Goal: Task Accomplishment & Management: Manage account settings

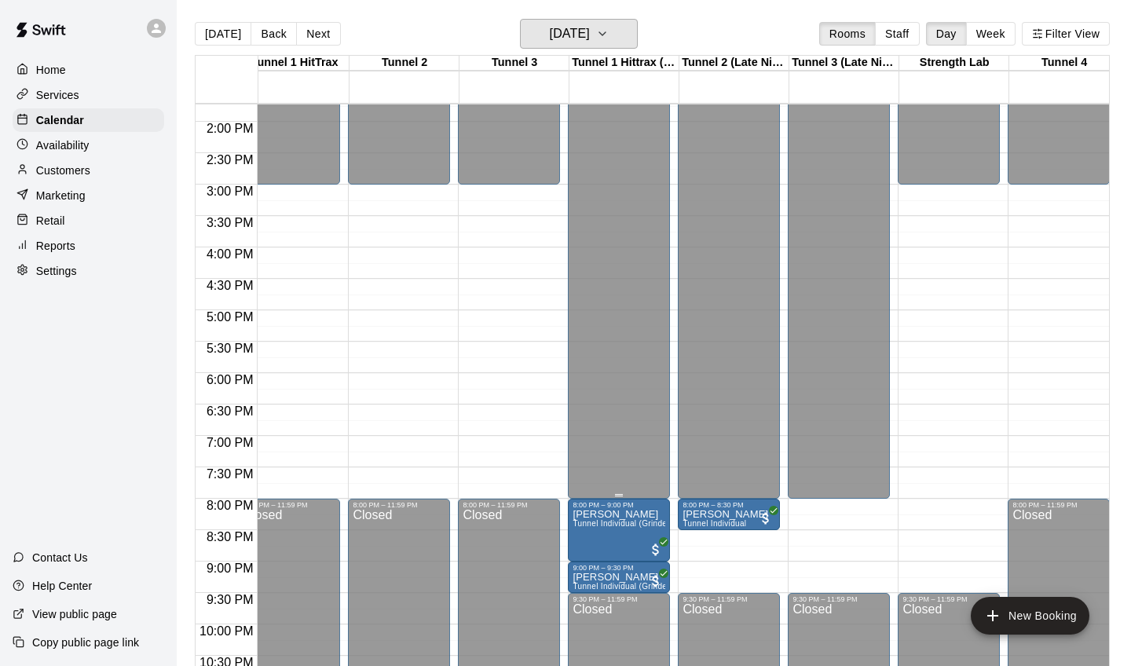
scroll to position [864, 19]
click at [588, 31] on h6 "[DATE]" at bounding box center [570, 34] width 40 height 22
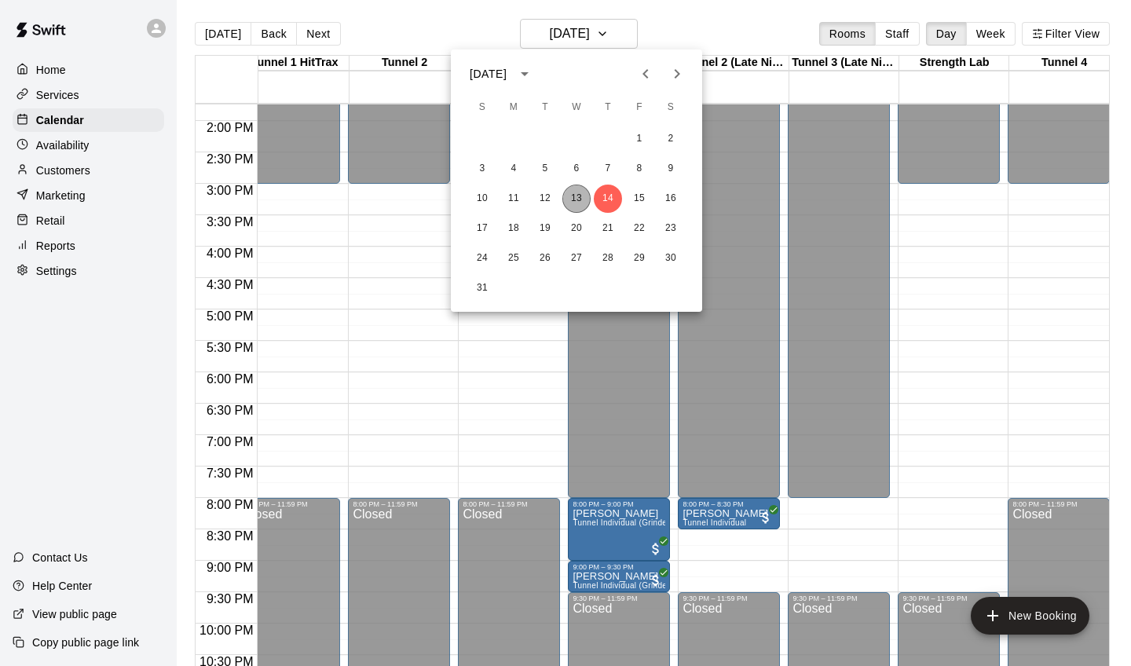
click at [578, 200] on button "13" at bounding box center [577, 199] width 28 height 28
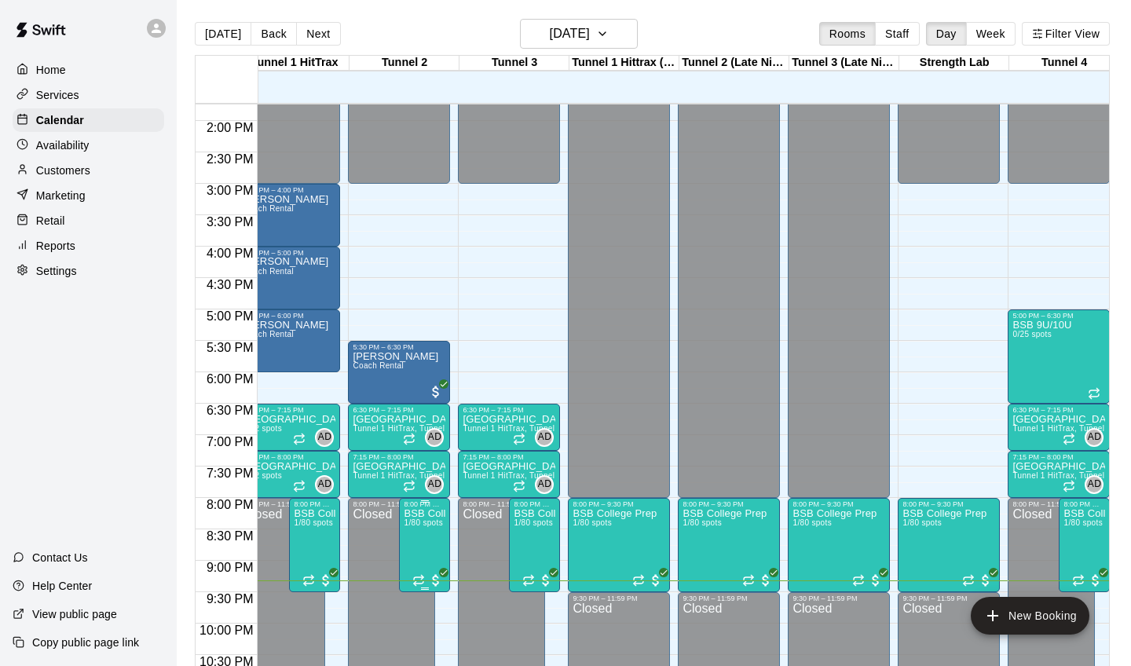
click at [89, 167] on div at bounding box center [565, 333] width 1131 height 666
click at [89, 167] on p "Customers" at bounding box center [63, 171] width 54 height 16
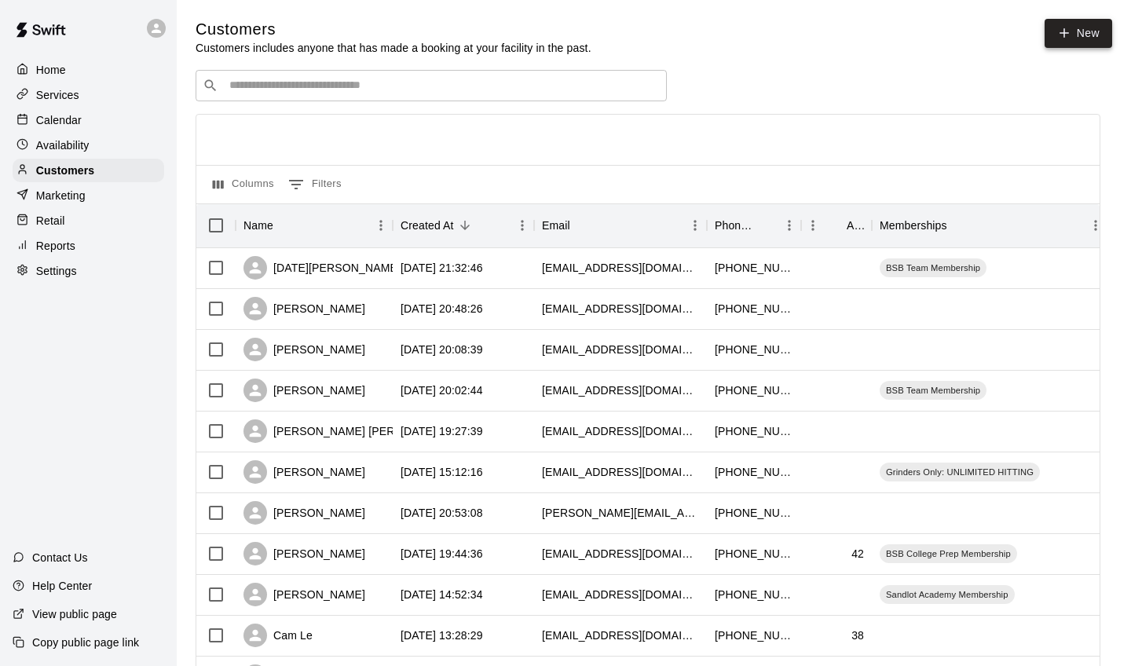
click at [1069, 32] on icon at bounding box center [1065, 33] width 14 height 14
select select "**"
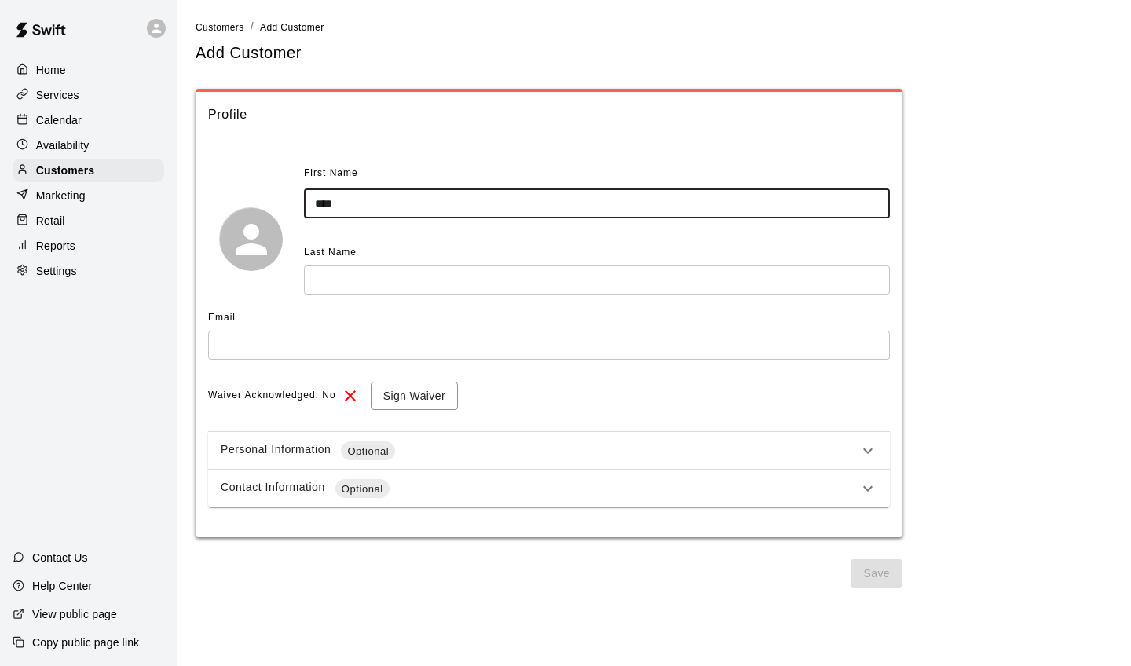
type input "****"
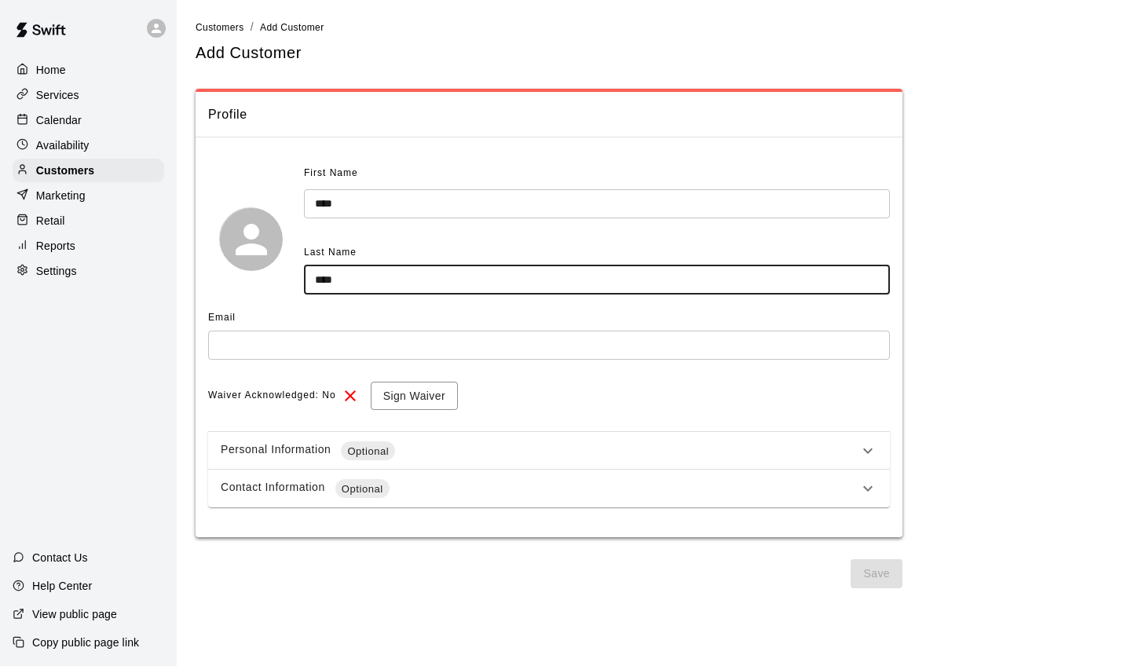
type input "****"
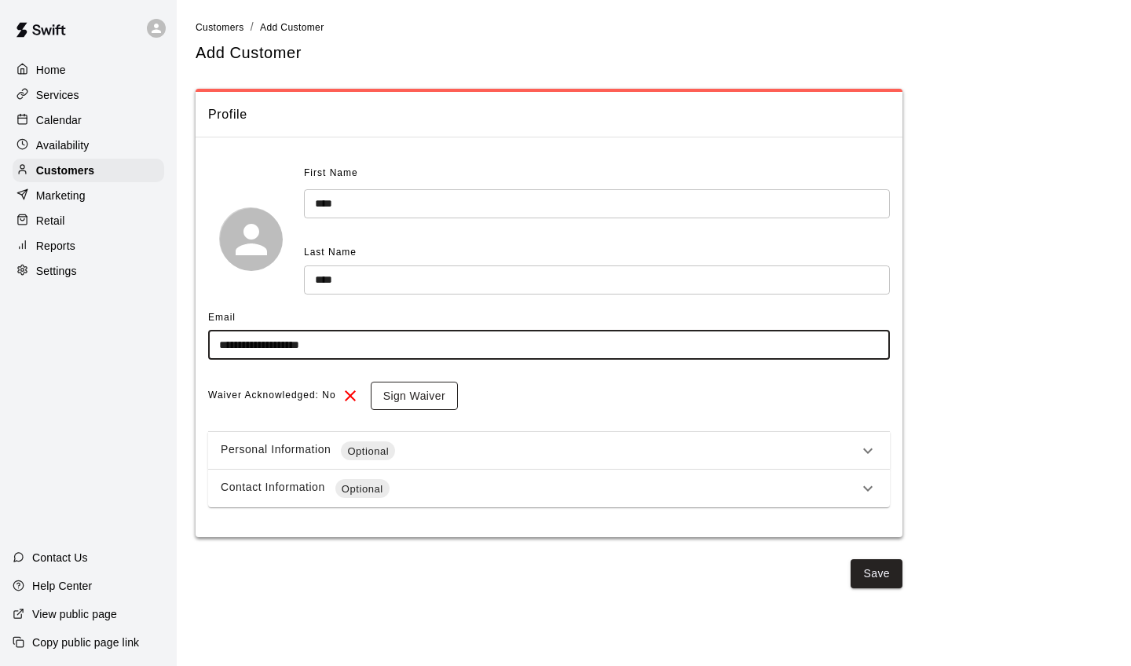
type input "**********"
click at [389, 387] on button "Sign Waiver" at bounding box center [414, 396] width 87 height 29
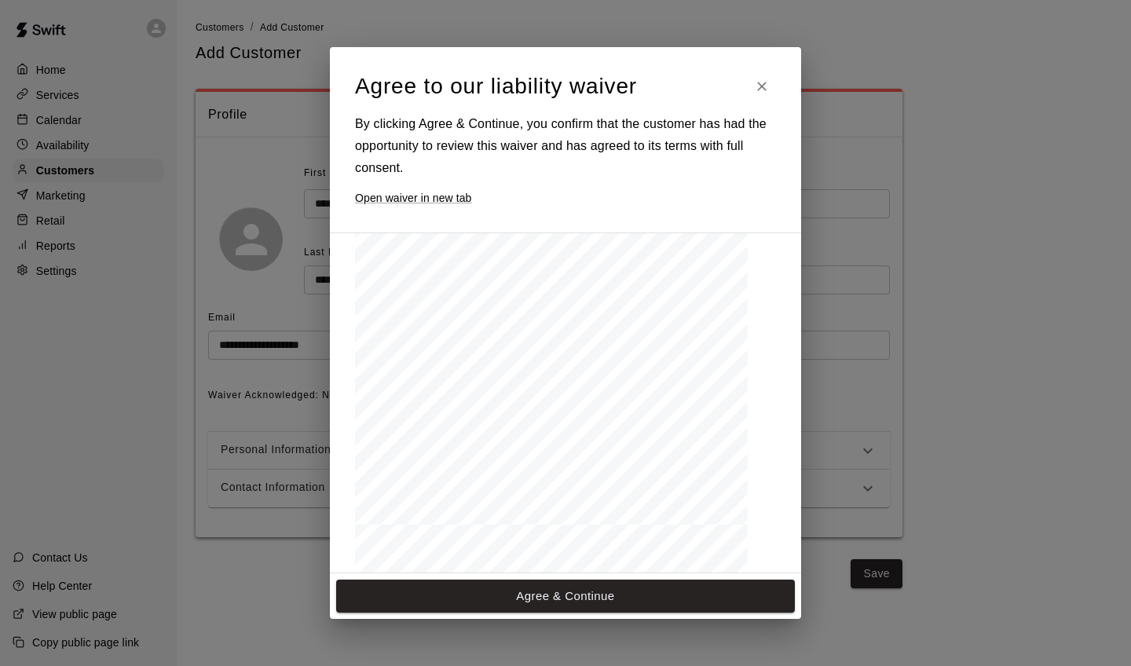
scroll to position [237, 0]
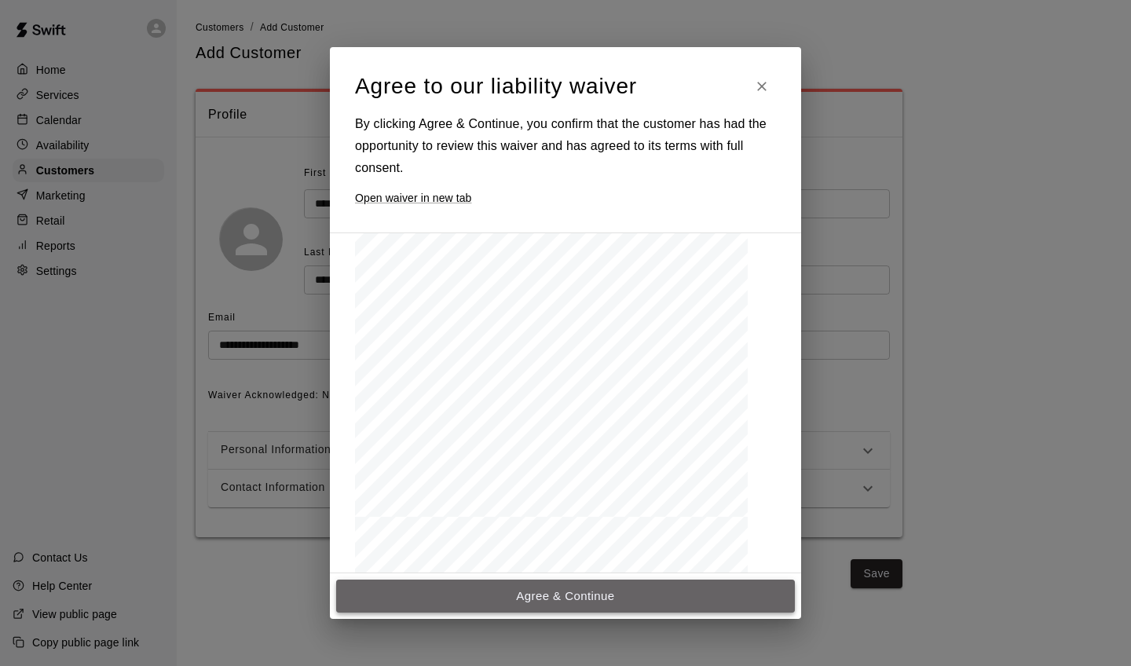
click at [499, 590] on button "Agree & Continue" at bounding box center [565, 596] width 459 height 33
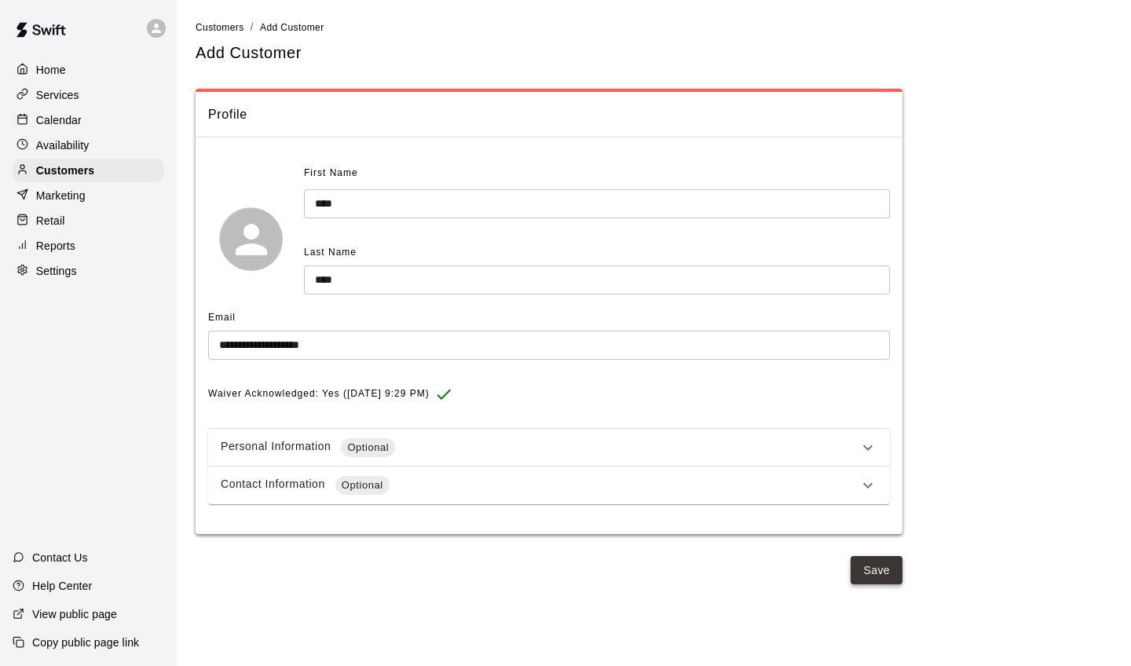
click at [867, 572] on button "Save" at bounding box center [877, 570] width 52 height 29
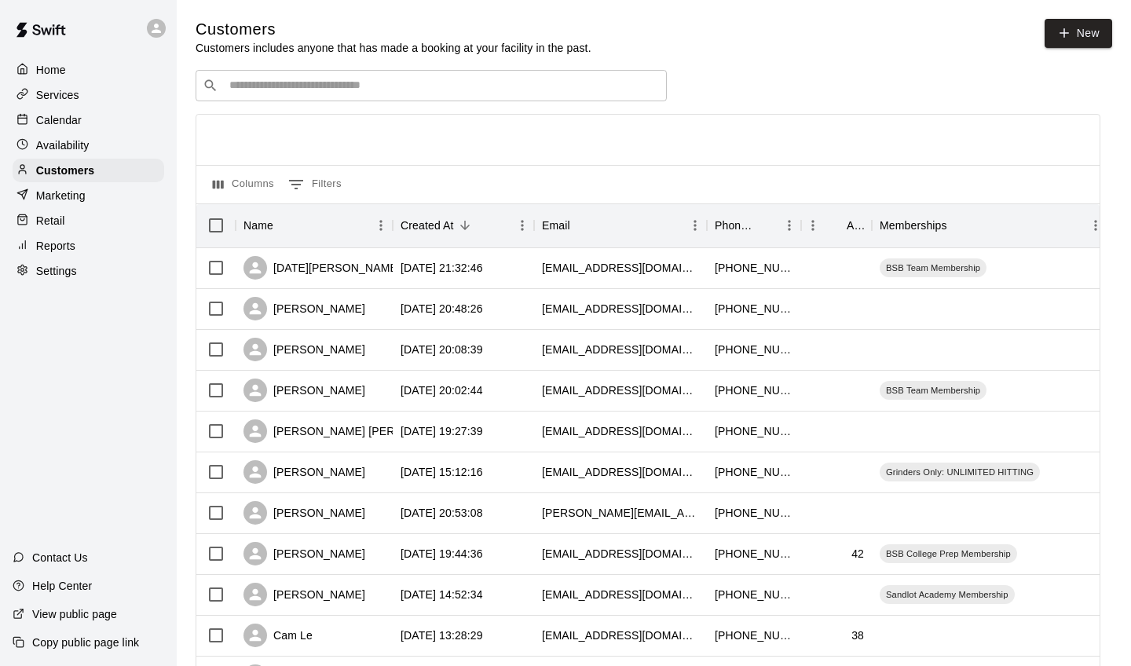
click at [460, 78] on input "Search customers by name or email" at bounding box center [442, 86] width 435 height 16
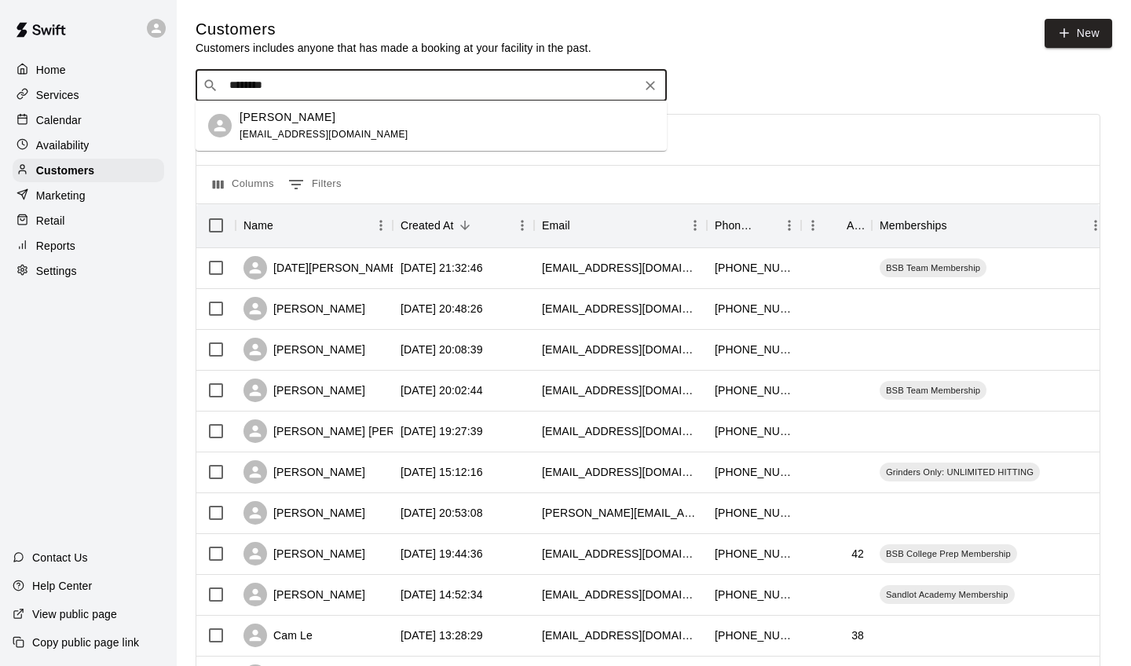
type input "*********"
click at [371, 128] on div "[PERSON_NAME] [EMAIL_ADDRESS][DOMAIN_NAME]" at bounding box center [447, 126] width 415 height 34
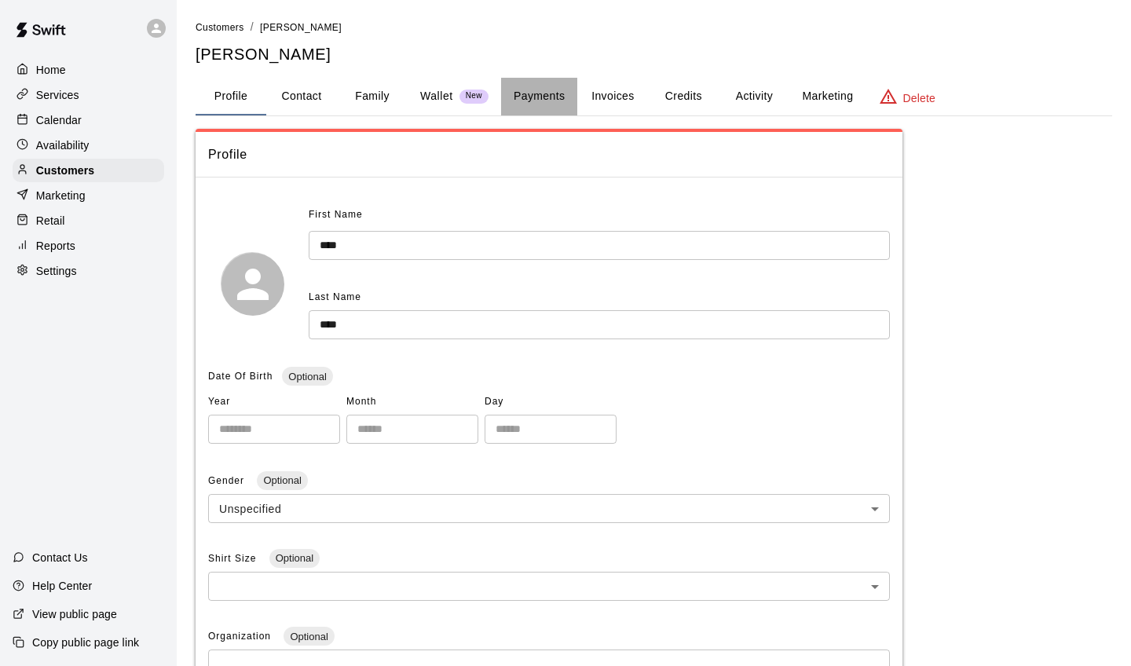
click at [524, 102] on button "Payments" at bounding box center [539, 97] width 76 height 38
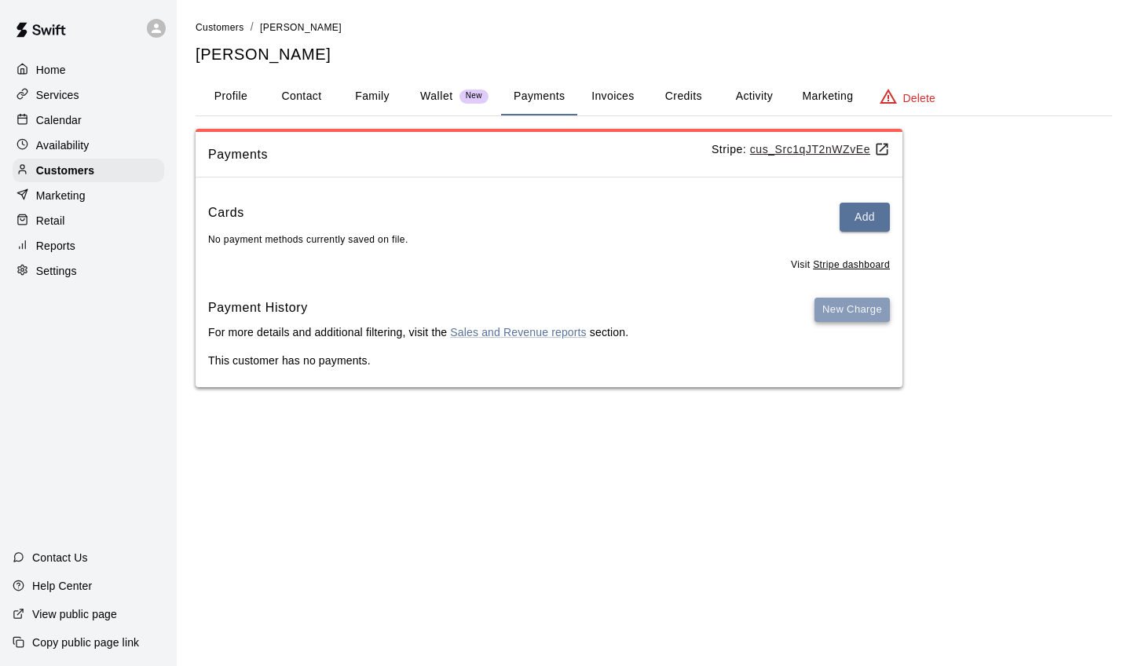
click at [834, 303] on button "New Charge" at bounding box center [852, 310] width 75 height 24
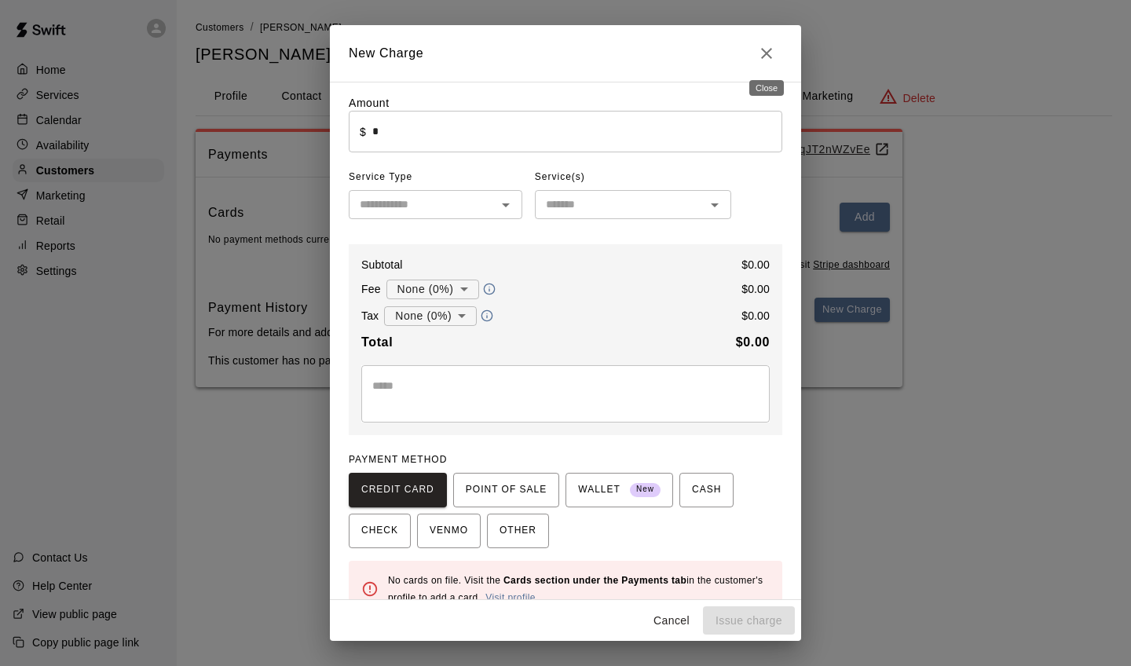
click at [760, 50] on icon "Close" at bounding box center [766, 53] width 19 height 19
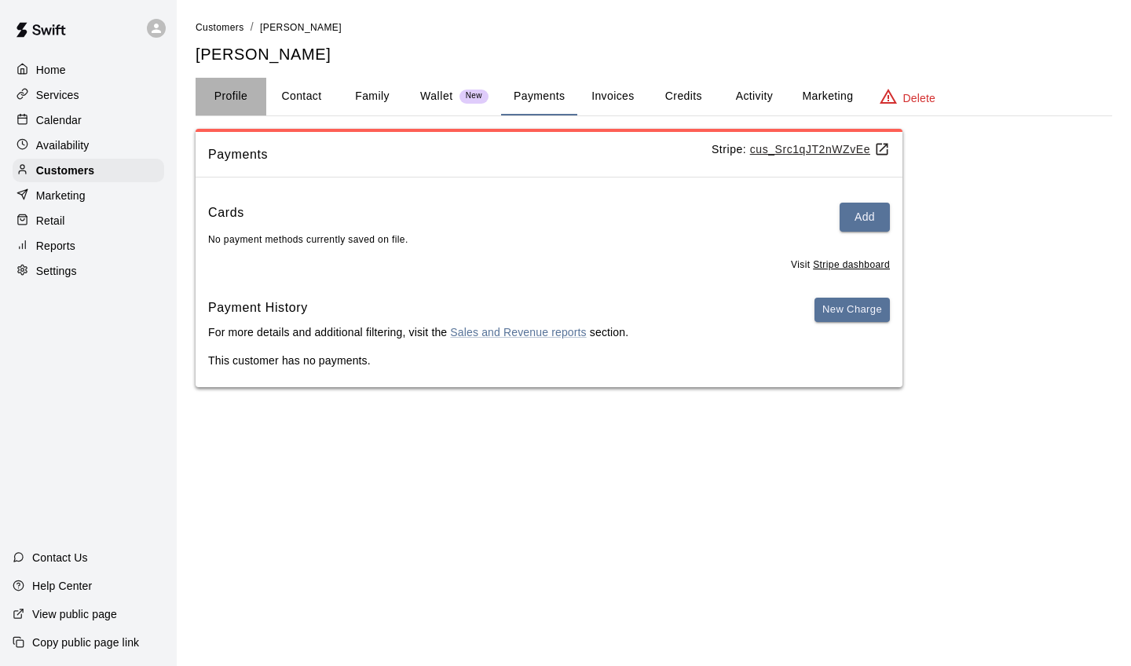
click at [264, 101] on button "Profile" at bounding box center [231, 97] width 71 height 38
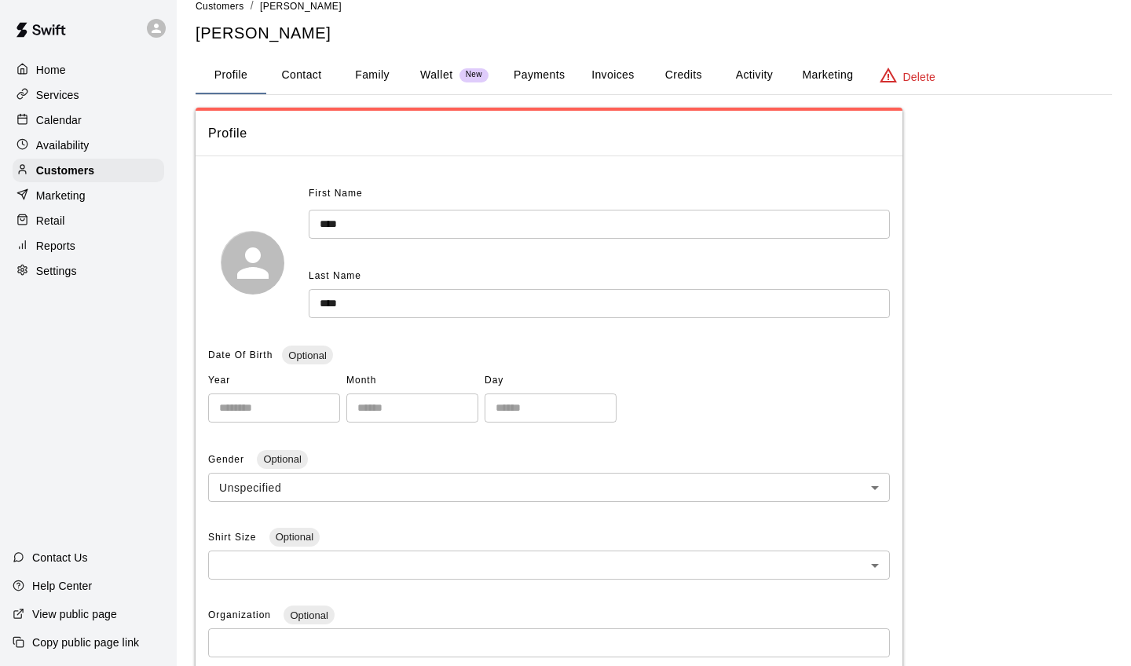
scroll to position [17, 0]
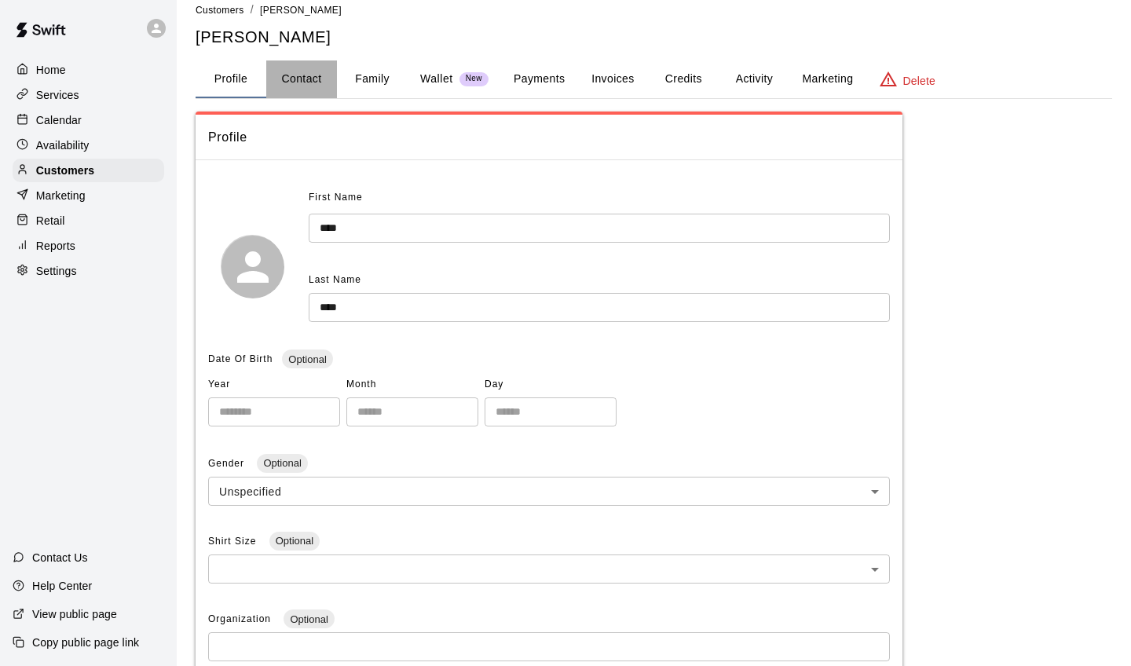
click at [313, 74] on button "Contact" at bounding box center [301, 80] width 71 height 38
select select "**"
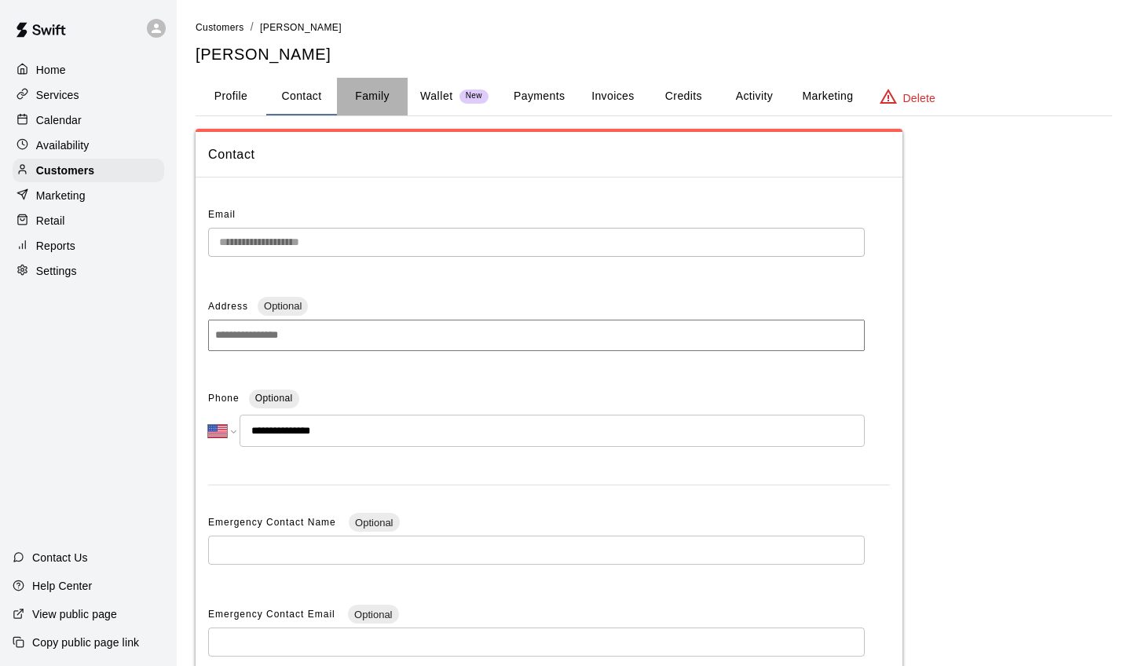
scroll to position [0, 0]
click at [376, 99] on button "Family" at bounding box center [372, 97] width 71 height 38
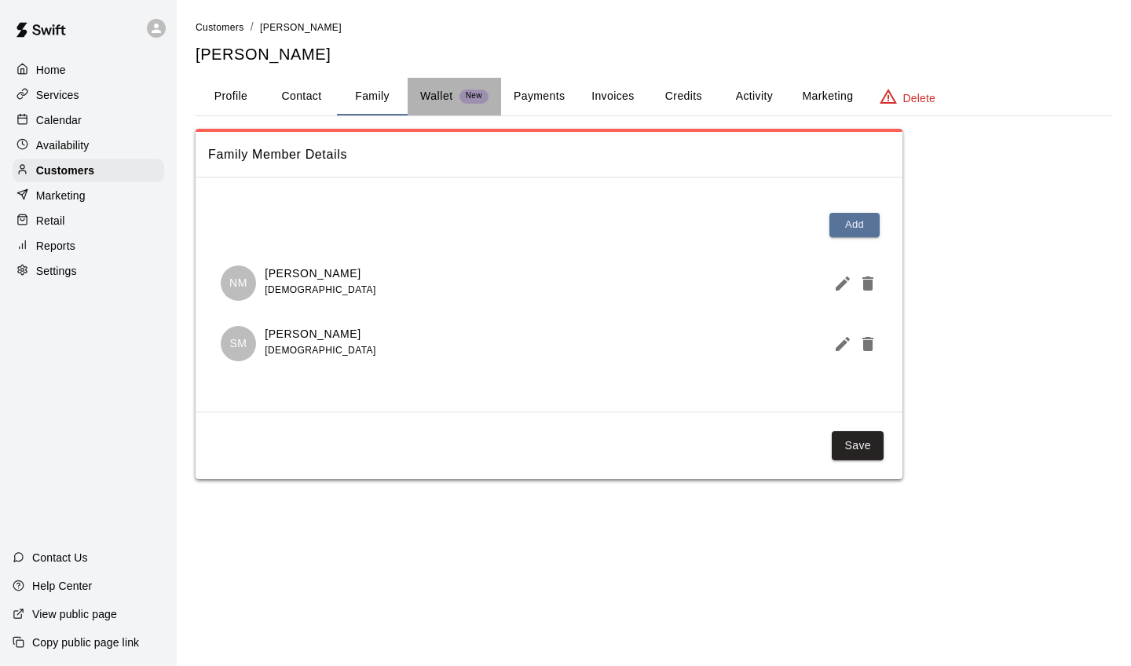
click at [426, 99] on p "Wallet" at bounding box center [436, 96] width 33 height 17
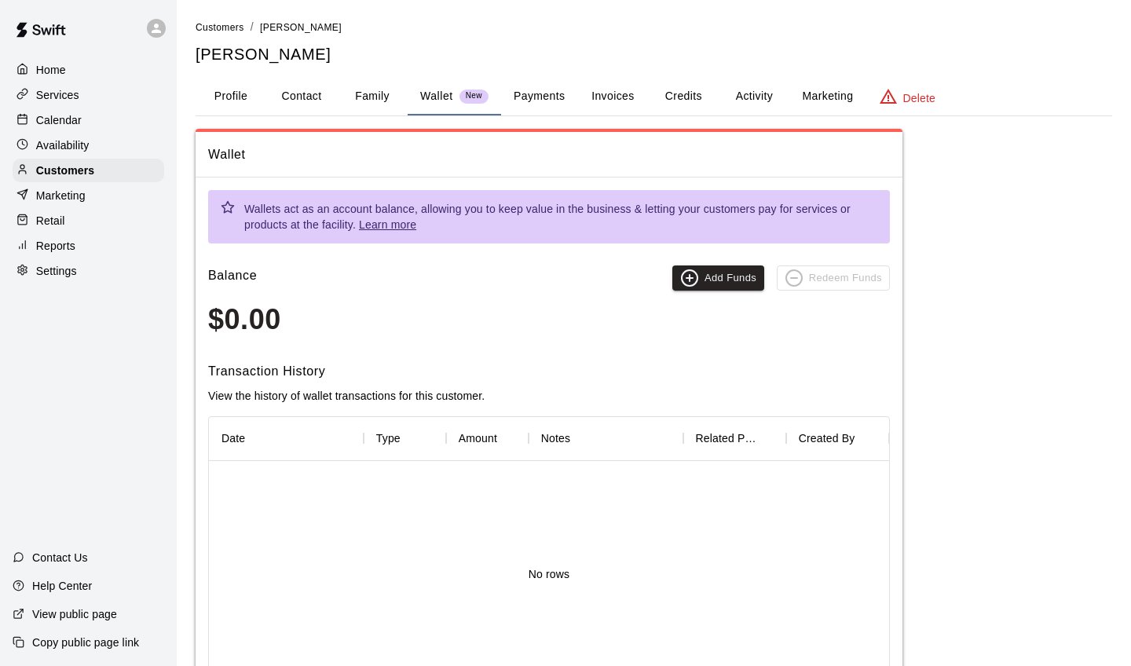
click at [367, 94] on button "Family" at bounding box center [372, 97] width 71 height 38
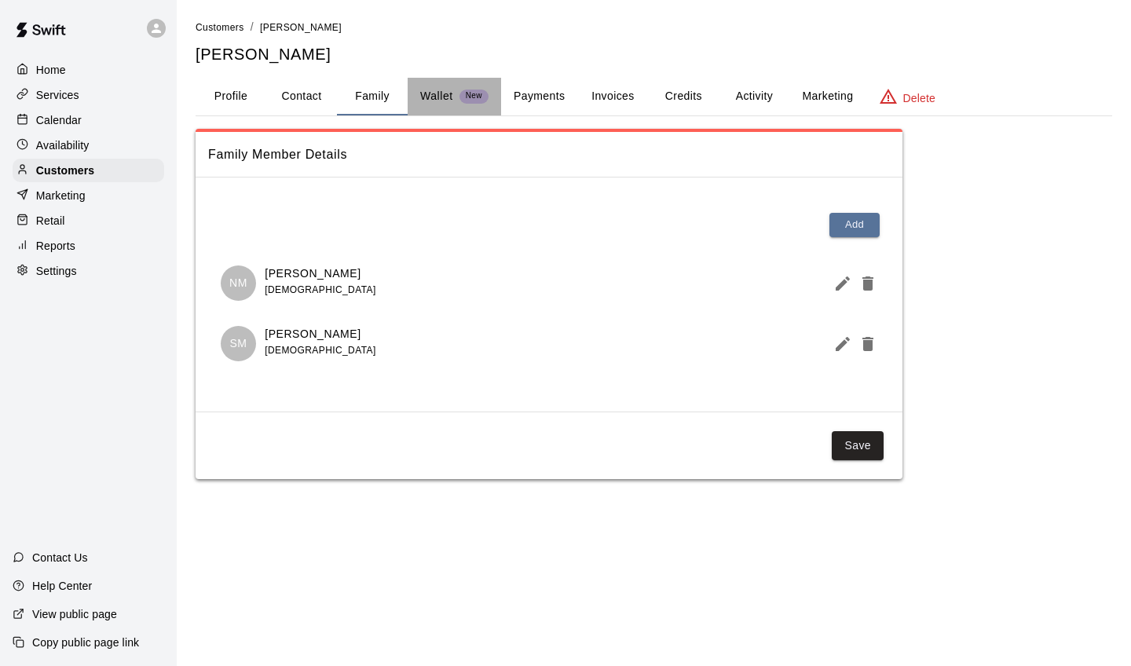
click at [437, 95] on p "Wallet" at bounding box center [436, 96] width 33 height 17
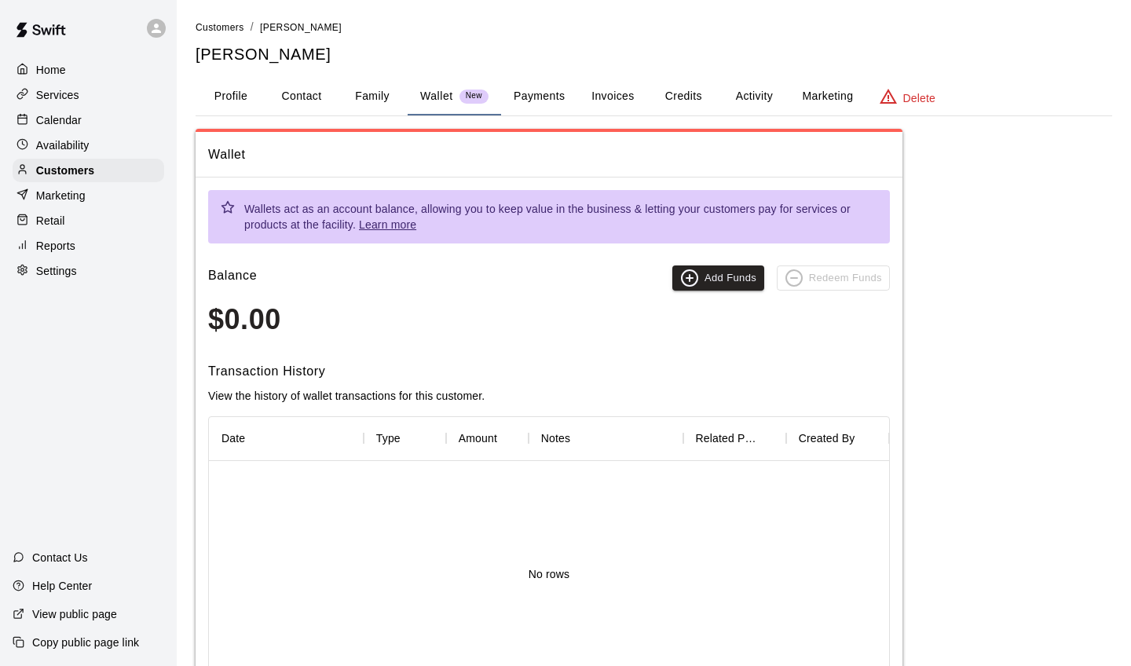
click at [560, 86] on button "Payments" at bounding box center [539, 97] width 76 height 38
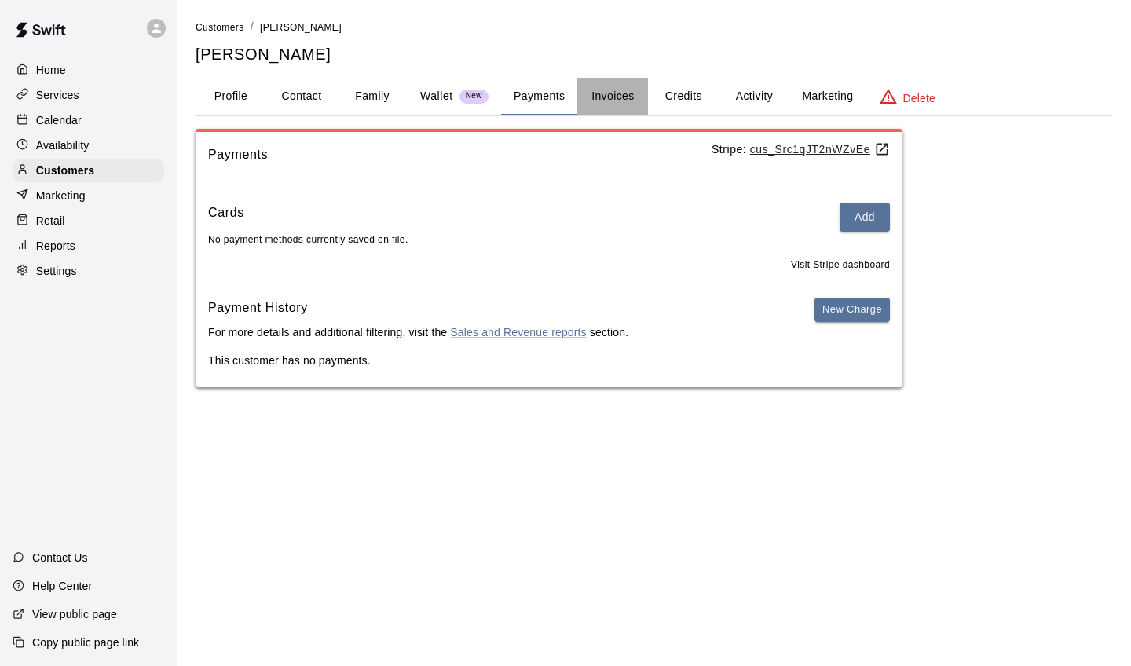
click at [594, 97] on button "Invoices" at bounding box center [613, 97] width 71 height 38
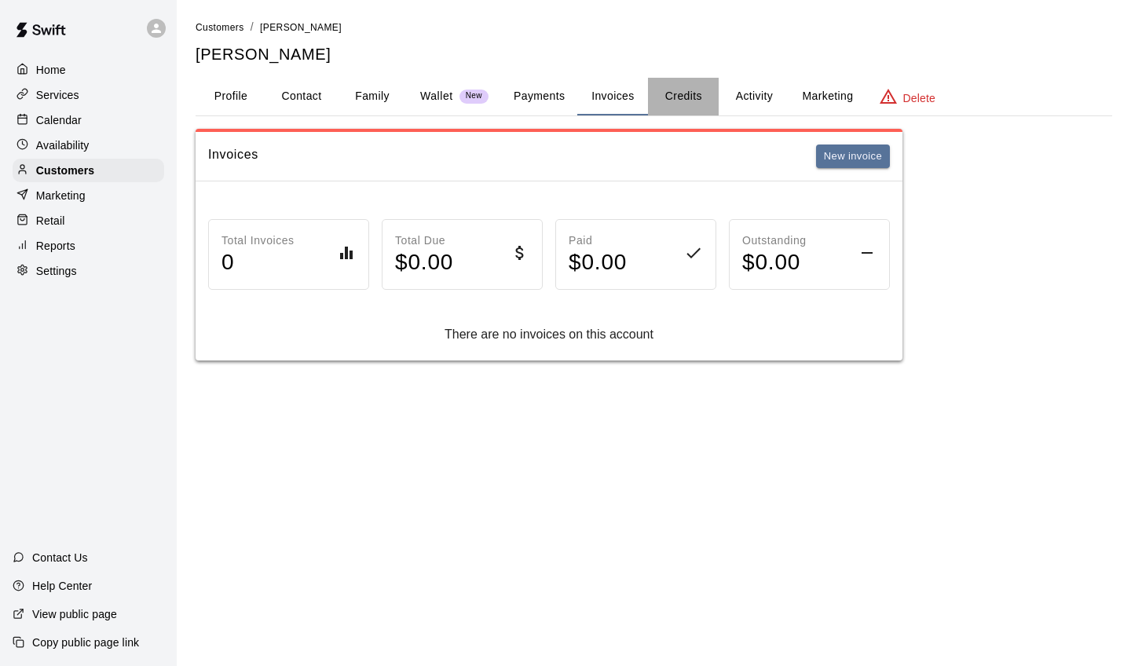
click at [683, 94] on button "Credits" at bounding box center [683, 97] width 71 height 38
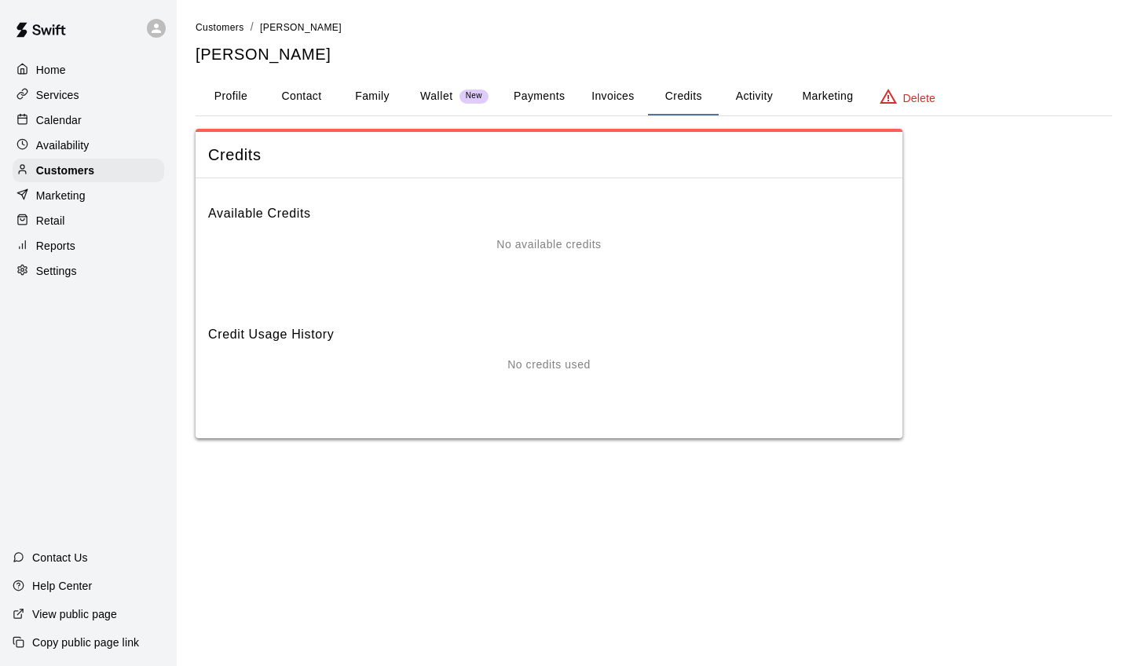
click at [49, 87] on p "Services" at bounding box center [57, 95] width 43 height 16
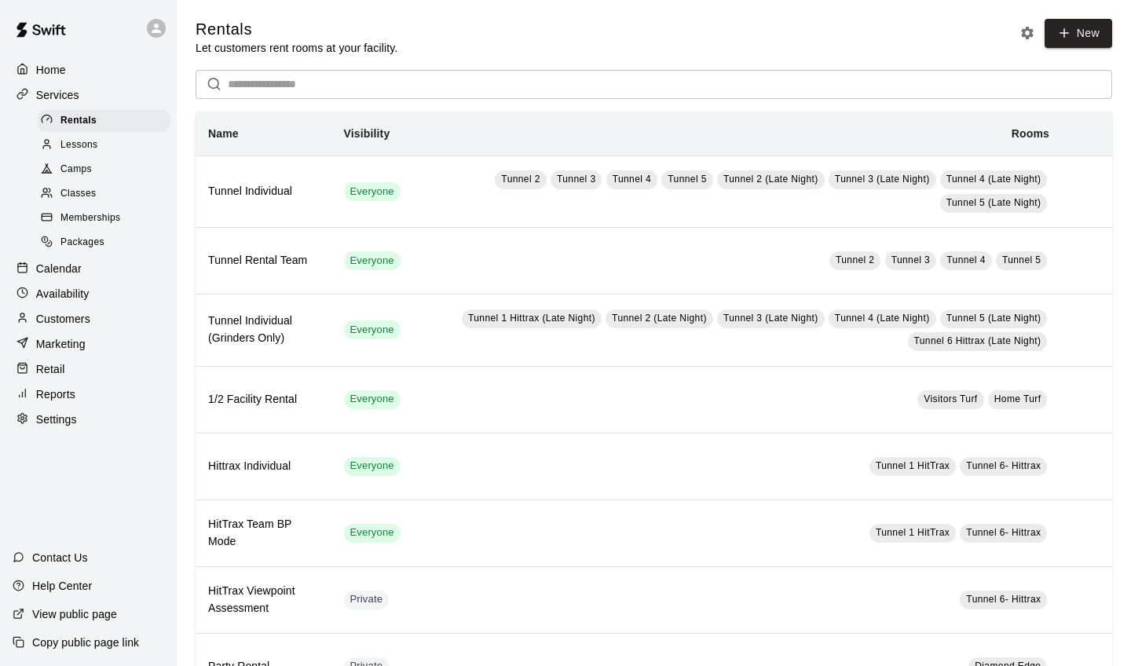
click at [72, 317] on p "Customers" at bounding box center [63, 319] width 54 height 16
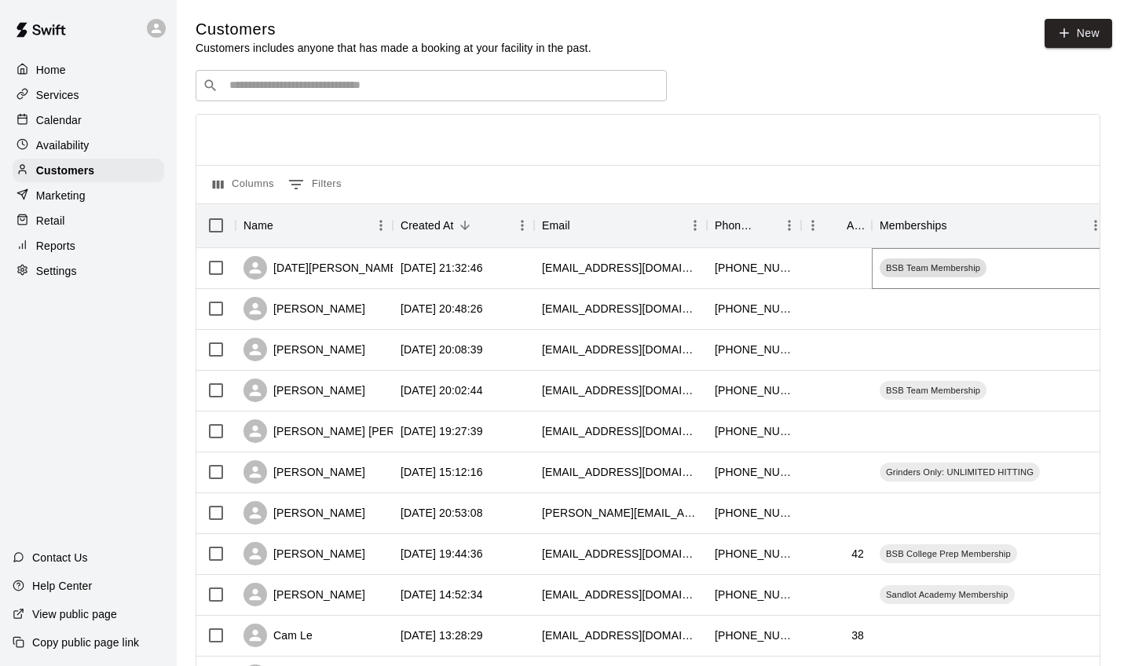
click at [913, 267] on span "BSB Team Membership" at bounding box center [933, 268] width 107 height 13
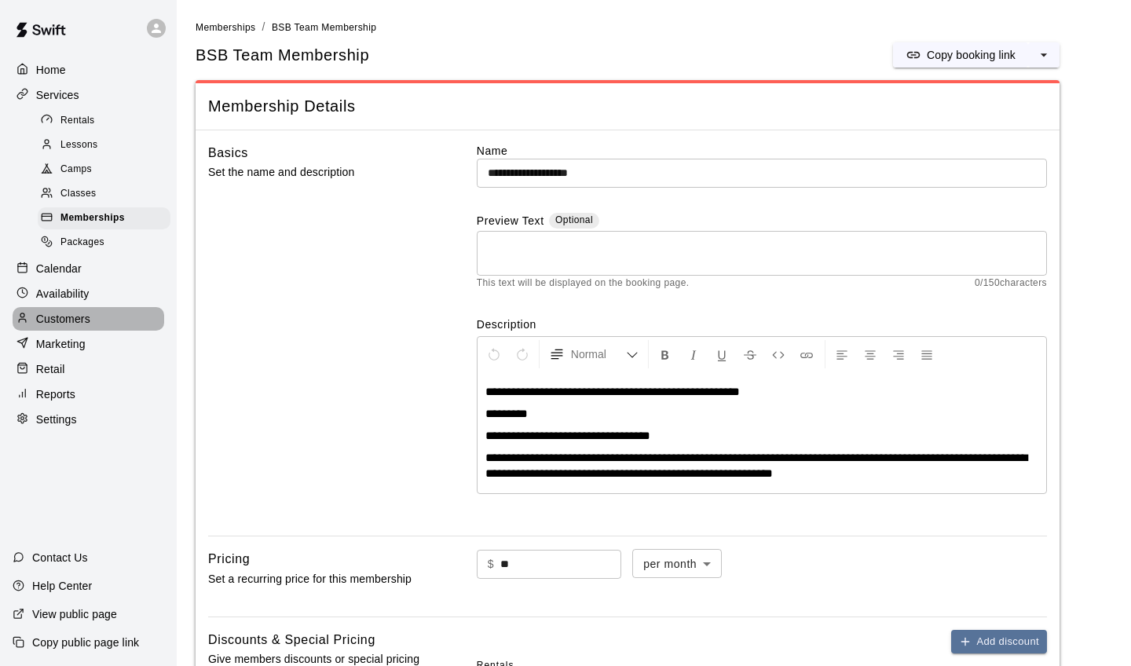
click at [46, 311] on p "Customers" at bounding box center [63, 319] width 54 height 16
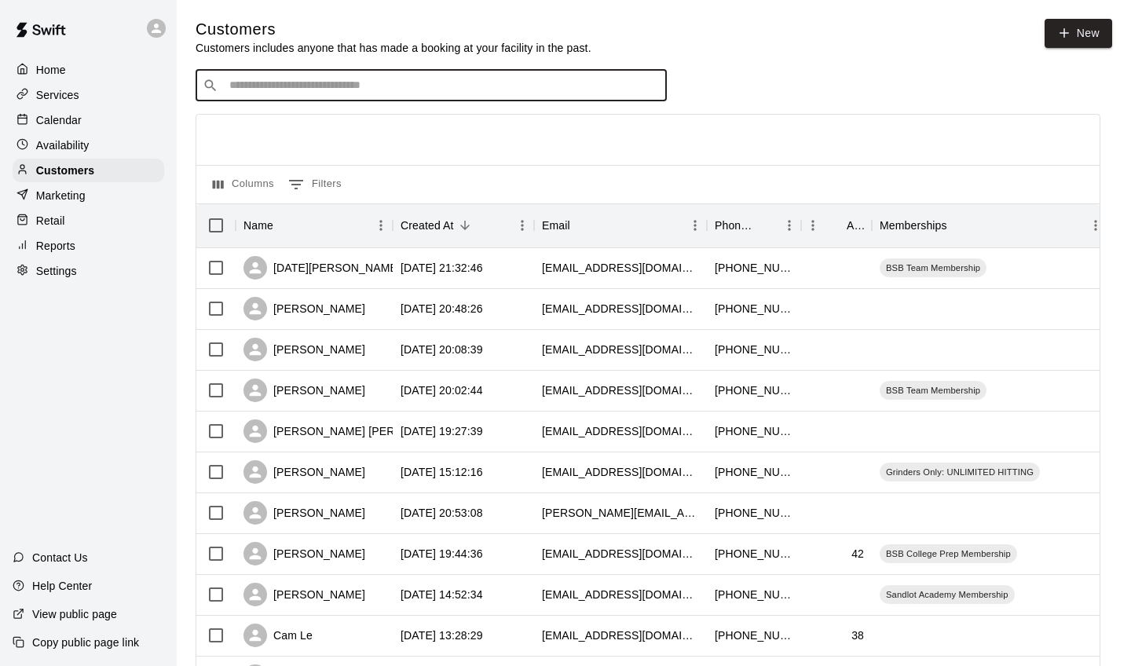
click at [402, 86] on input "Search customers by name or email" at bounding box center [442, 86] width 435 height 16
type input "****"
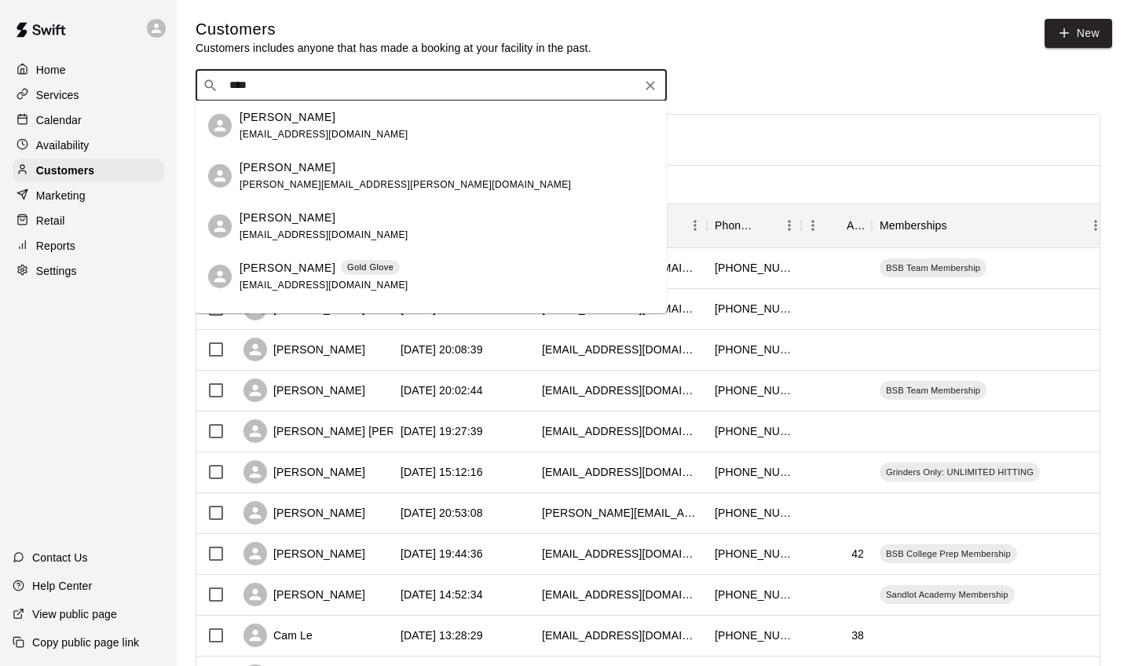
click at [319, 134] on span "[EMAIL_ADDRESS][DOMAIN_NAME]" at bounding box center [324, 134] width 169 height 11
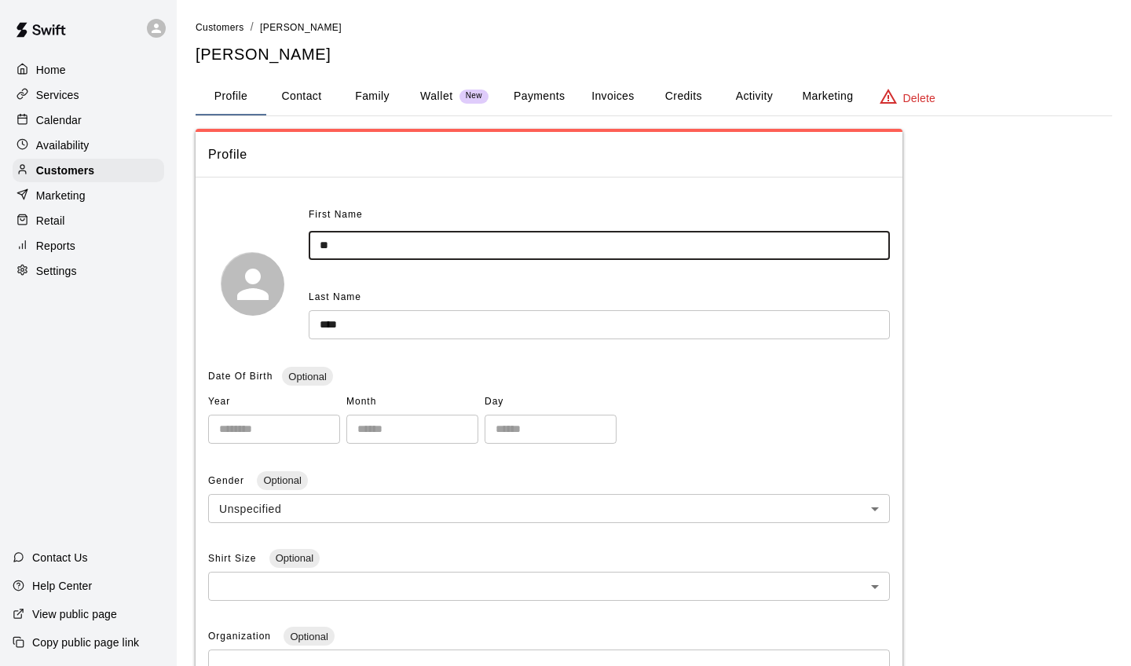
type input "*"
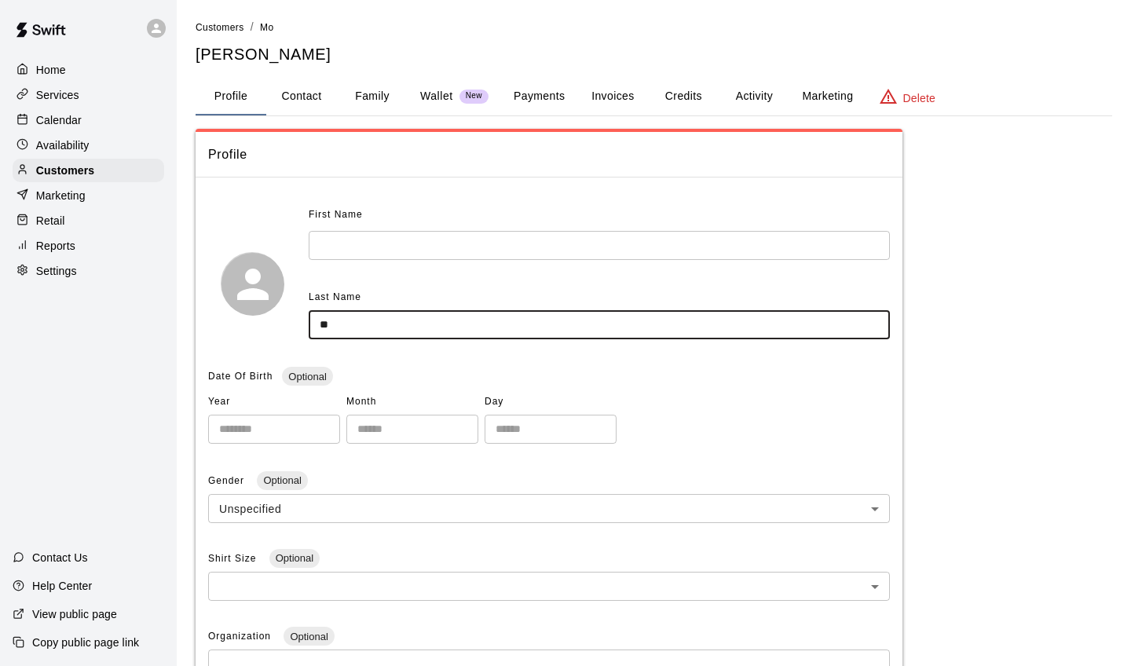
type input "*"
click at [361, 105] on button "Family" at bounding box center [372, 97] width 71 height 38
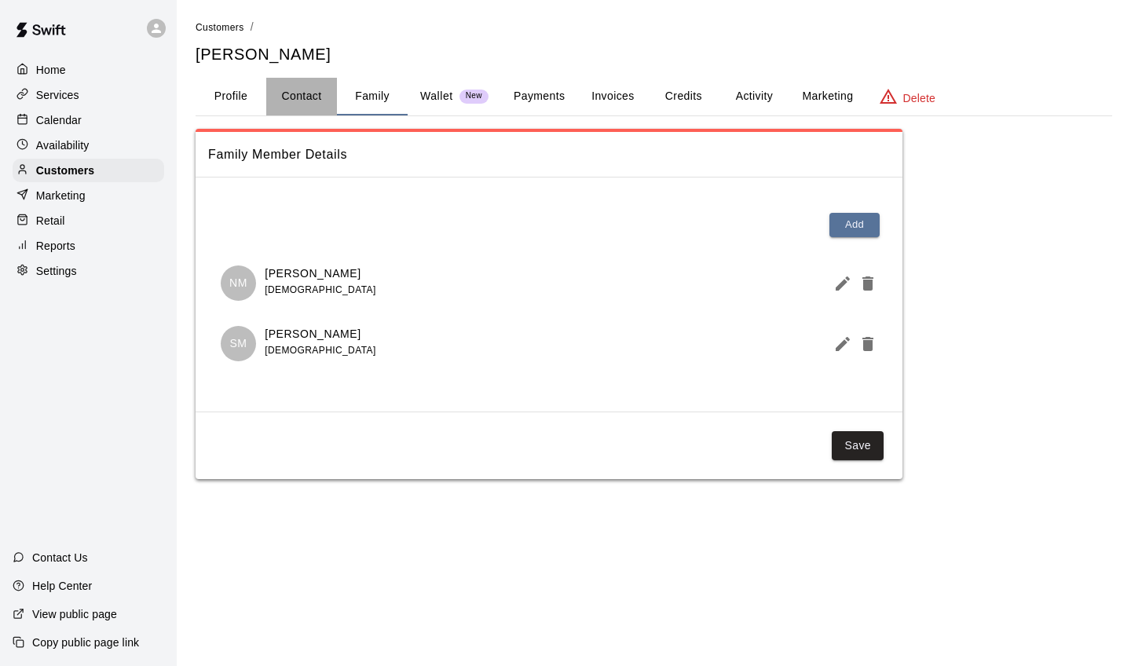
click at [306, 102] on button "Contact" at bounding box center [301, 97] width 71 height 38
select select "**"
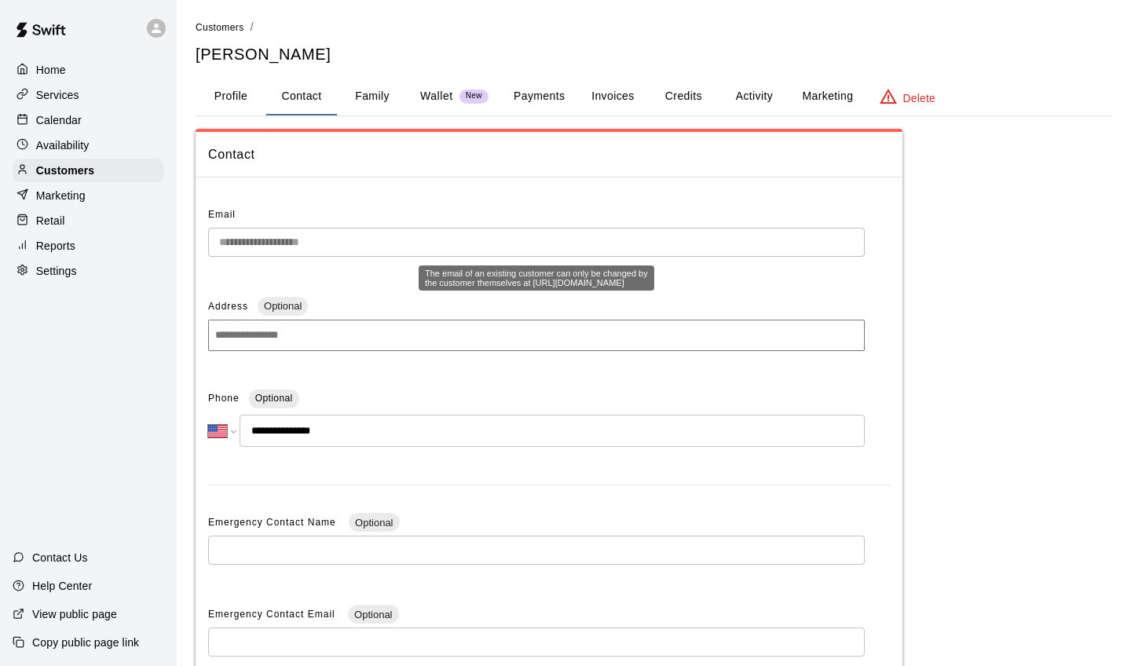
scroll to position [13, 0]
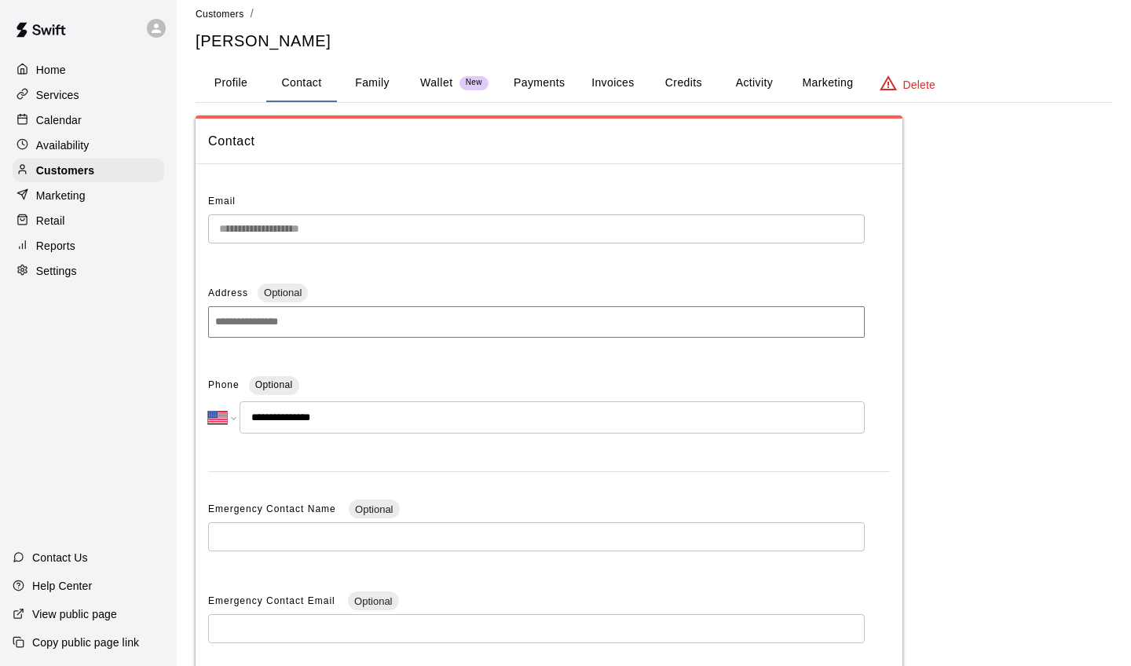
click at [316, 245] on div "**********" at bounding box center [536, 236] width 657 height 42
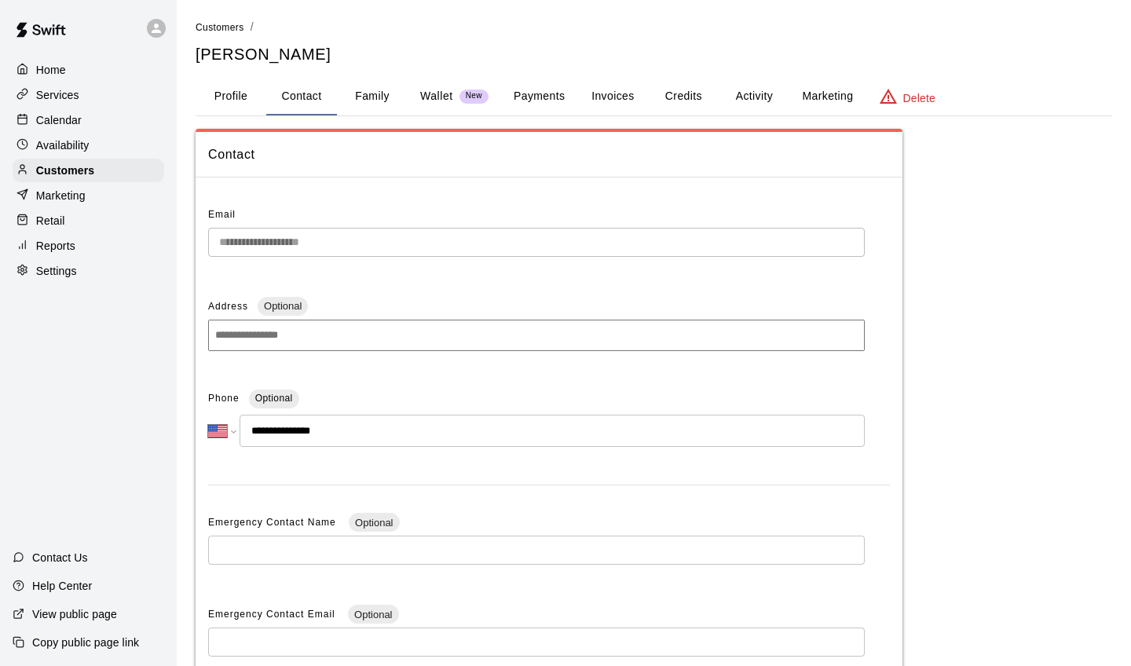
scroll to position [0, 0]
click at [897, 102] on icon "basic tabs example" at bounding box center [888, 96] width 17 height 15
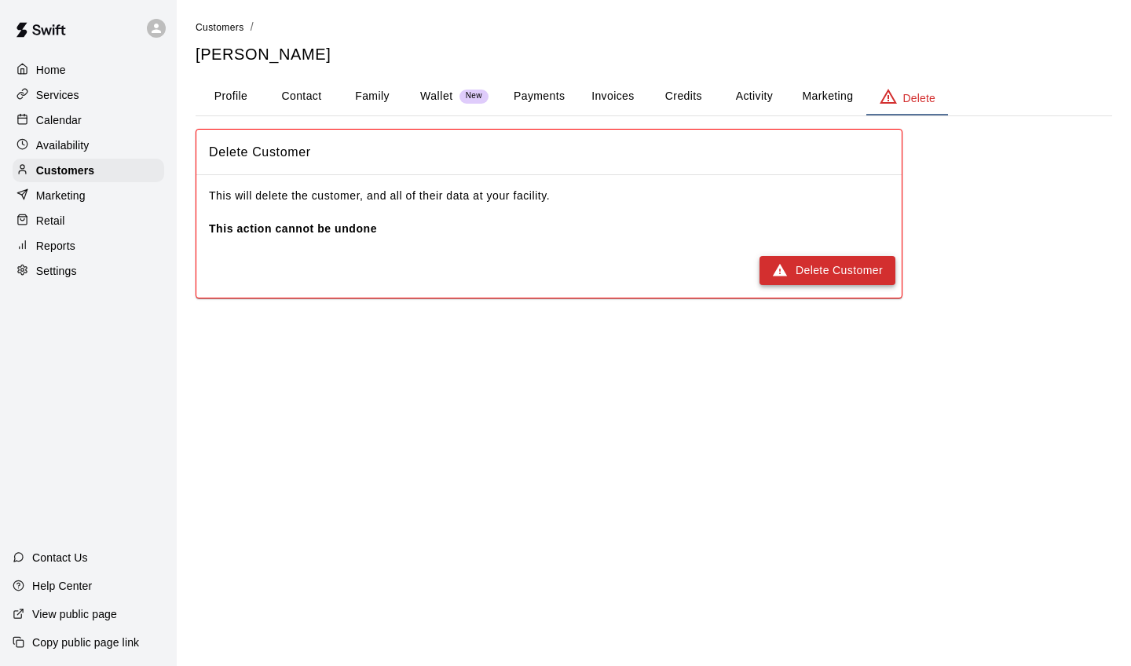
click at [827, 256] on button "Delete Customer" at bounding box center [828, 270] width 136 height 29
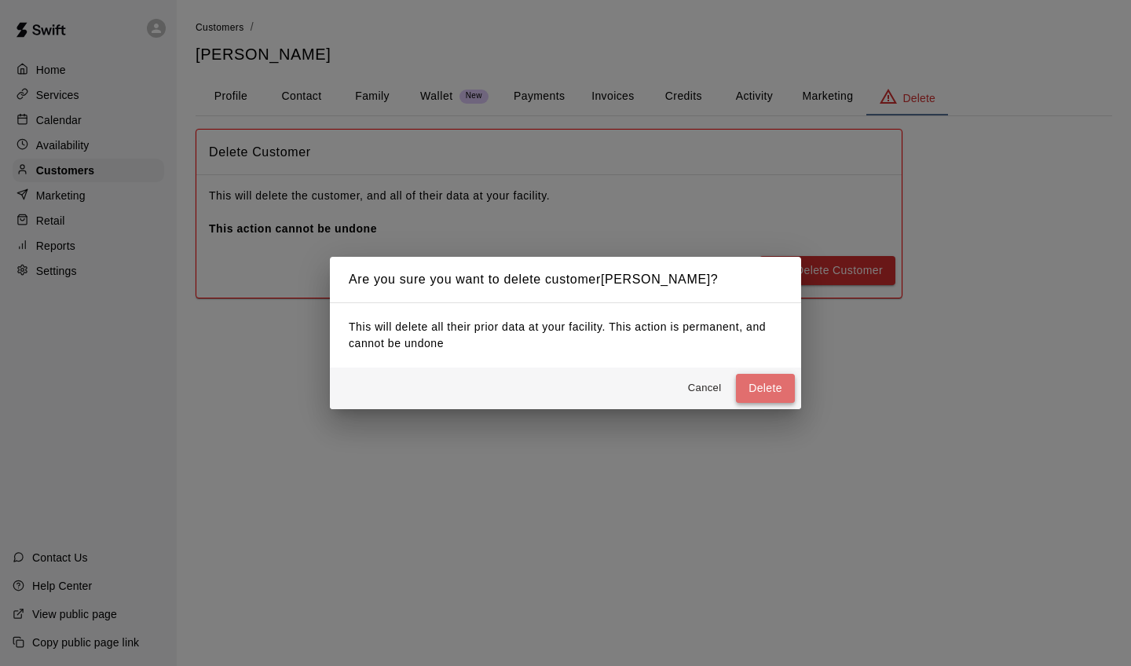
click at [760, 388] on button "Delete" at bounding box center [765, 388] width 59 height 29
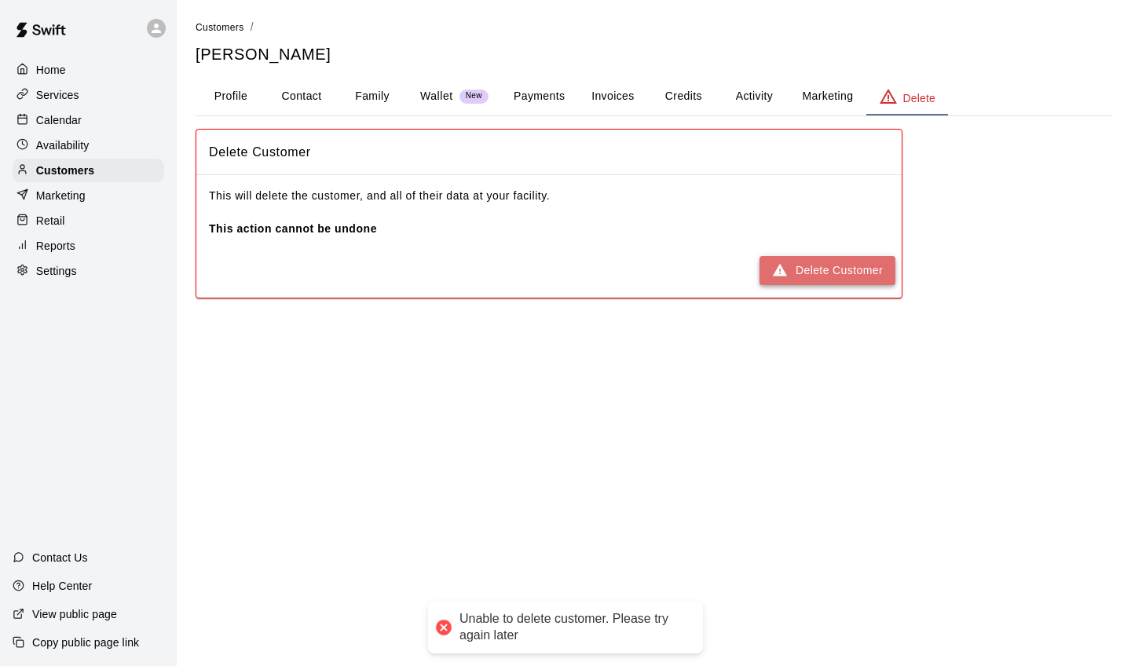
click at [799, 267] on button "Delete Customer" at bounding box center [828, 270] width 136 height 29
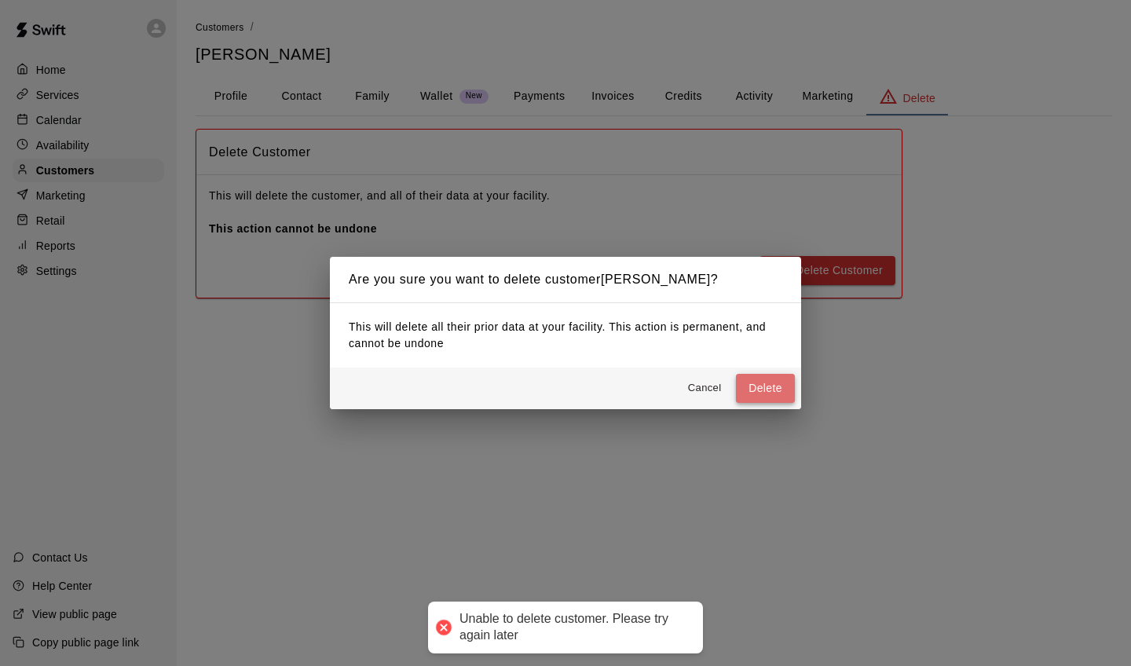
click at [748, 383] on button "Delete" at bounding box center [765, 388] width 59 height 29
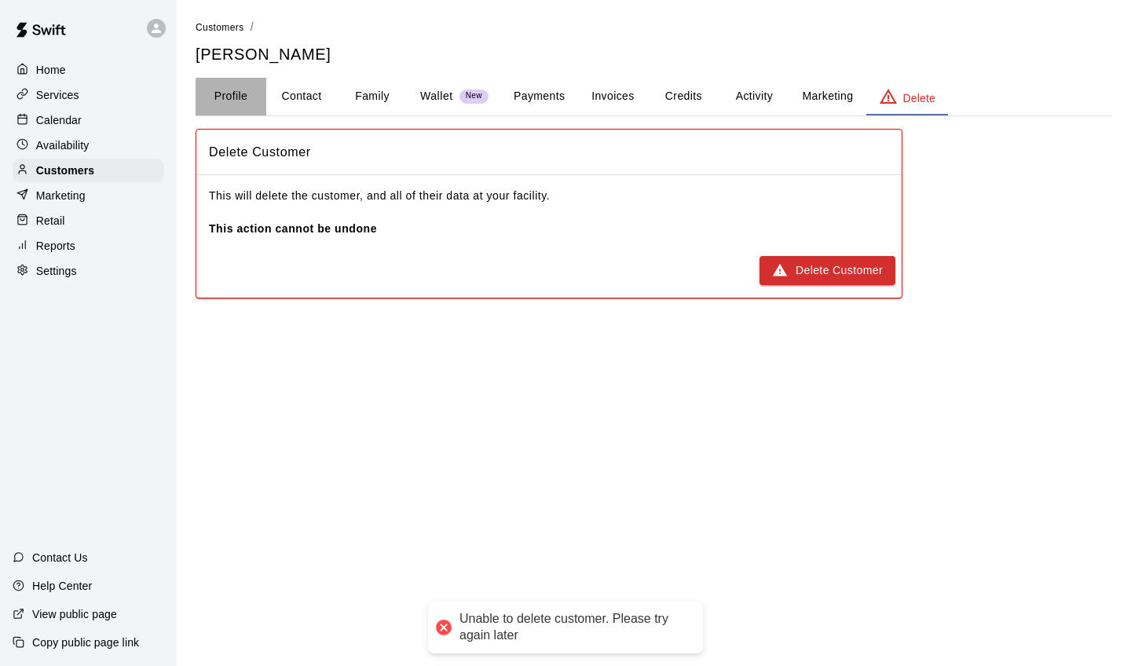
click at [253, 100] on button "Profile" at bounding box center [231, 97] width 71 height 38
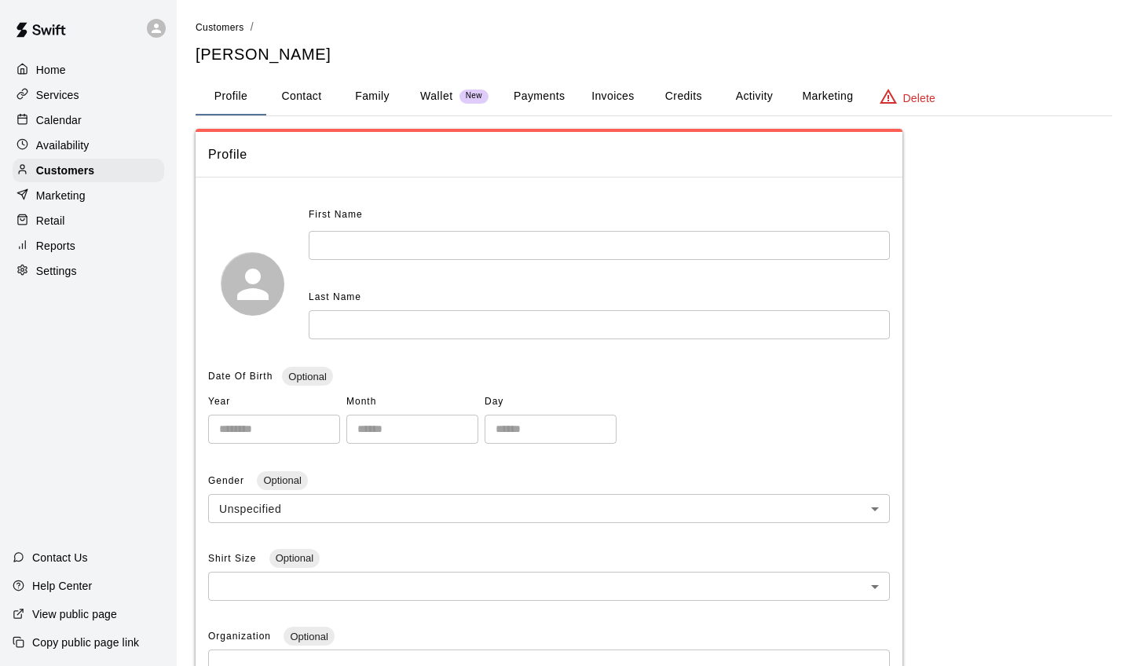
click at [369, 93] on button "Family" at bounding box center [372, 97] width 71 height 38
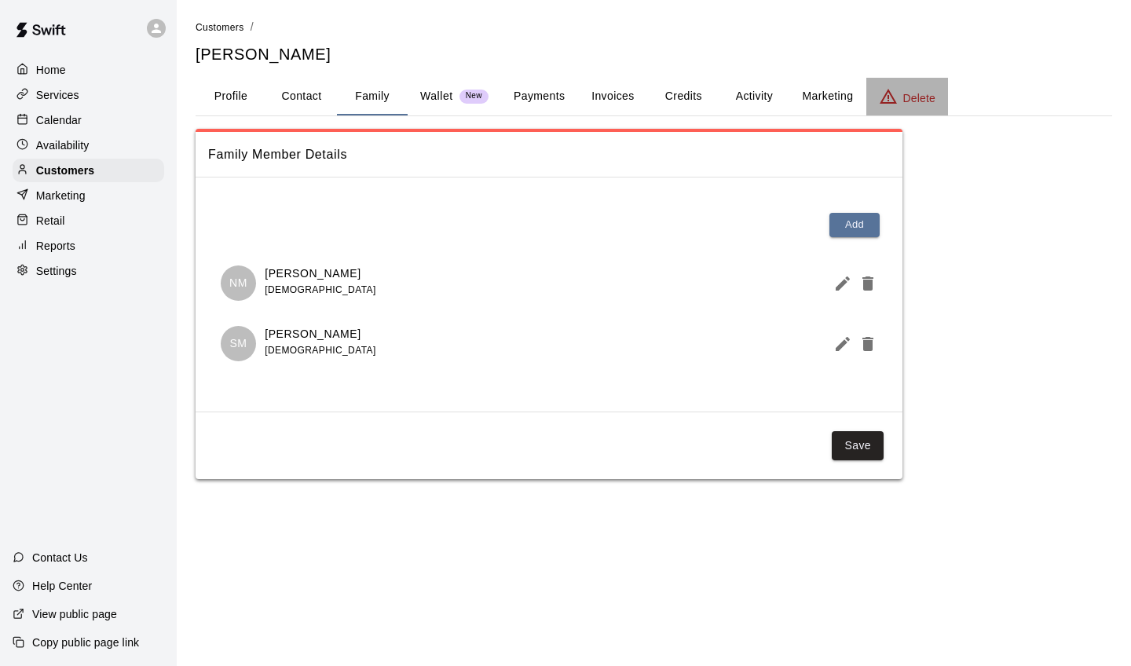
click at [898, 113] on button "Delete" at bounding box center [908, 97] width 82 height 38
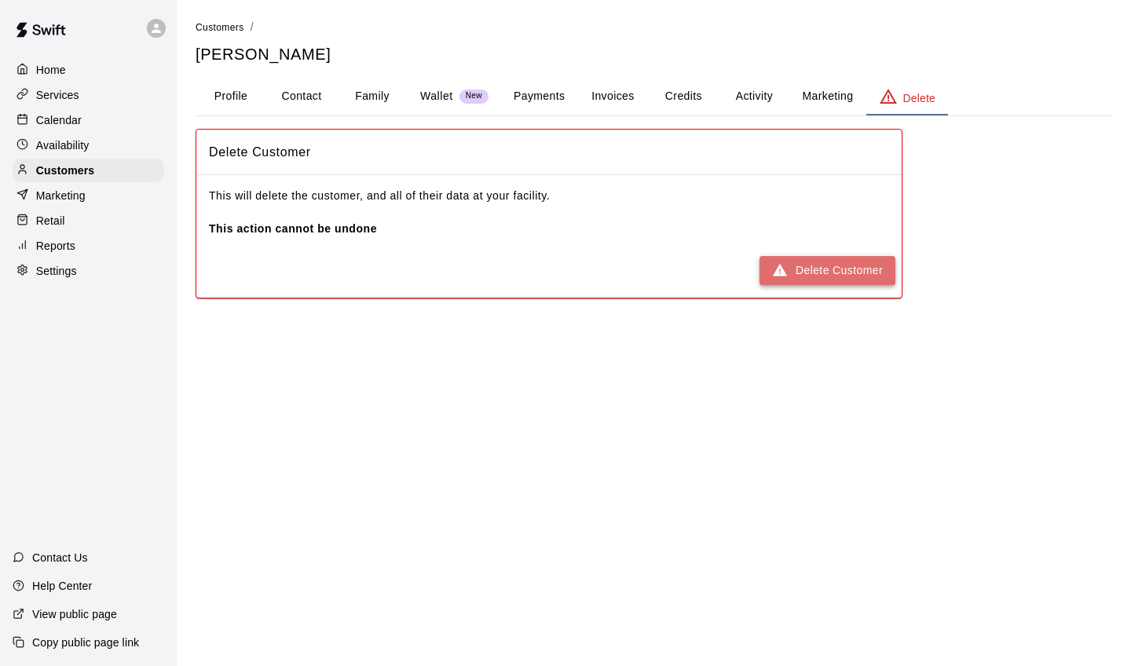
click at [809, 267] on button "Delete Customer" at bounding box center [828, 270] width 136 height 29
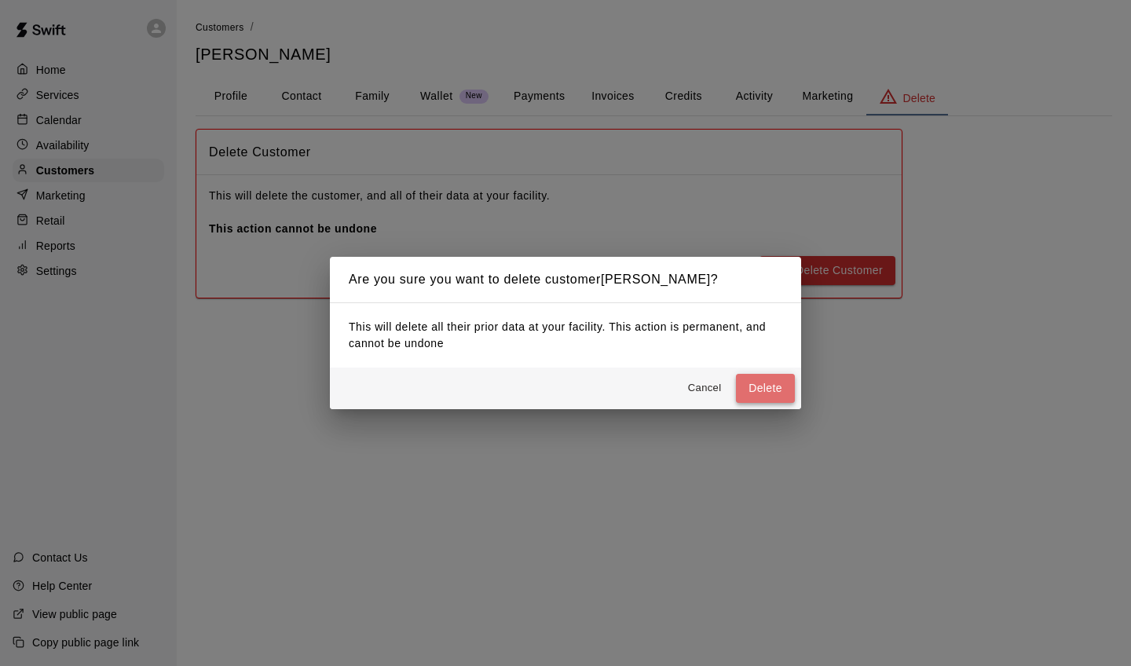
click at [753, 383] on button "Delete" at bounding box center [765, 388] width 59 height 29
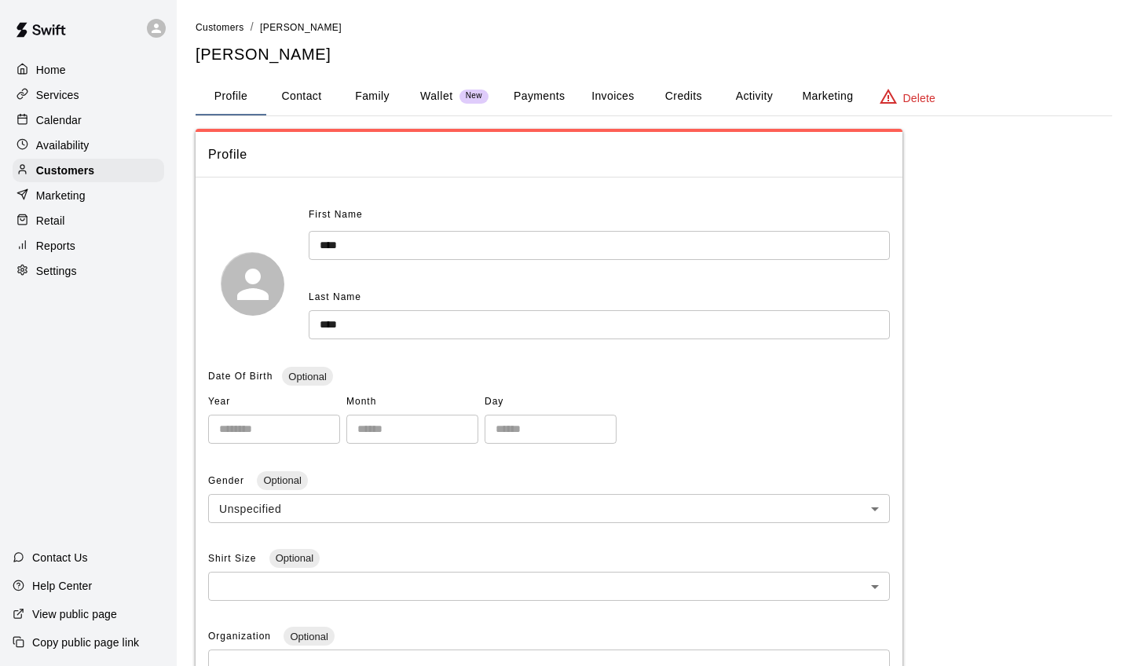
click at [874, 96] on button "Delete" at bounding box center [908, 97] width 82 height 38
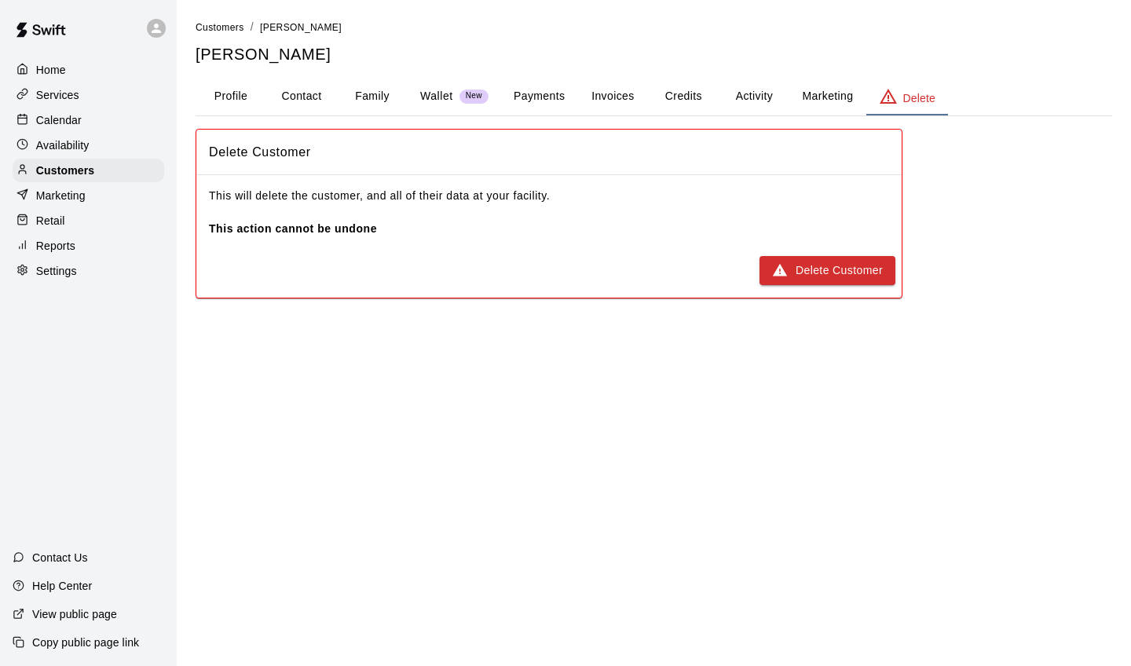
click at [825, 254] on div "Delete Customer" at bounding box center [549, 271] width 706 height 42
click at [822, 264] on button "Delete Customer" at bounding box center [828, 270] width 136 height 29
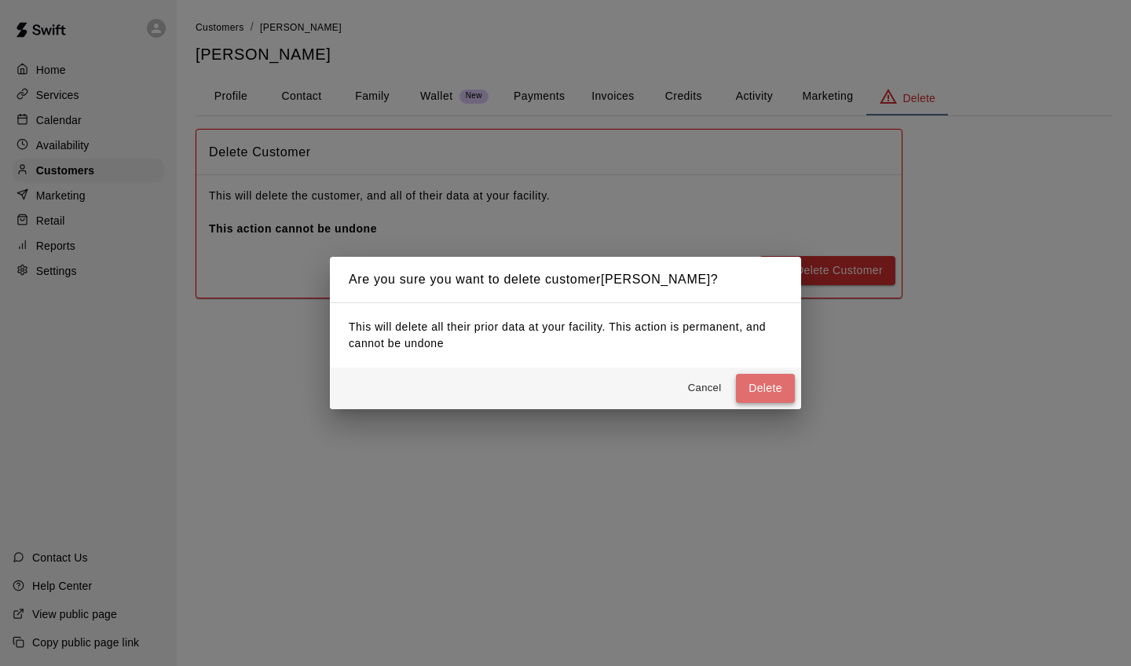
click at [761, 381] on button "Delete" at bounding box center [765, 388] width 59 height 29
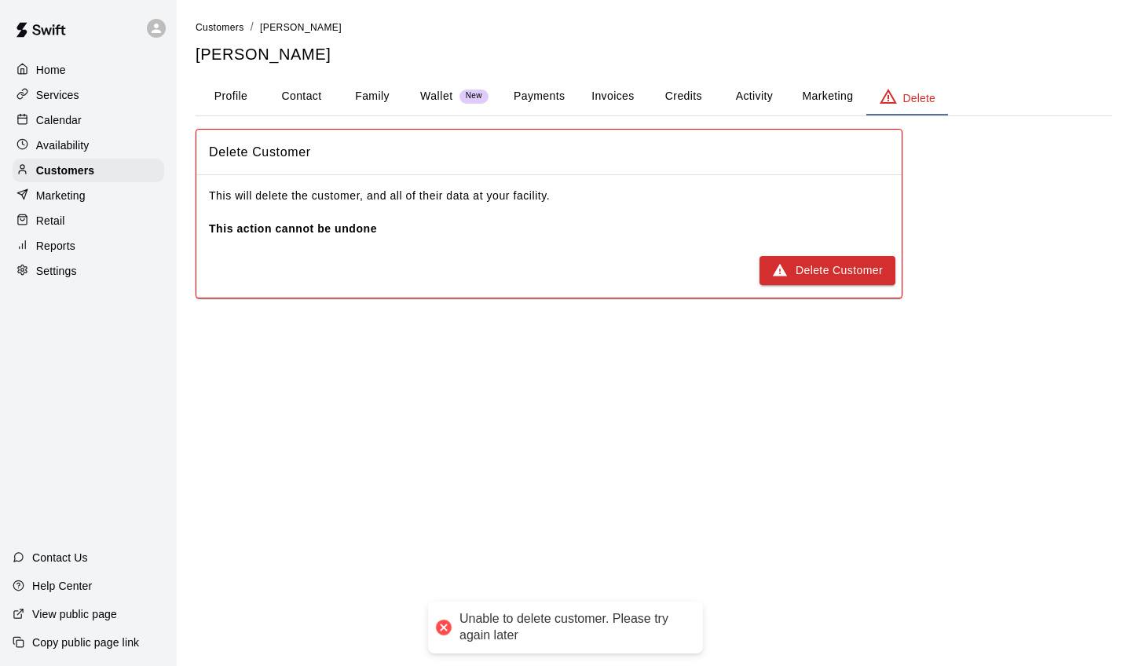
click at [247, 93] on button "Profile" at bounding box center [231, 97] width 71 height 38
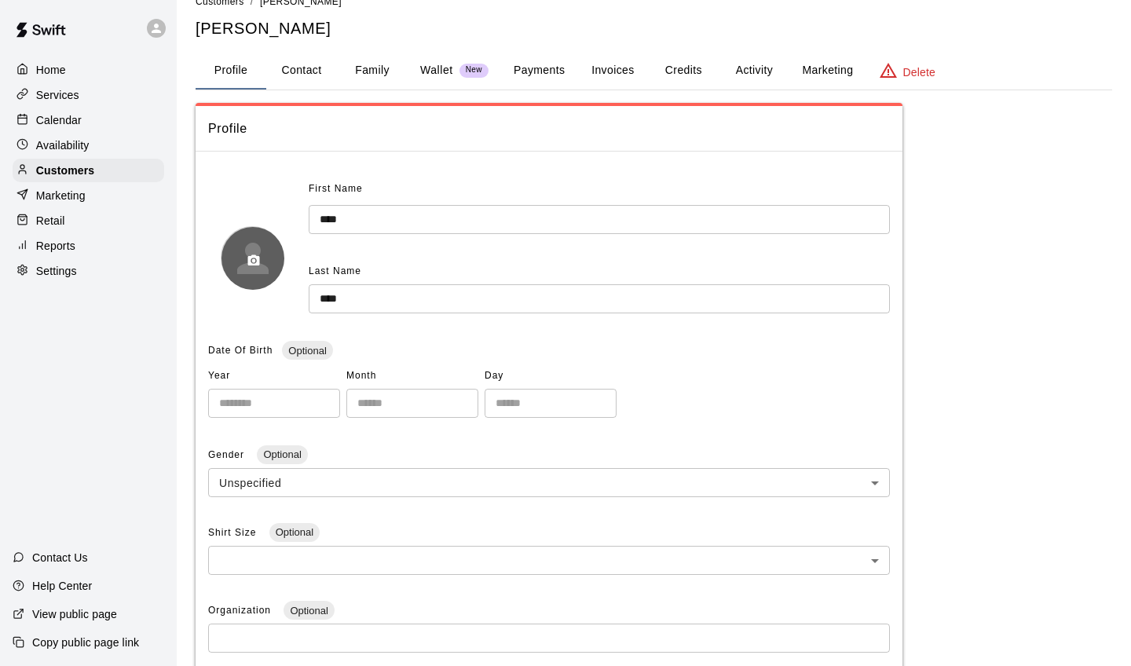
scroll to position [31, 0]
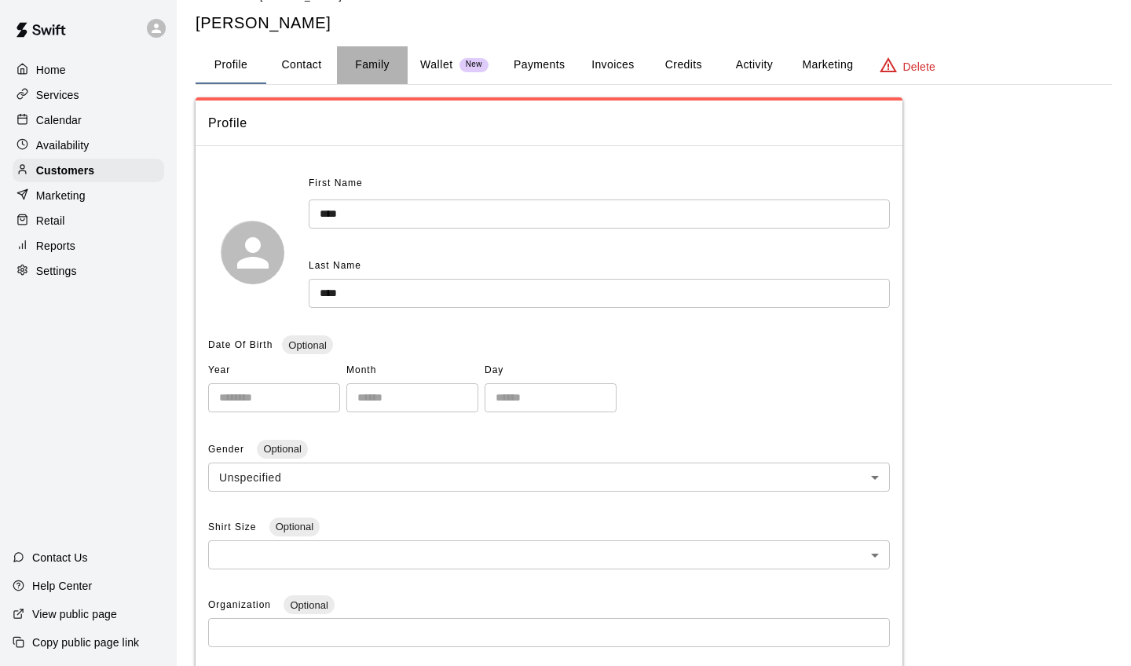
click at [395, 70] on button "Family" at bounding box center [372, 65] width 71 height 38
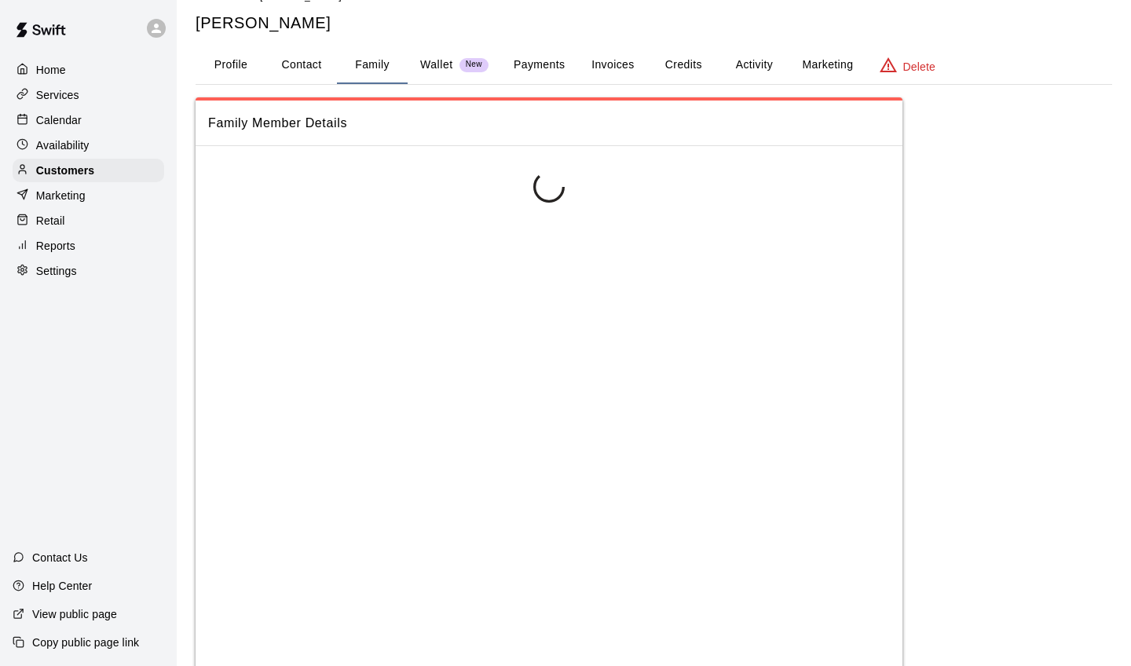
scroll to position [0, 0]
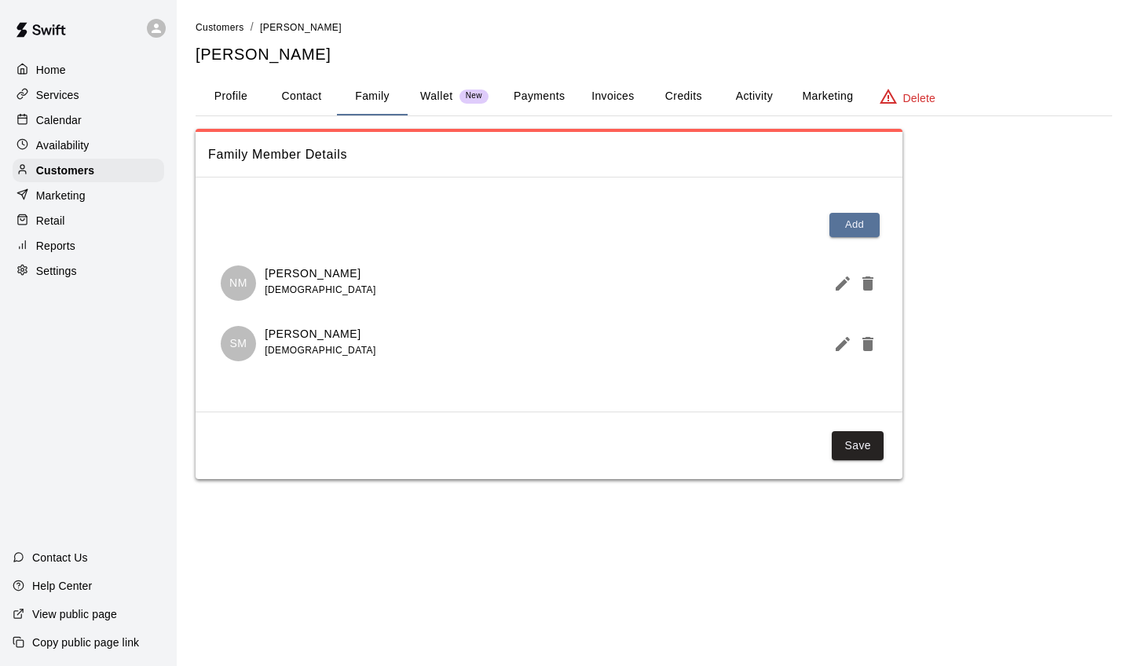
click at [308, 94] on button "Contact" at bounding box center [301, 97] width 71 height 38
select select "**"
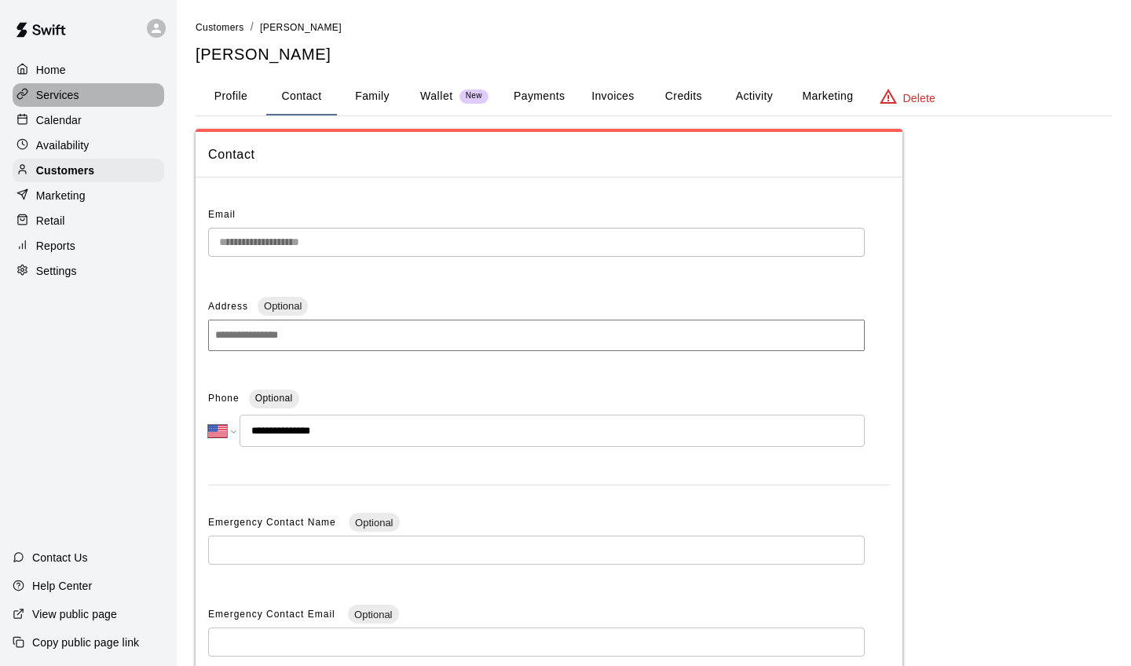
click at [57, 100] on p "Services" at bounding box center [57, 95] width 43 height 16
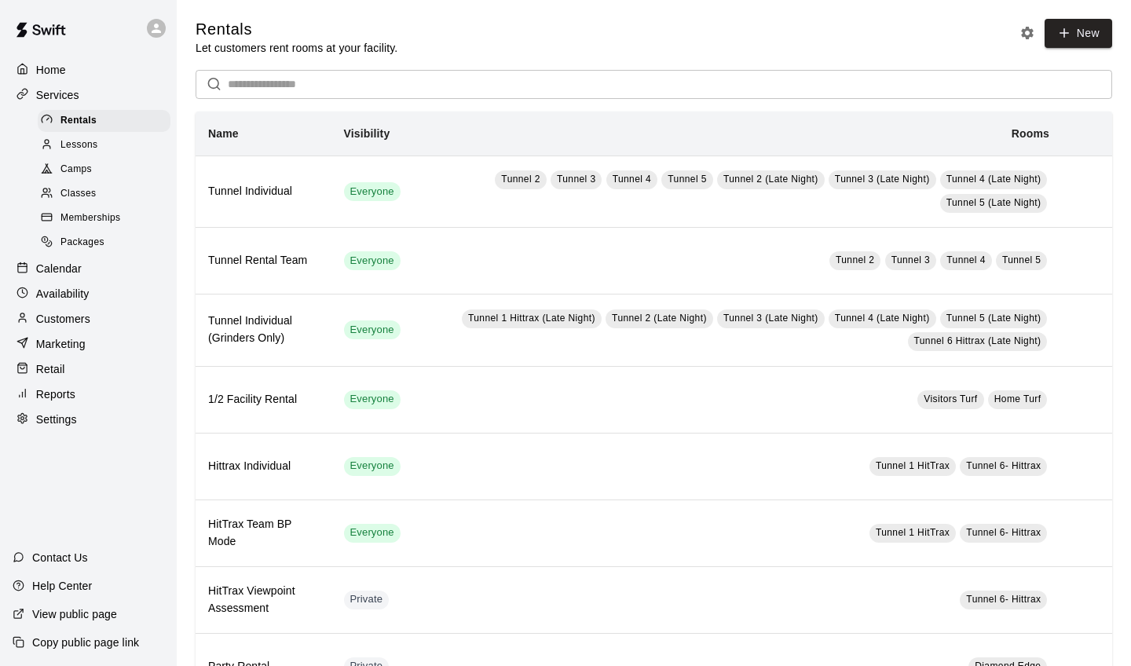
click at [91, 211] on span "Memberships" at bounding box center [91, 219] width 60 height 16
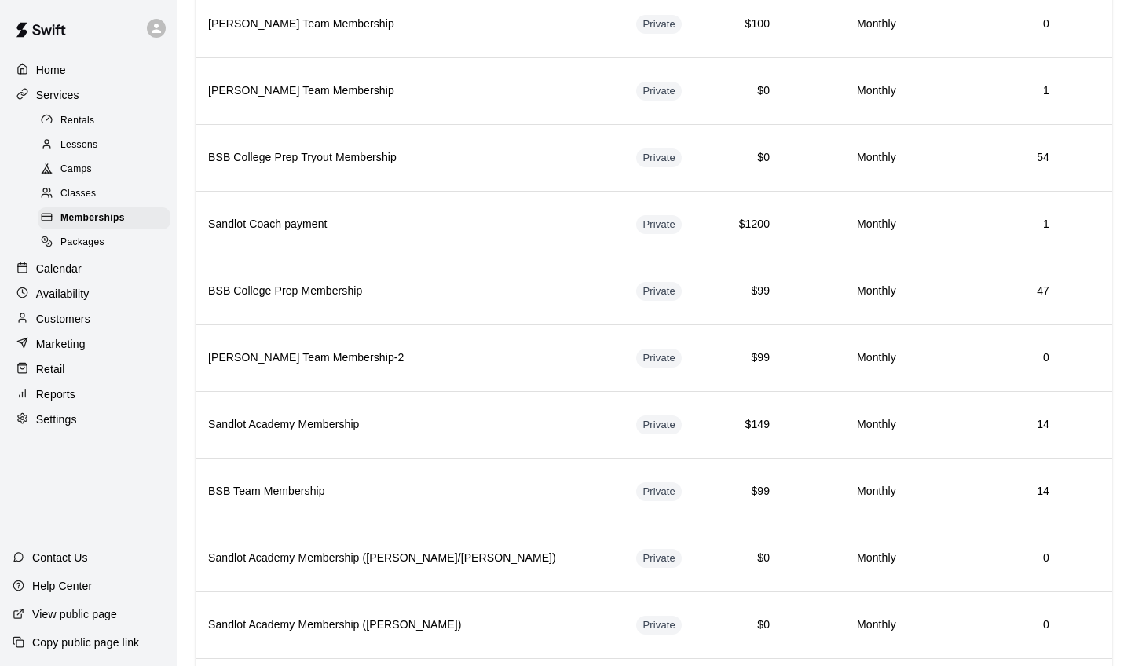
scroll to position [901, 0]
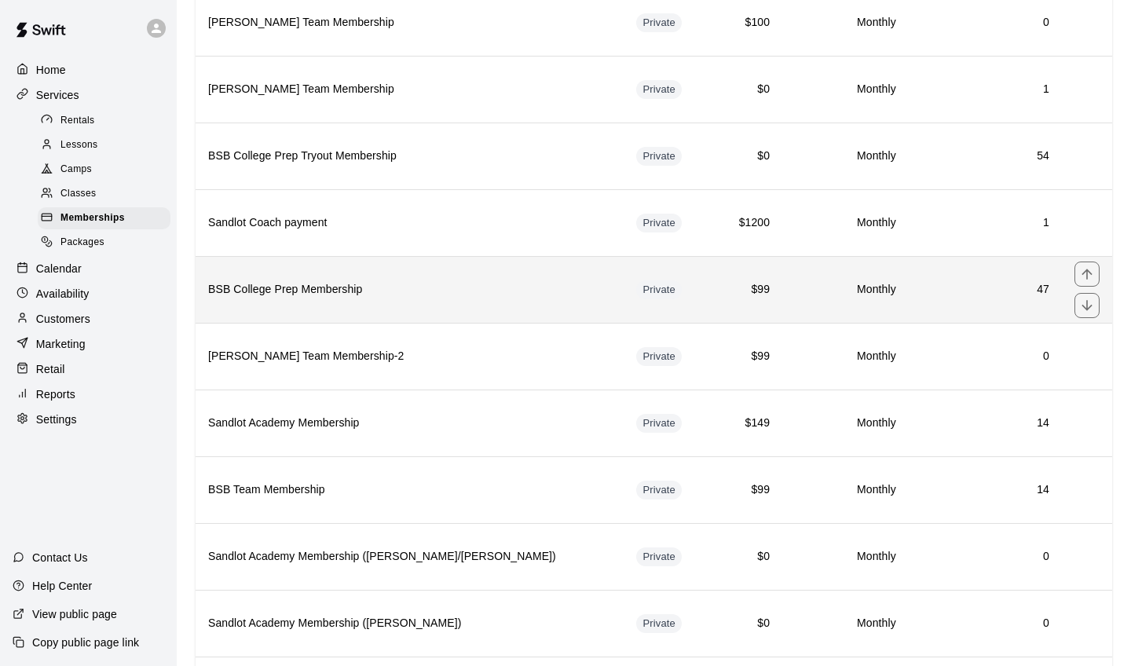
click at [333, 284] on h6 "BSB College Prep Membership" at bounding box center [409, 289] width 403 height 17
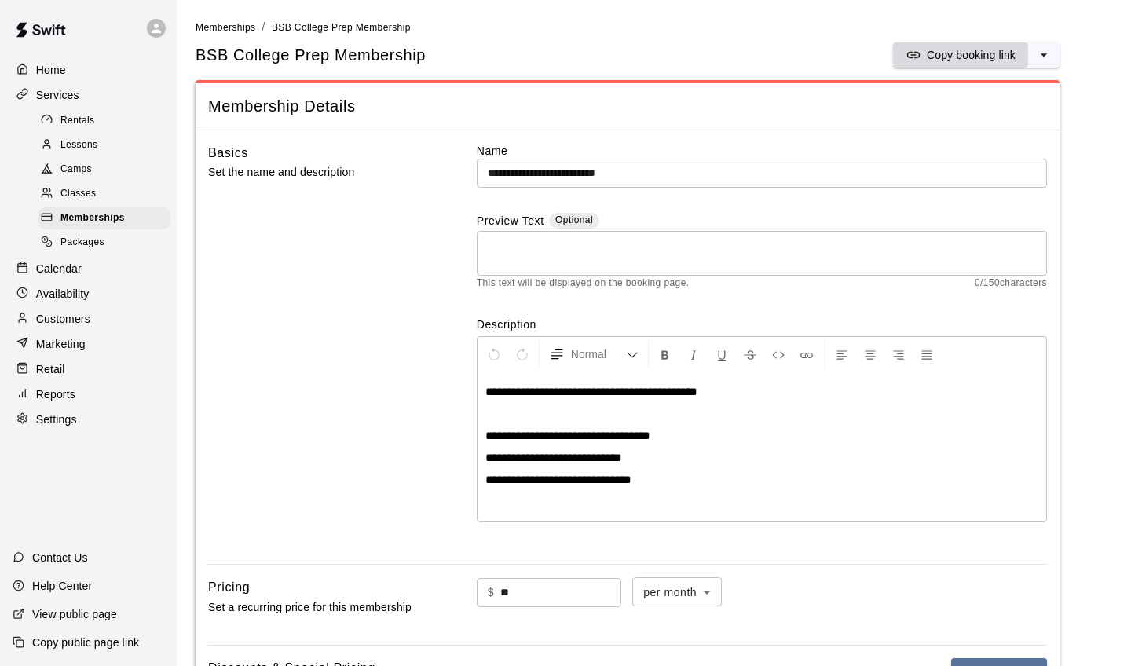
click at [917, 57] on icon "split button" at bounding box center [914, 55] width 13 height 6
click at [1042, 54] on icon "select merge strategy" at bounding box center [1044, 55] width 16 height 16
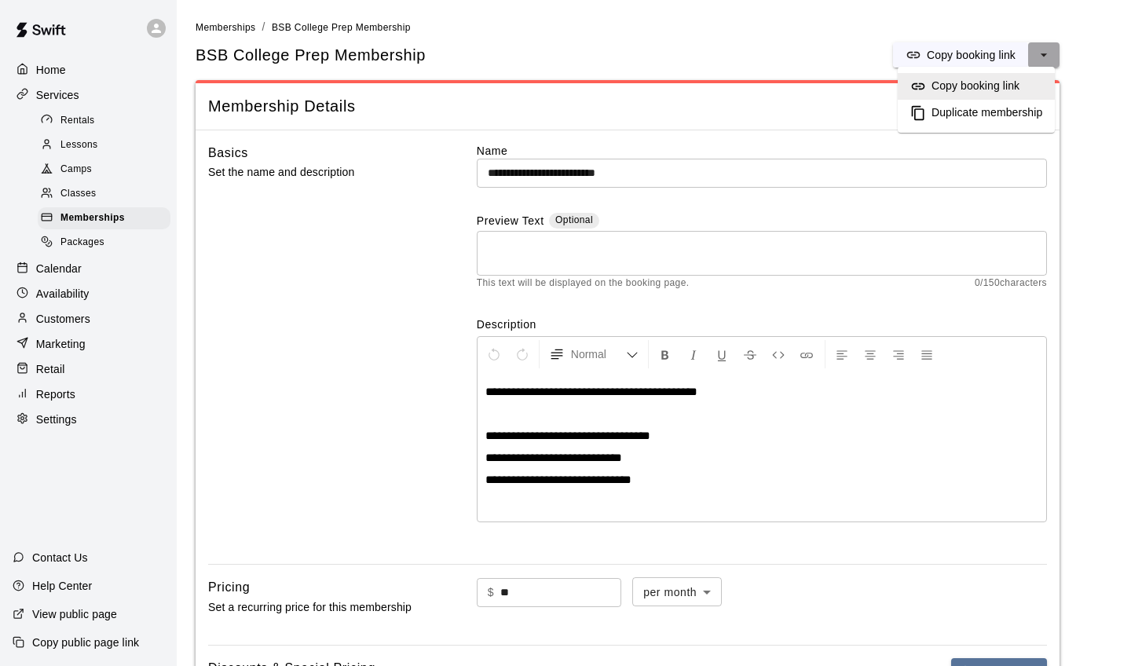
click at [1042, 54] on icon "select merge strategy" at bounding box center [1044, 55] width 16 height 16
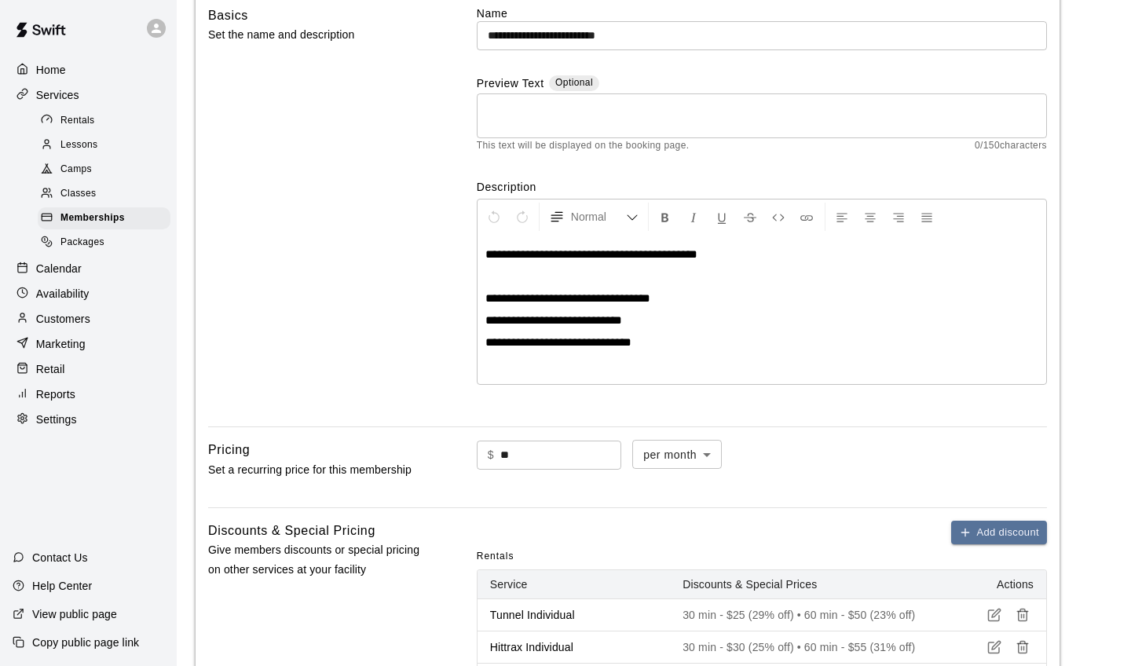
scroll to position [138, 0]
click at [105, 217] on span "Memberships" at bounding box center [93, 219] width 64 height 16
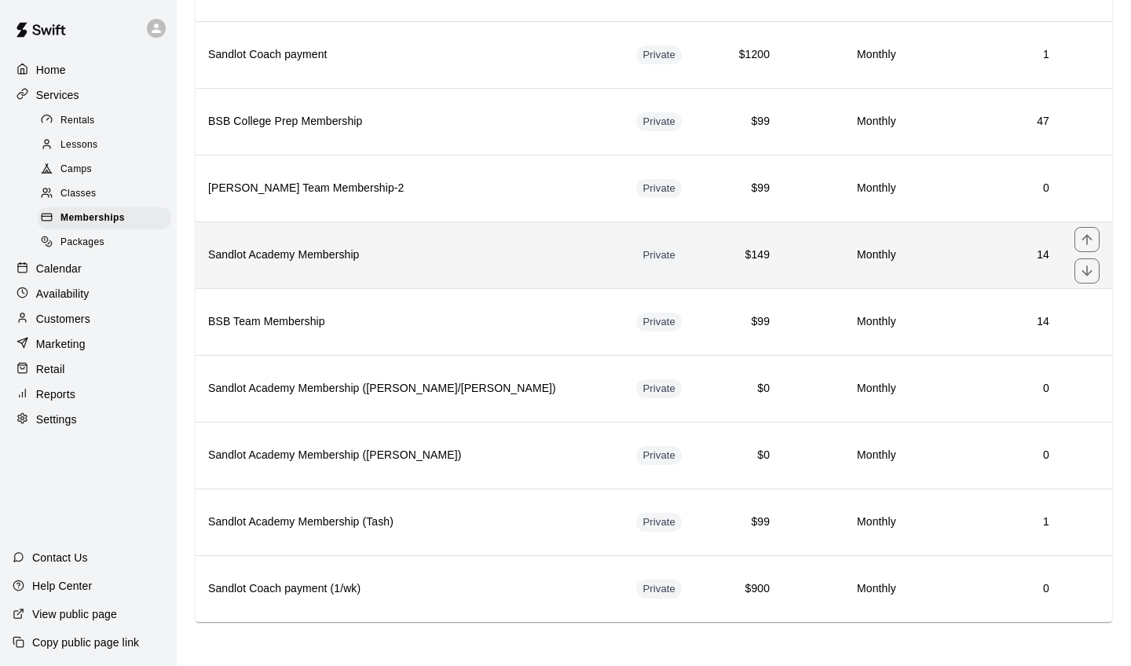
scroll to position [1069, 0]
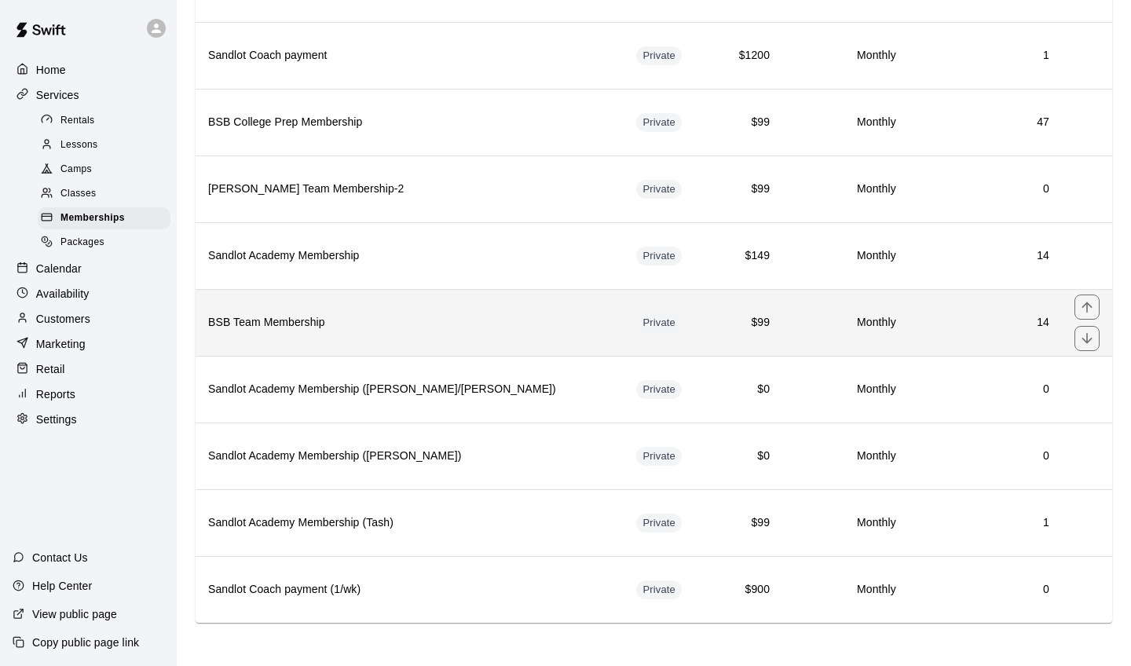
click at [361, 338] on th "BSB Team Membership" at bounding box center [410, 322] width 428 height 67
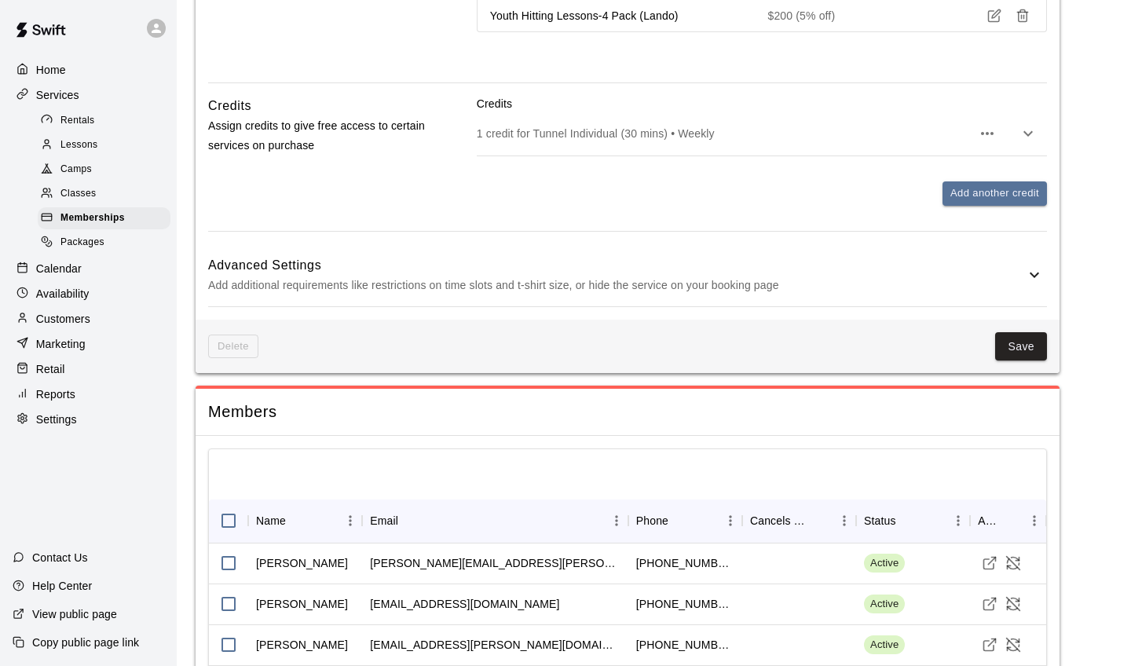
scroll to position [1910, 0]
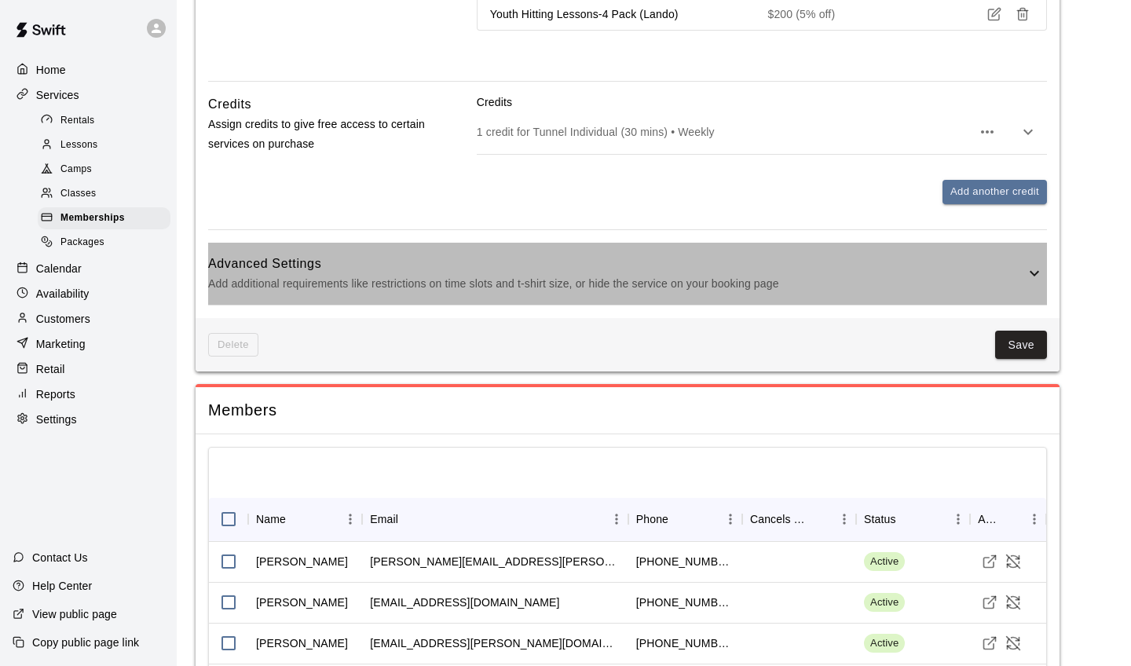
click at [777, 278] on p "Add additional requirements like restrictions on time slots and t-shirt size, o…" at bounding box center [616, 284] width 817 height 20
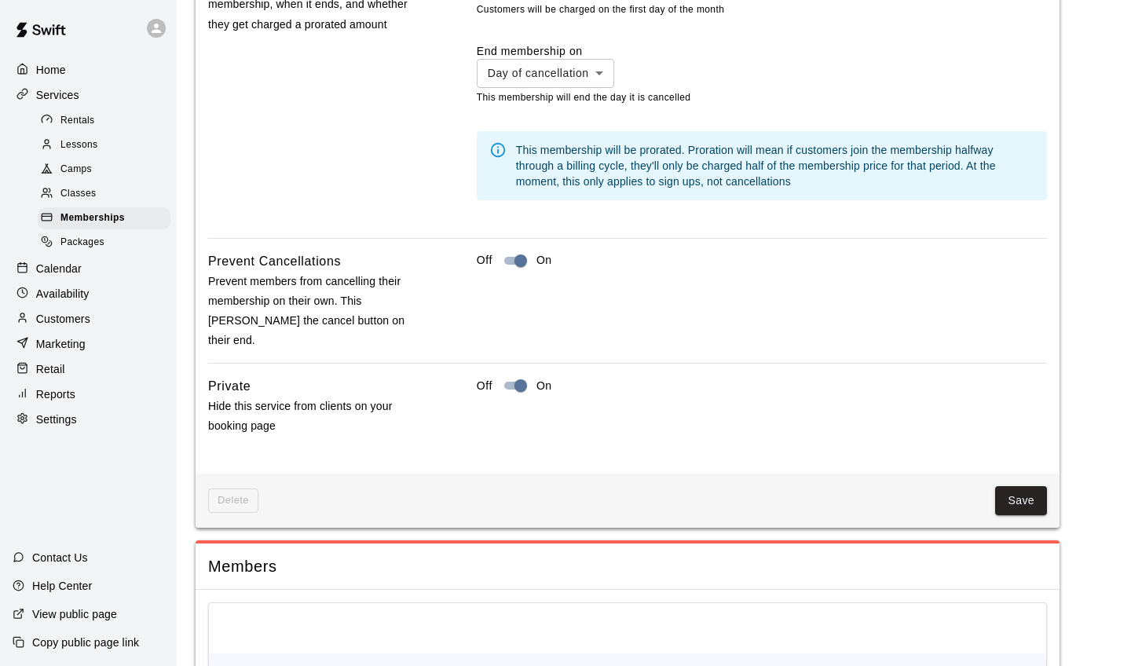
scroll to position [2549, 0]
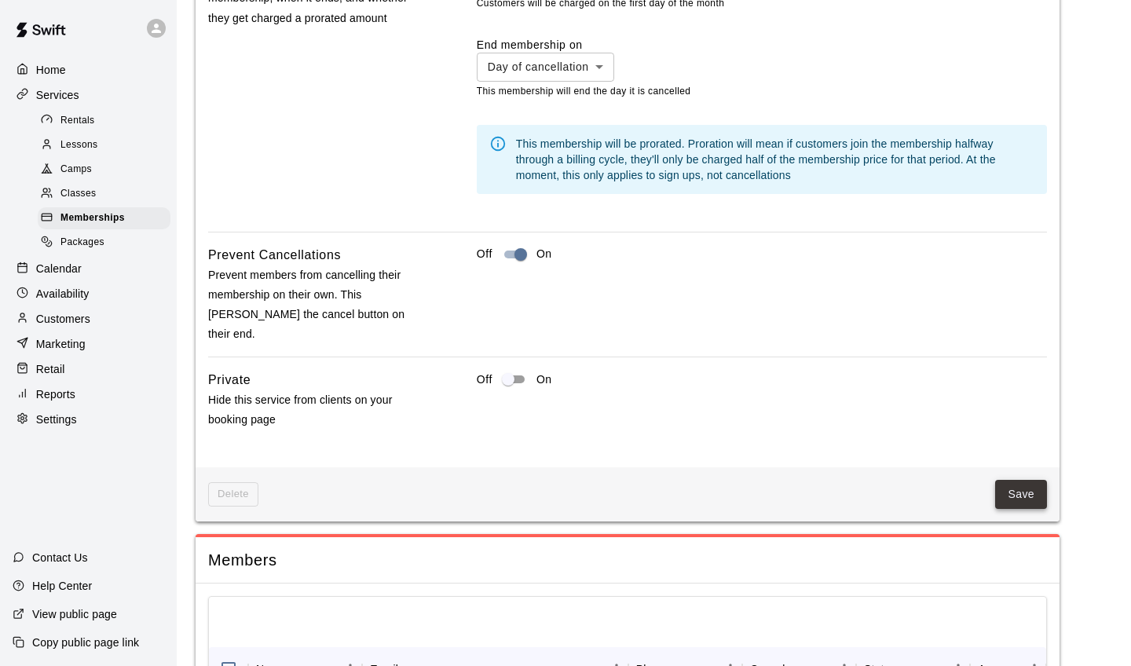
click at [1027, 480] on button "Save" at bounding box center [1022, 494] width 52 height 29
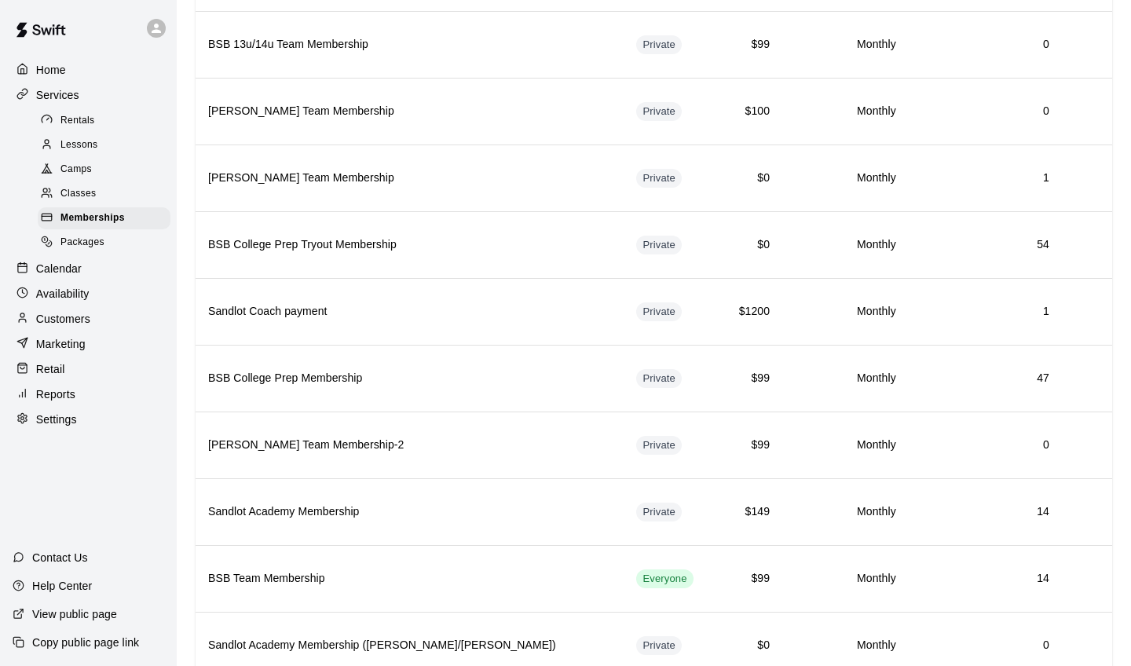
scroll to position [813, 0]
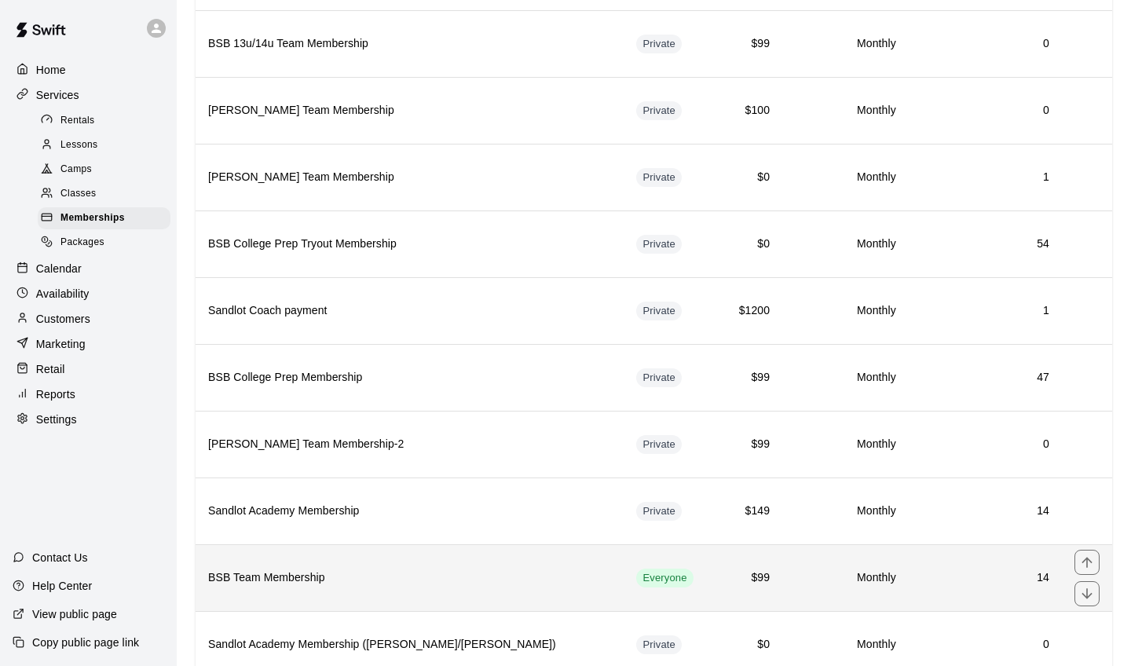
click at [532, 567] on th "BSB Team Membership" at bounding box center [410, 578] width 428 height 67
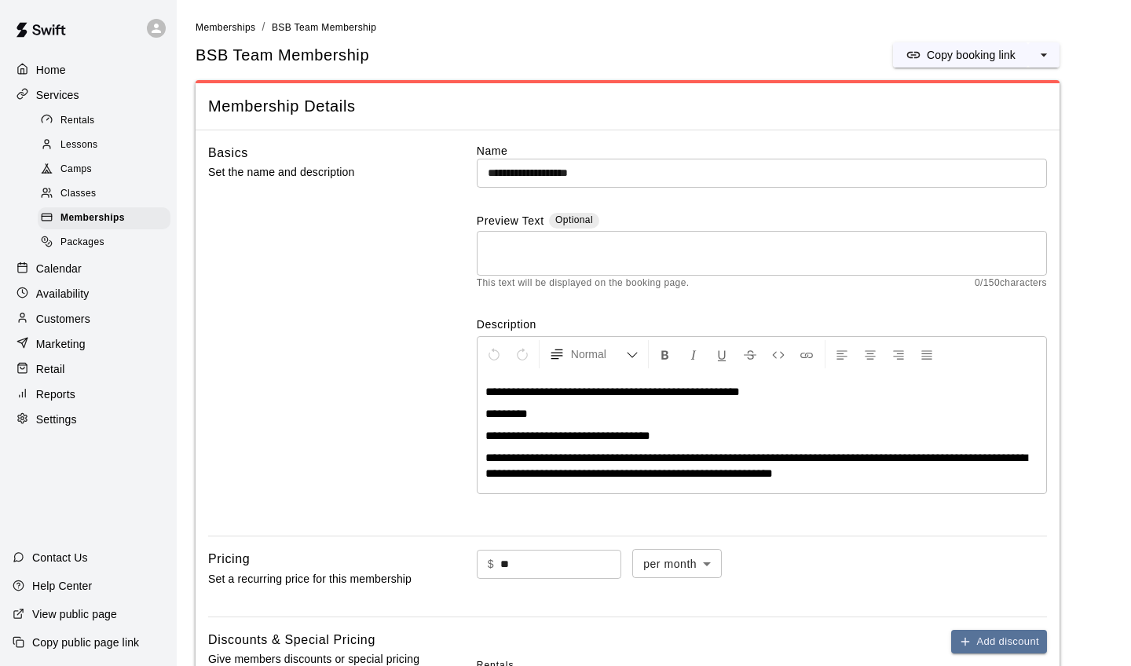
click at [119, 195] on div "Classes" at bounding box center [104, 194] width 133 height 22
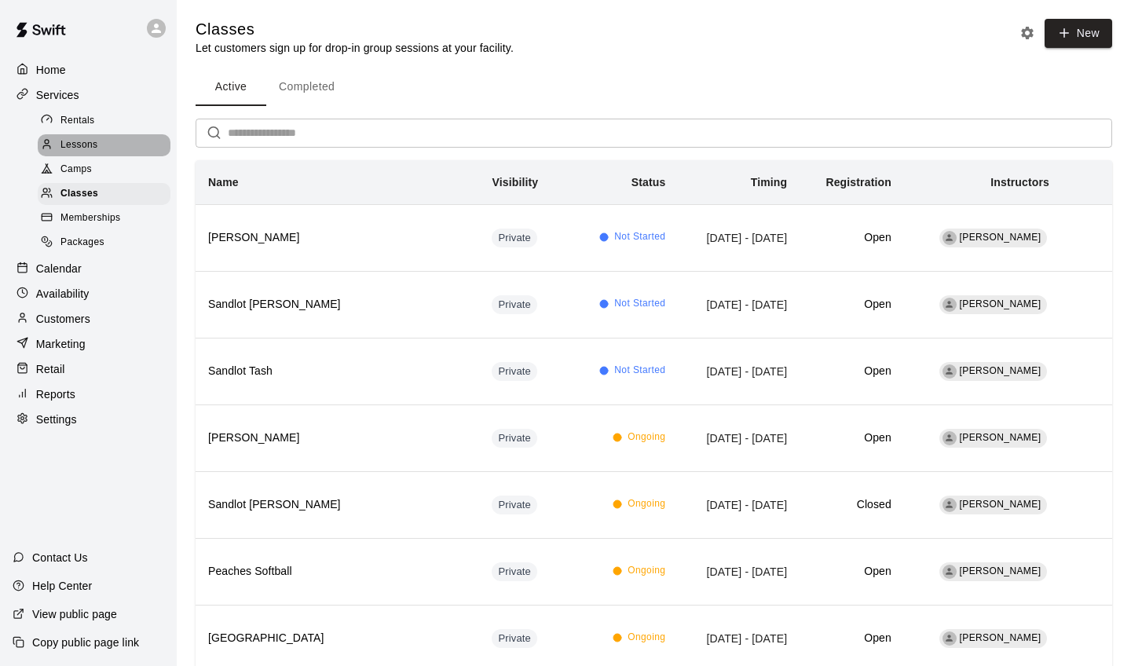
click at [108, 134] on div "Lessons" at bounding box center [104, 145] width 133 height 22
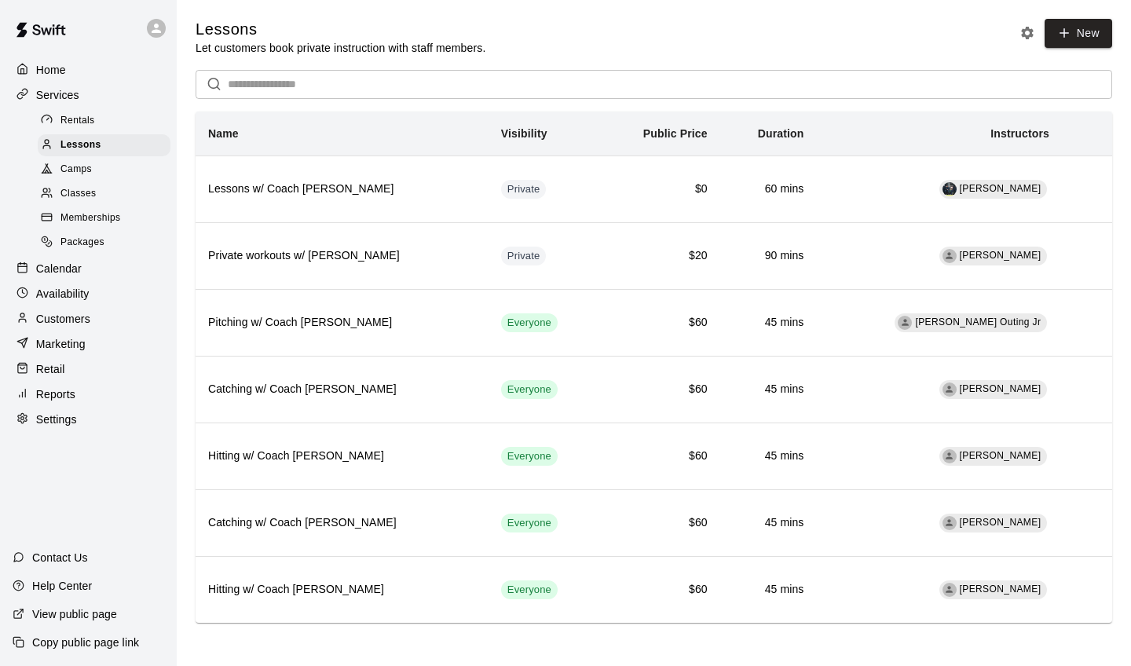
click at [132, 209] on div "Memberships" at bounding box center [104, 218] width 133 height 22
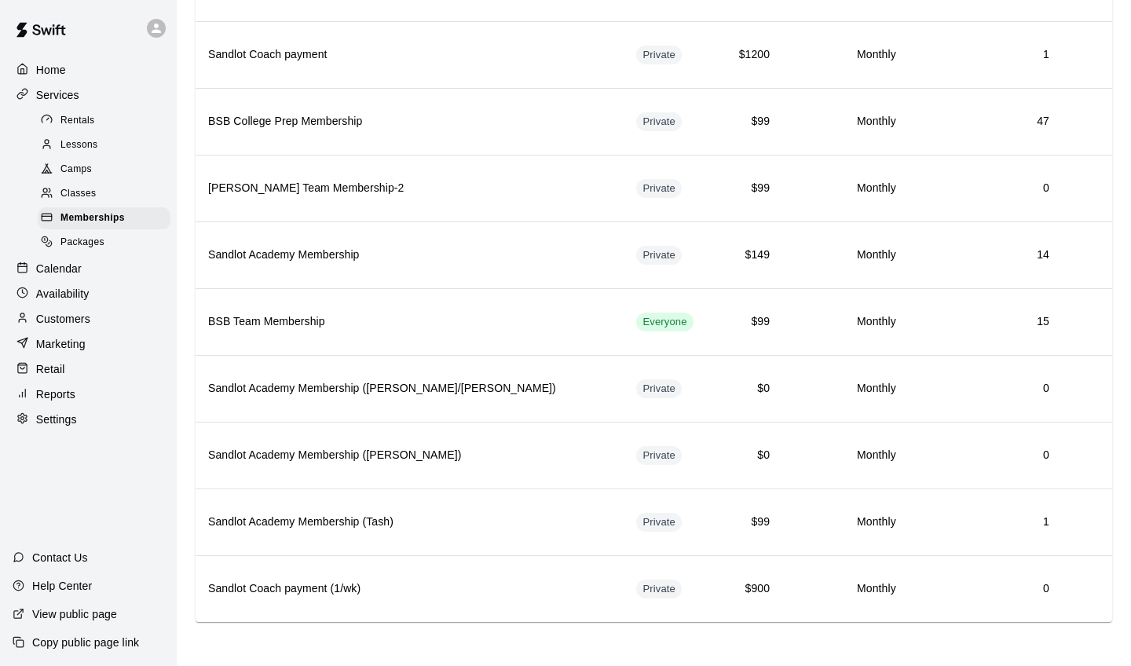
scroll to position [1069, 0]
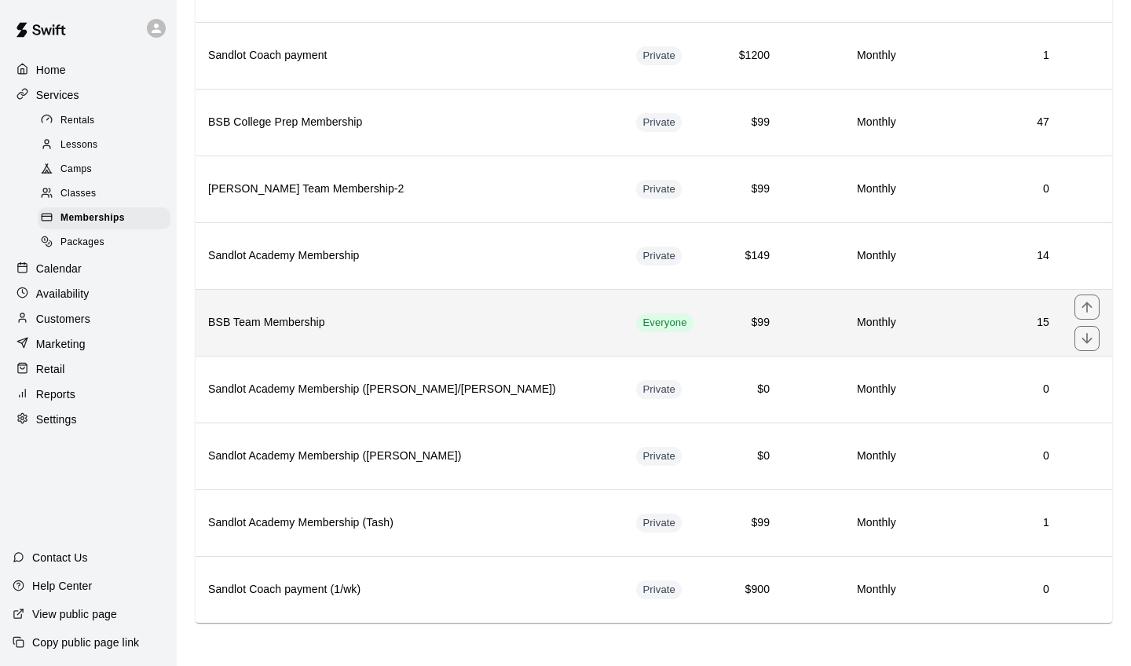
click at [416, 320] on h6 "BSB Team Membership" at bounding box center [409, 322] width 403 height 17
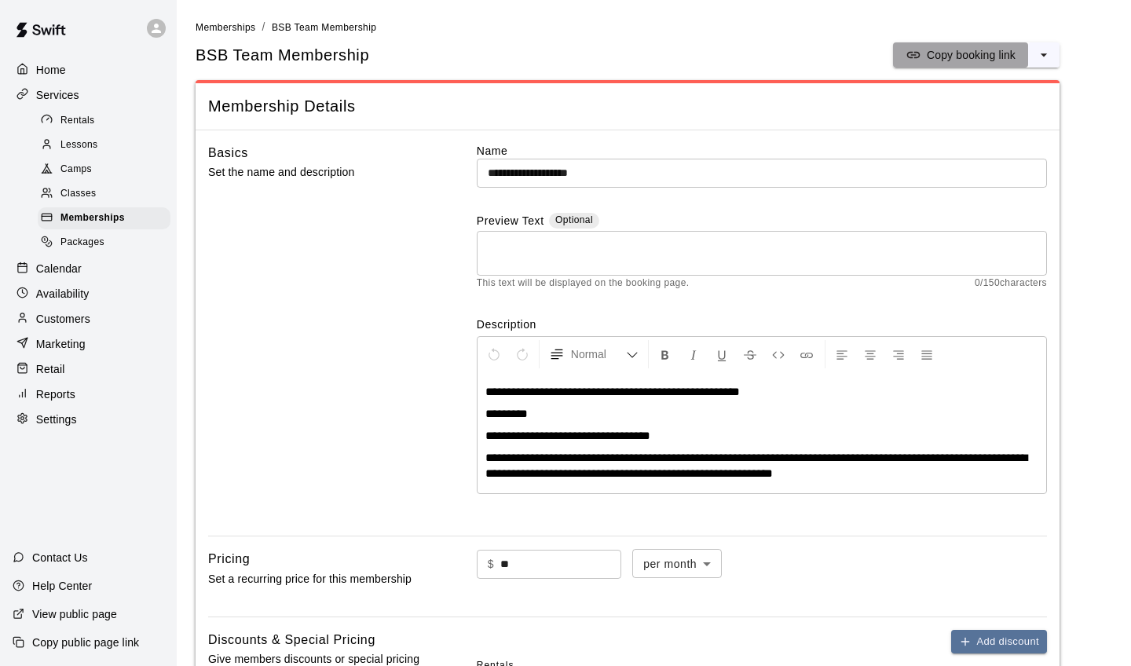
click at [915, 58] on icon "split button" at bounding box center [914, 55] width 16 height 16
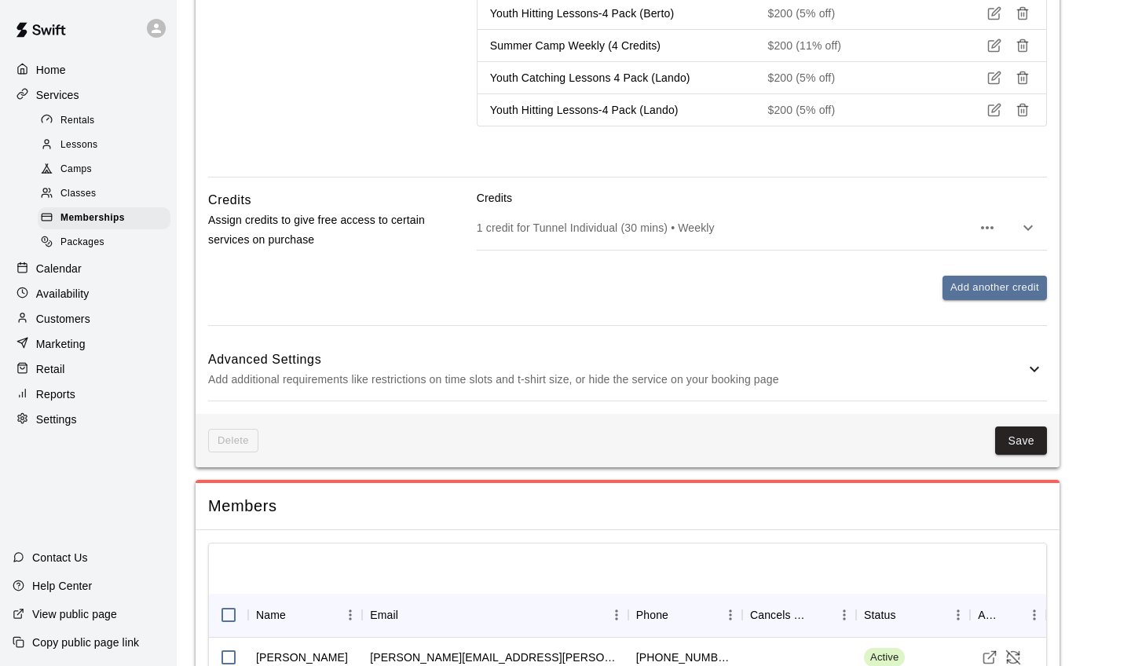
scroll to position [1810, 0]
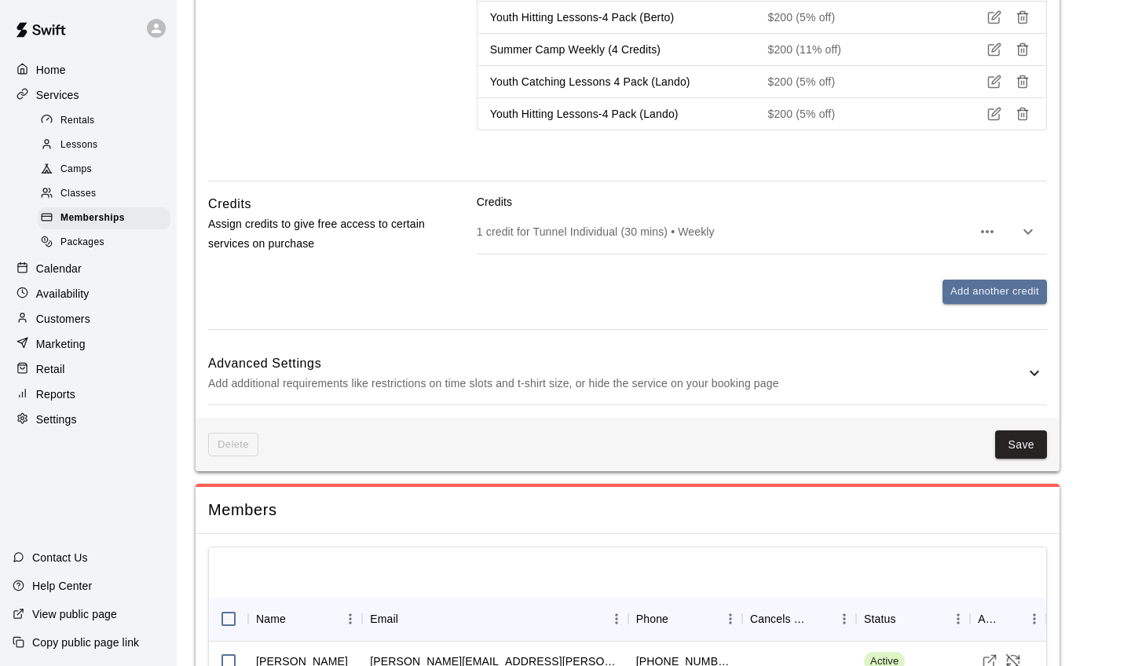
click at [713, 367] on h6 "Advanced Settings" at bounding box center [616, 364] width 817 height 20
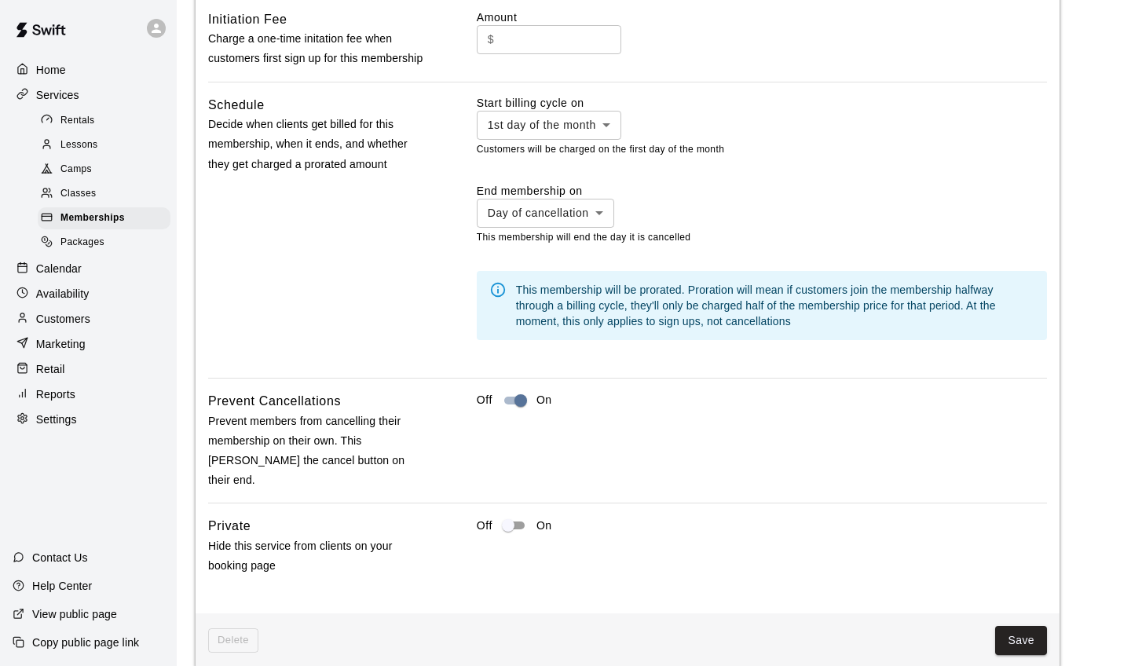
scroll to position [2418, 0]
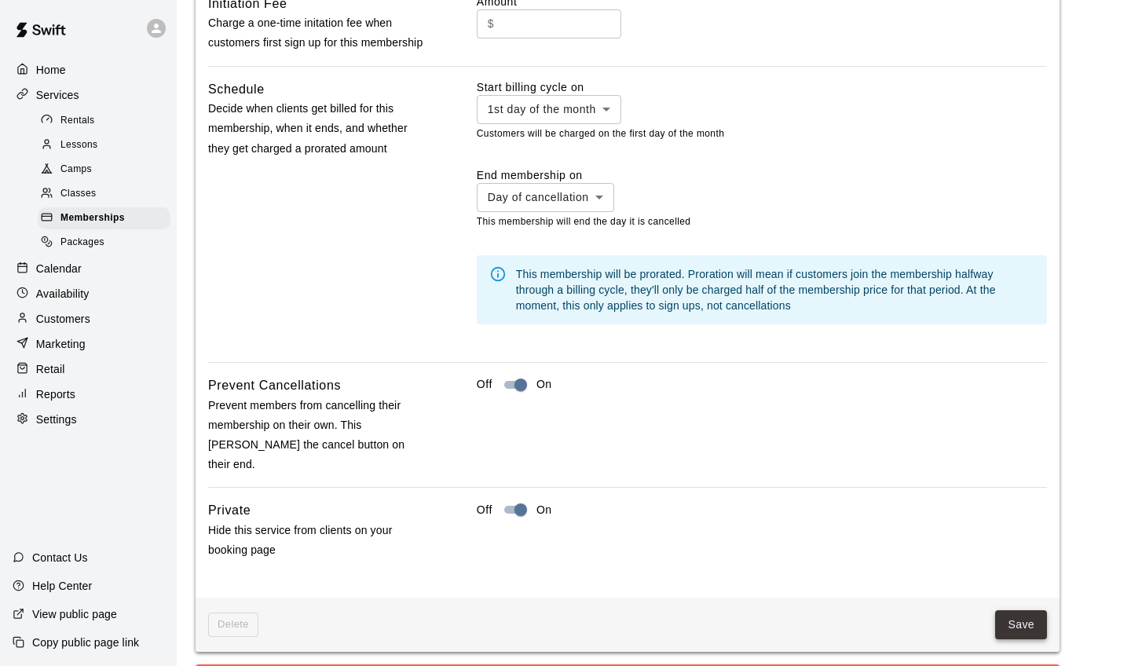
click at [1010, 611] on button "Save" at bounding box center [1022, 625] width 52 height 29
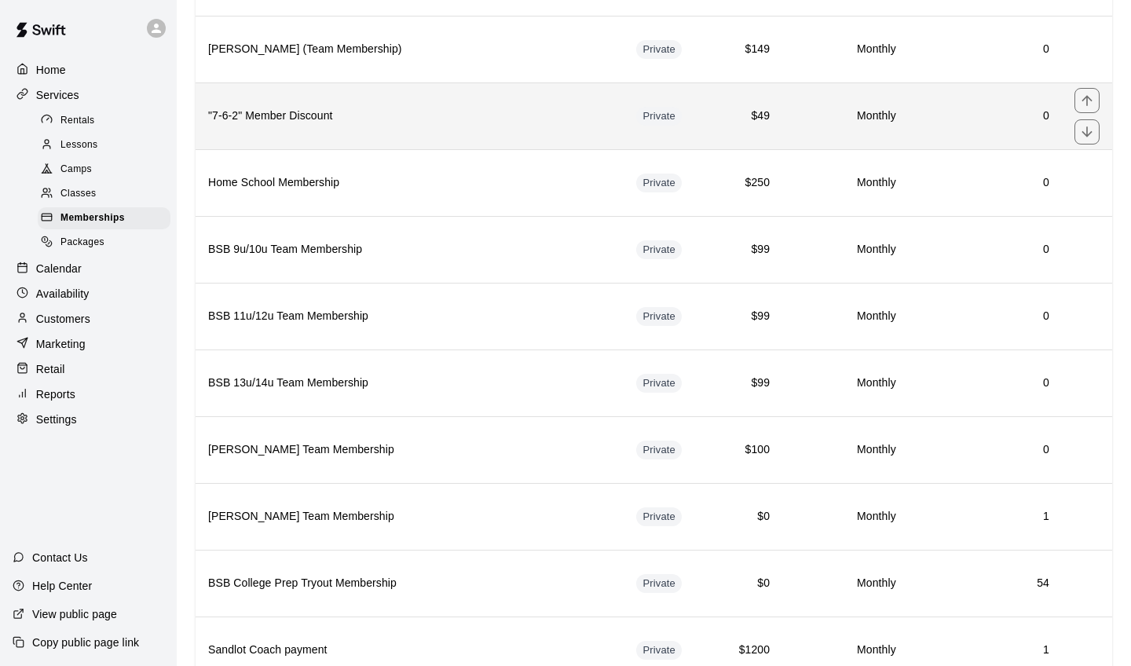
scroll to position [474, 0]
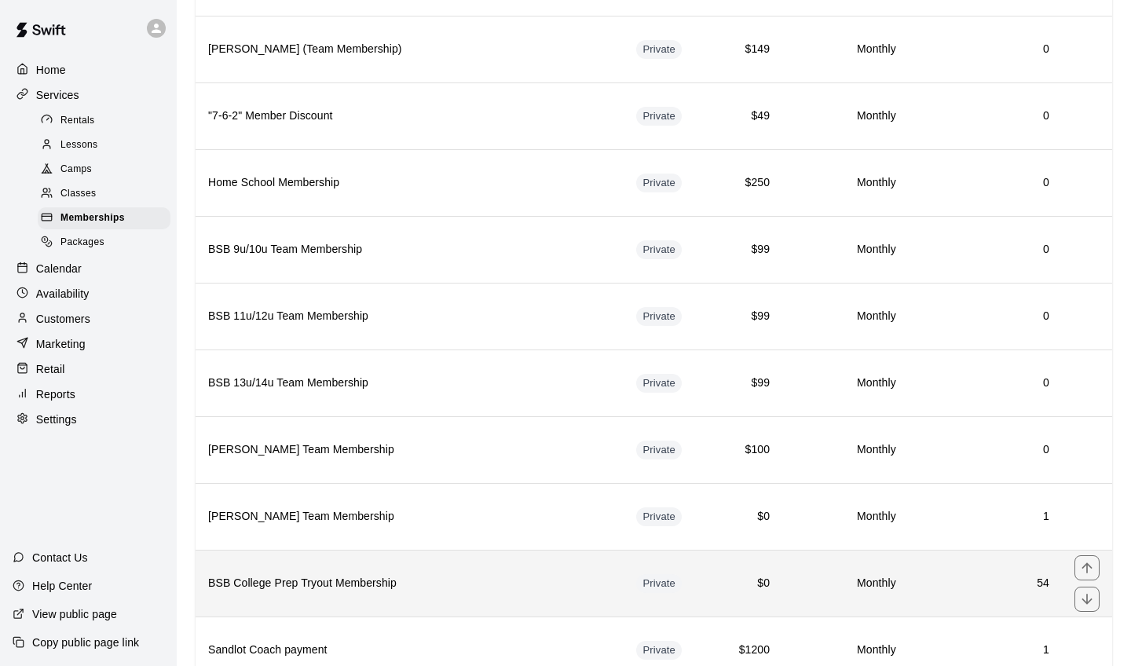
click at [982, 575] on h6 "54" at bounding box center [986, 583] width 128 height 17
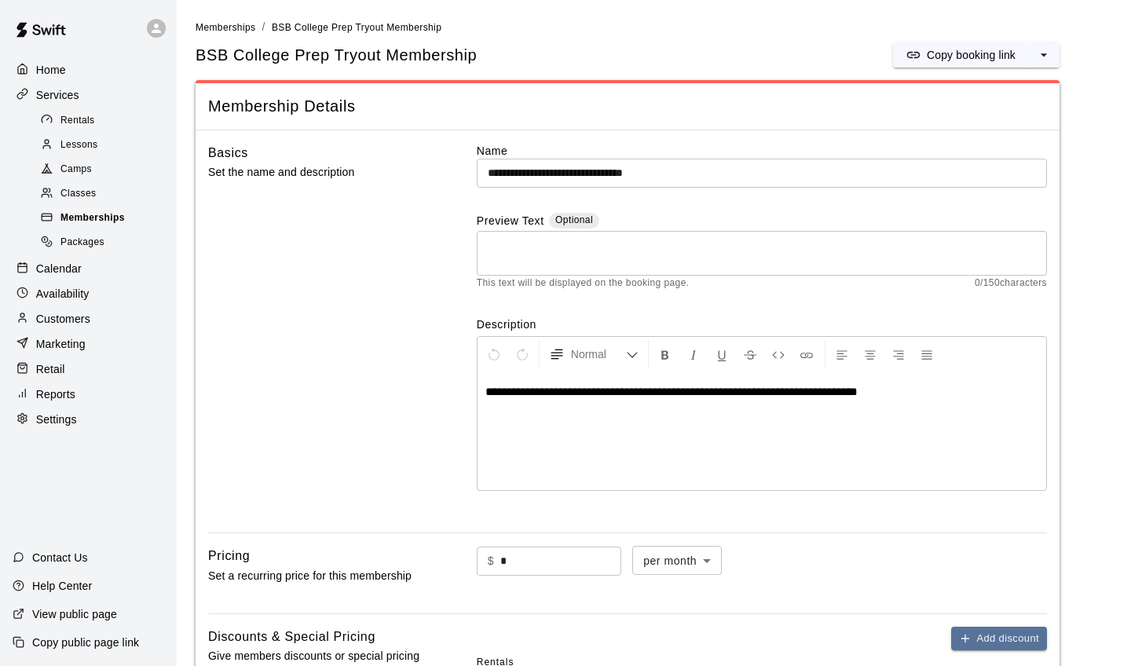
click at [126, 217] on div "Memberships" at bounding box center [104, 218] width 133 height 22
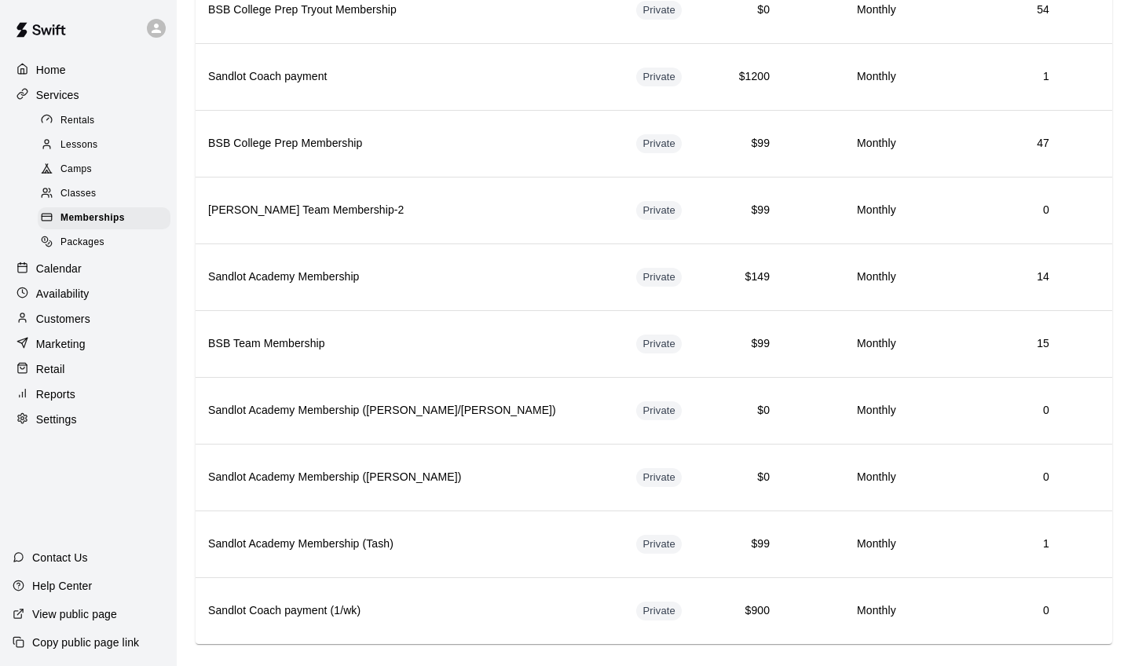
scroll to position [1044, 0]
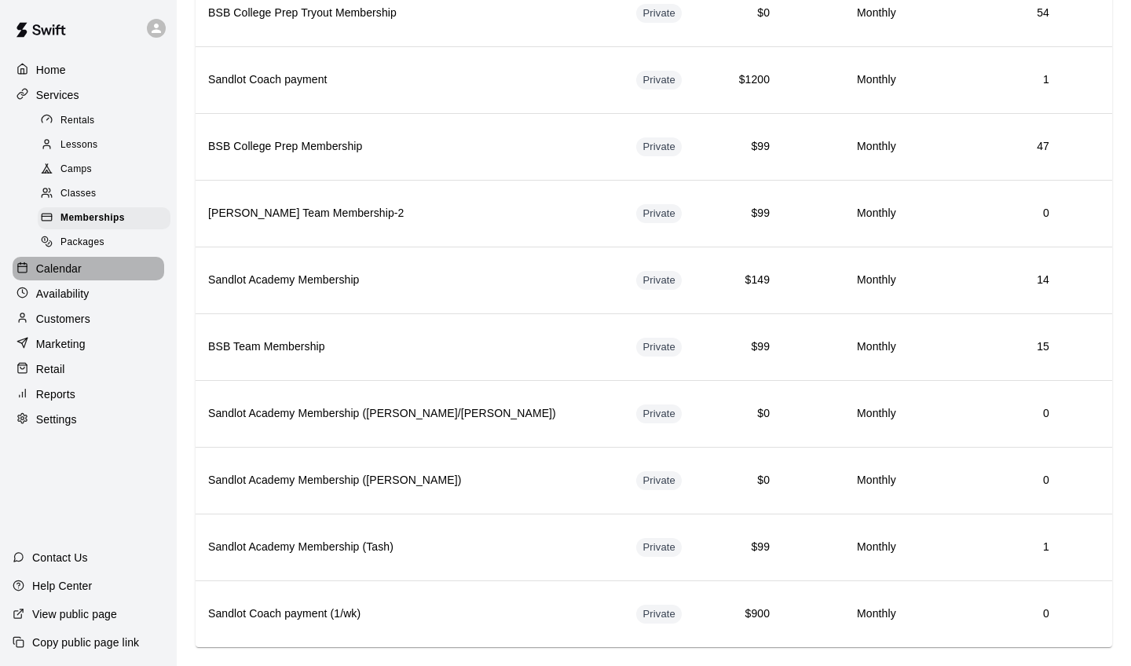
click at [61, 261] on p "Calendar" at bounding box center [59, 269] width 46 height 16
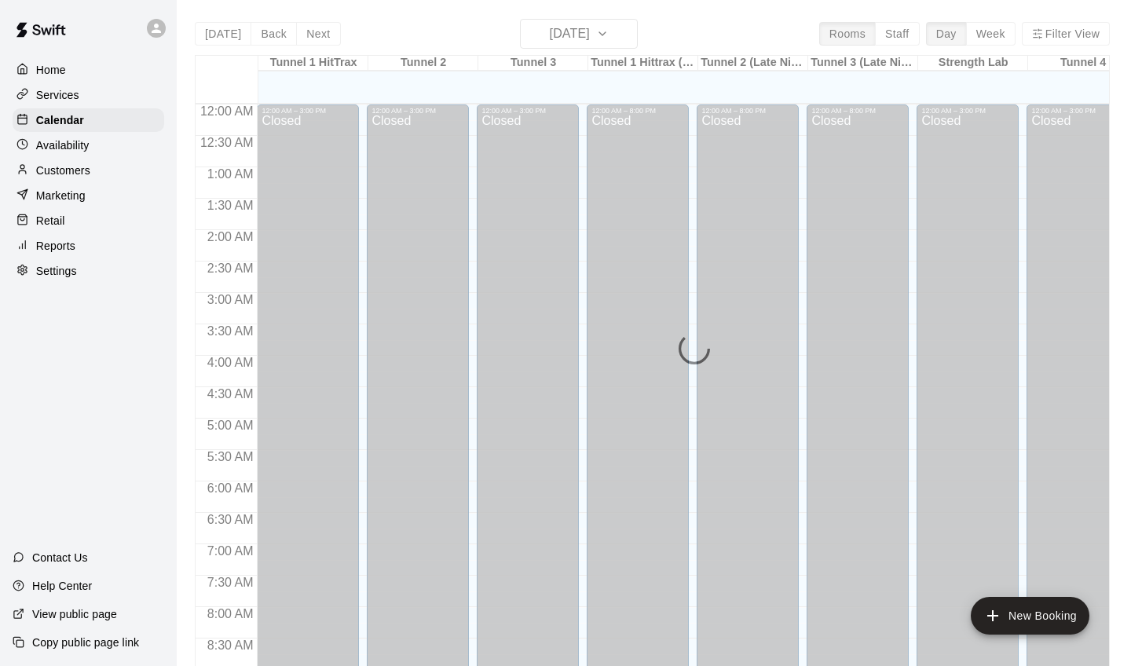
scroll to position [882, 0]
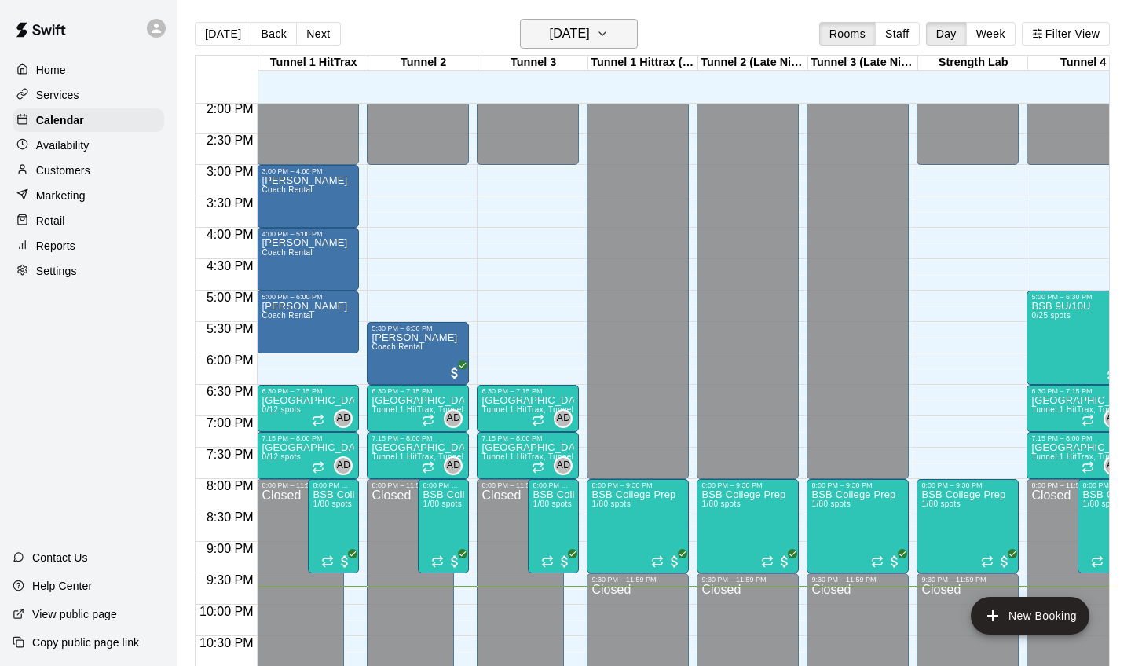
click at [581, 49] on button "[DATE]" at bounding box center [579, 34] width 118 height 30
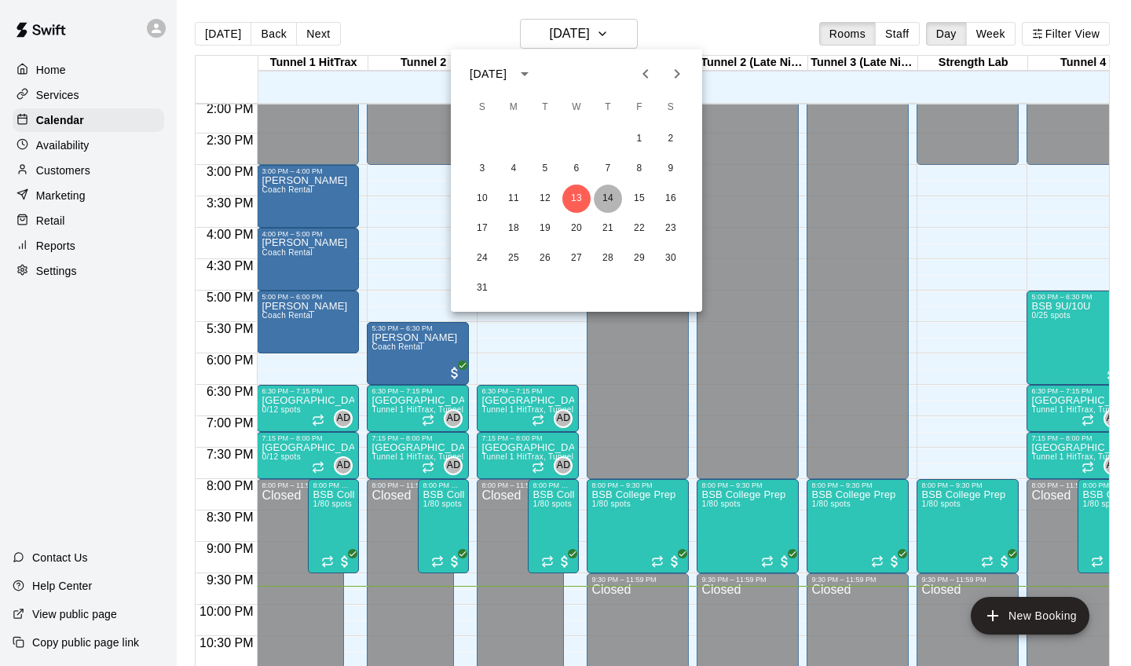
click at [603, 194] on button "14" at bounding box center [608, 199] width 28 height 28
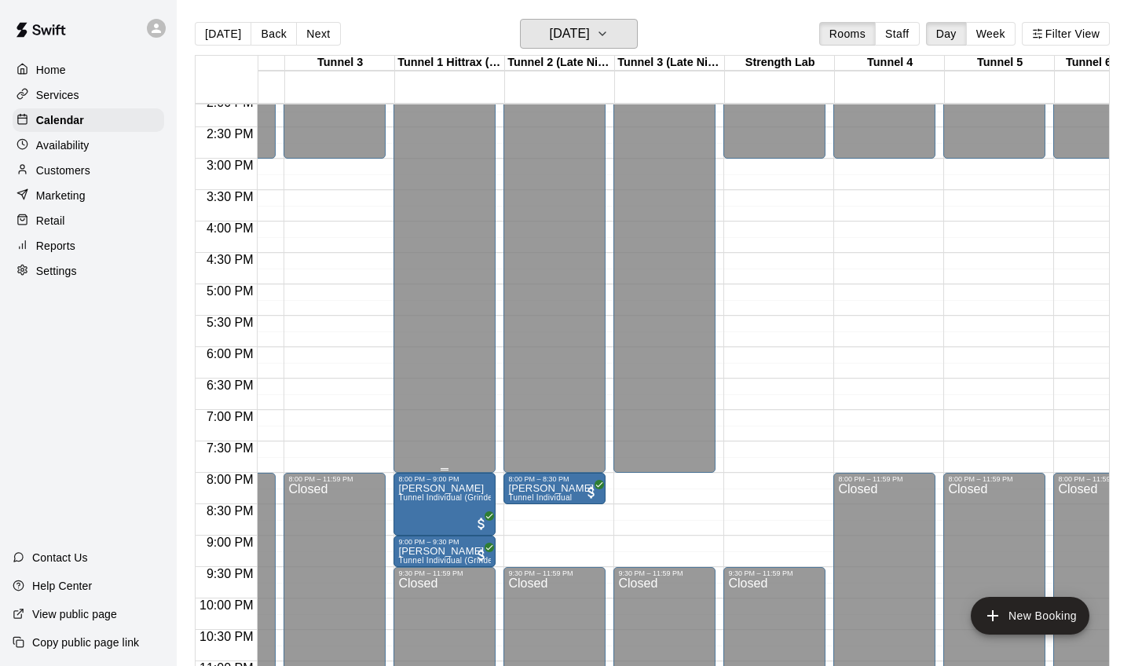
scroll to position [889, 196]
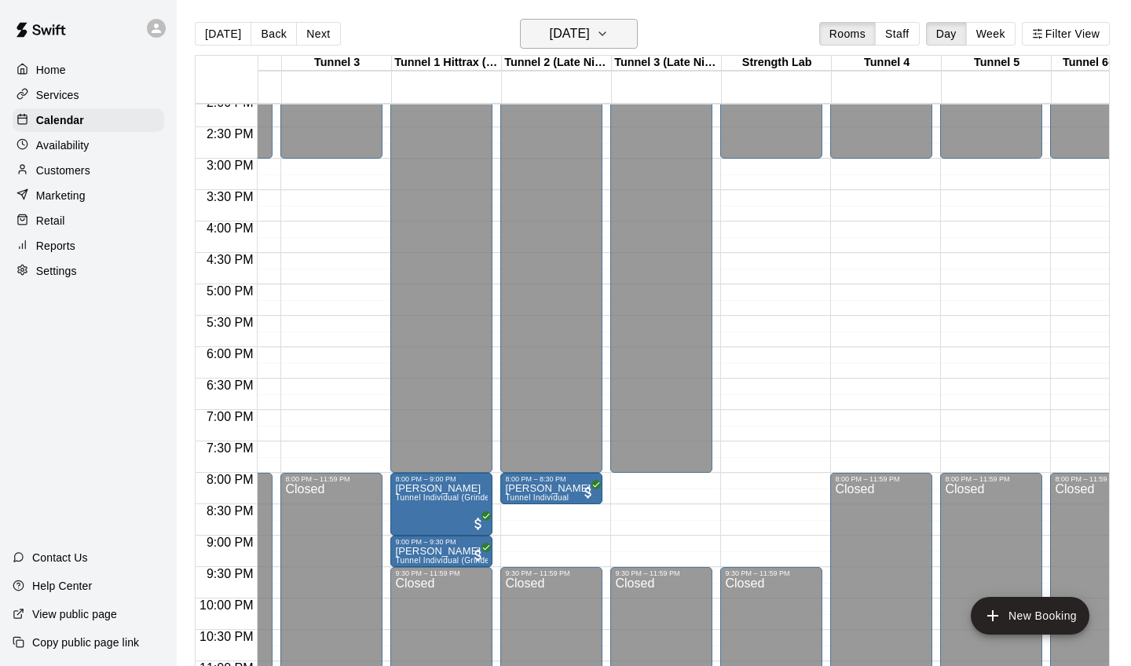
click at [550, 33] on h6 "[DATE]" at bounding box center [570, 34] width 40 height 22
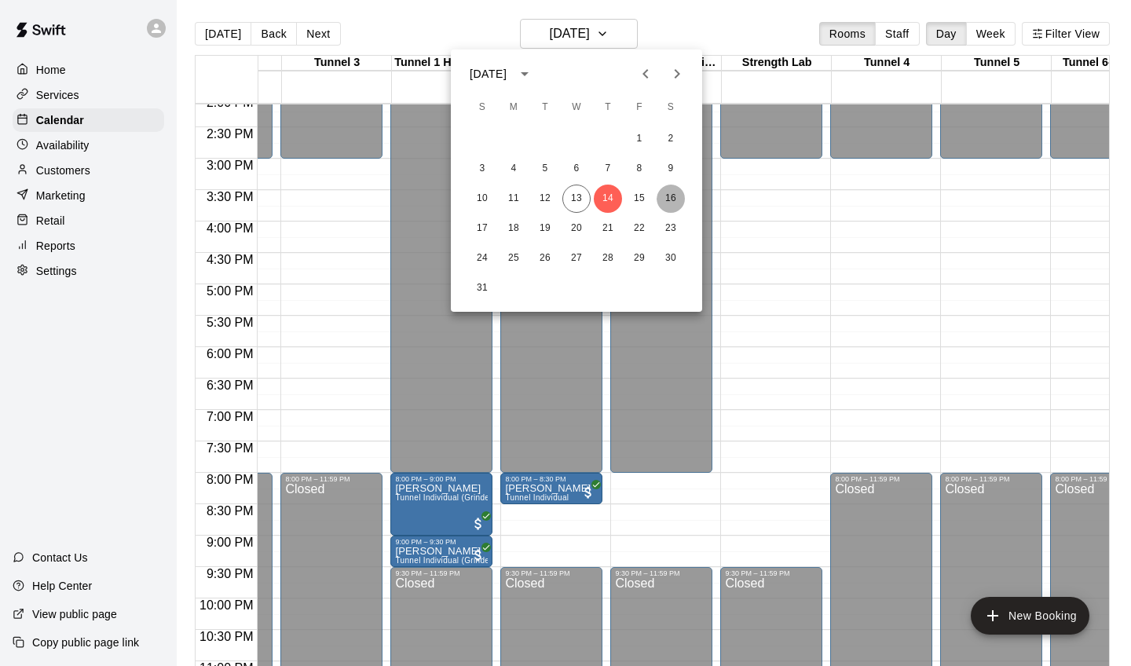
click at [671, 200] on button "16" at bounding box center [671, 199] width 28 height 28
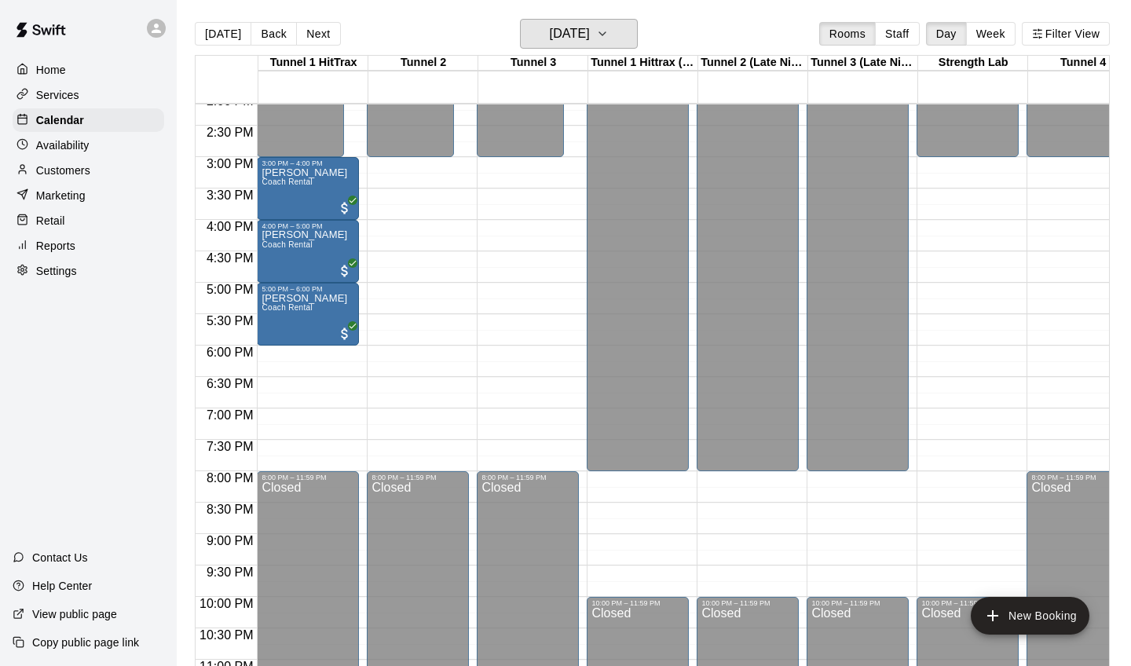
scroll to position [890, 0]
click at [550, 40] on h6 "Saturday Aug 16" at bounding box center [570, 34] width 40 height 22
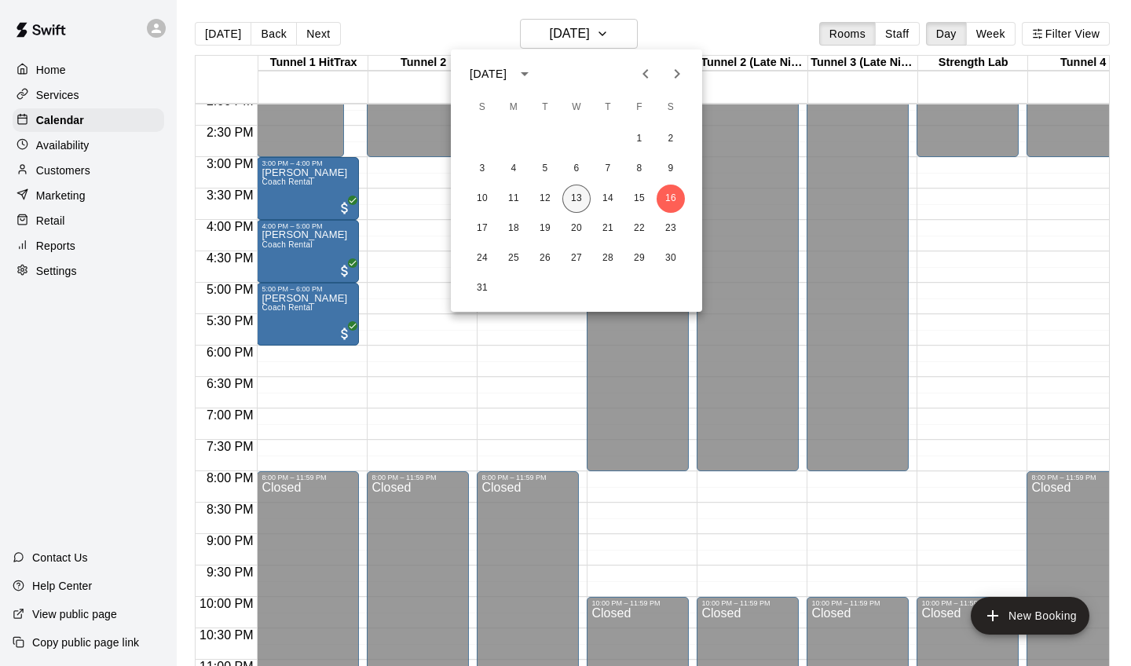
click at [577, 203] on button "13" at bounding box center [577, 199] width 28 height 28
